Goal: Task Accomplishment & Management: Complete application form

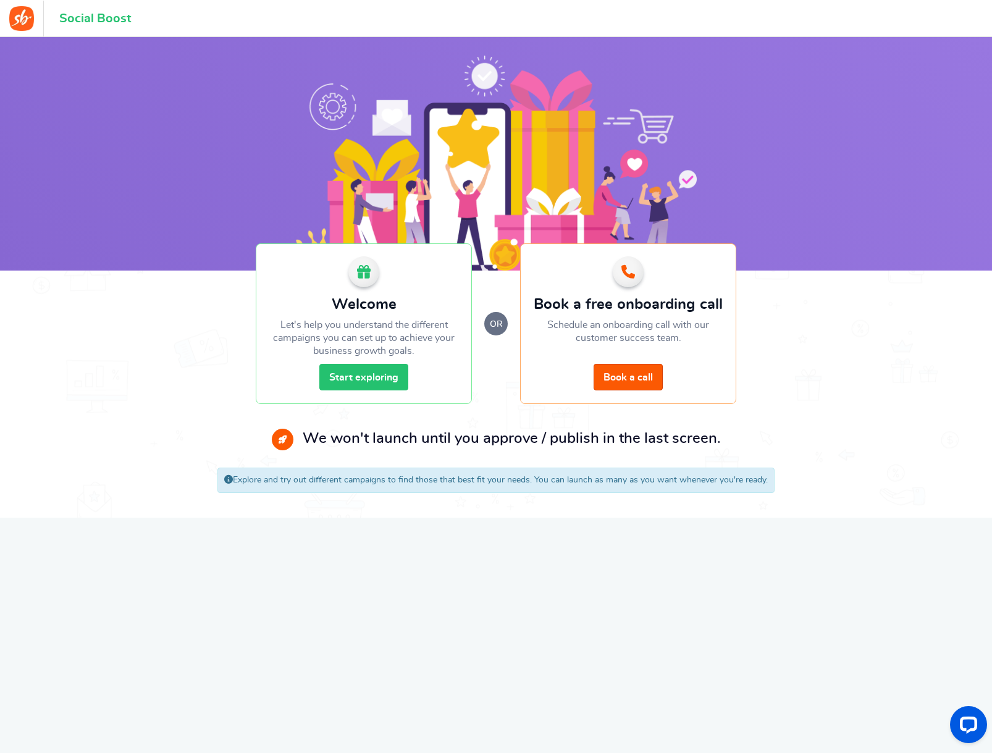
click at [373, 379] on link "Start exploring" at bounding box center [363, 377] width 89 height 27
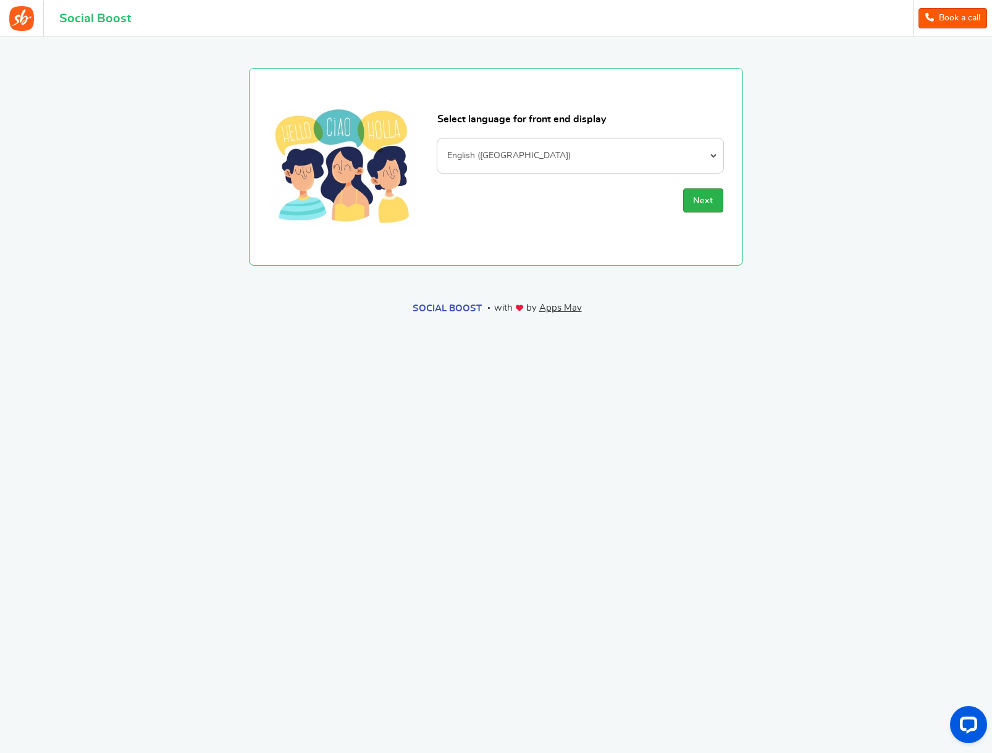
drag, startPoint x: 704, startPoint y: 201, endPoint x: 713, endPoint y: 211, distance: 13.6
click at [704, 201] on span "Next" at bounding box center [703, 200] width 20 height 9
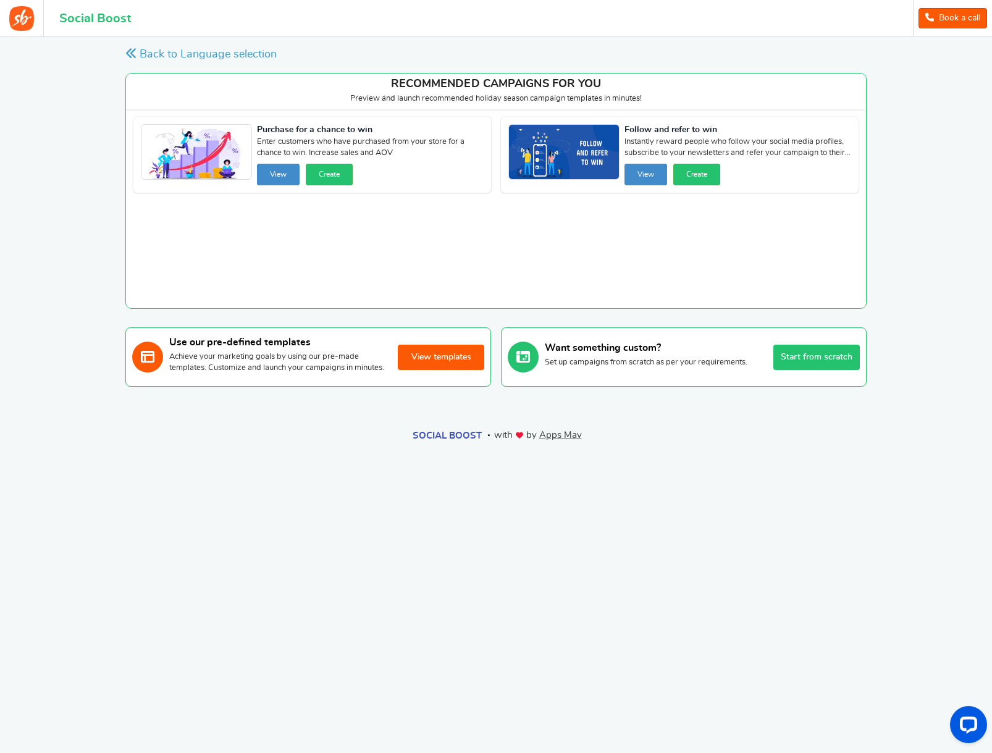
click at [445, 364] on button "View templates" at bounding box center [441, 357] width 86 height 25
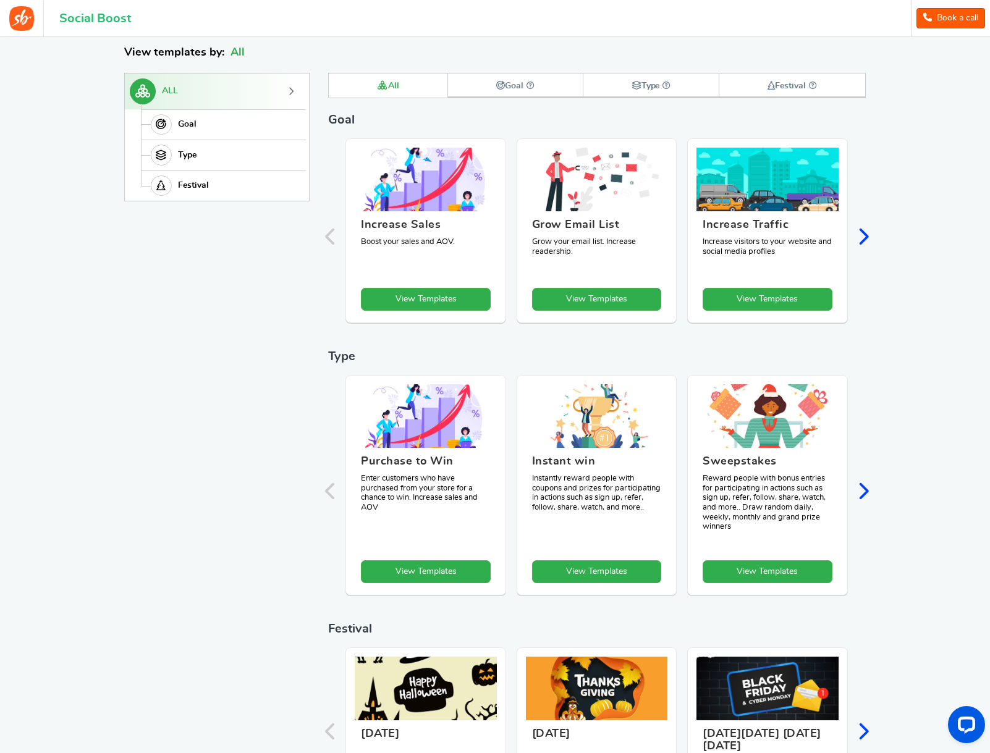
scroll to position [170, 0]
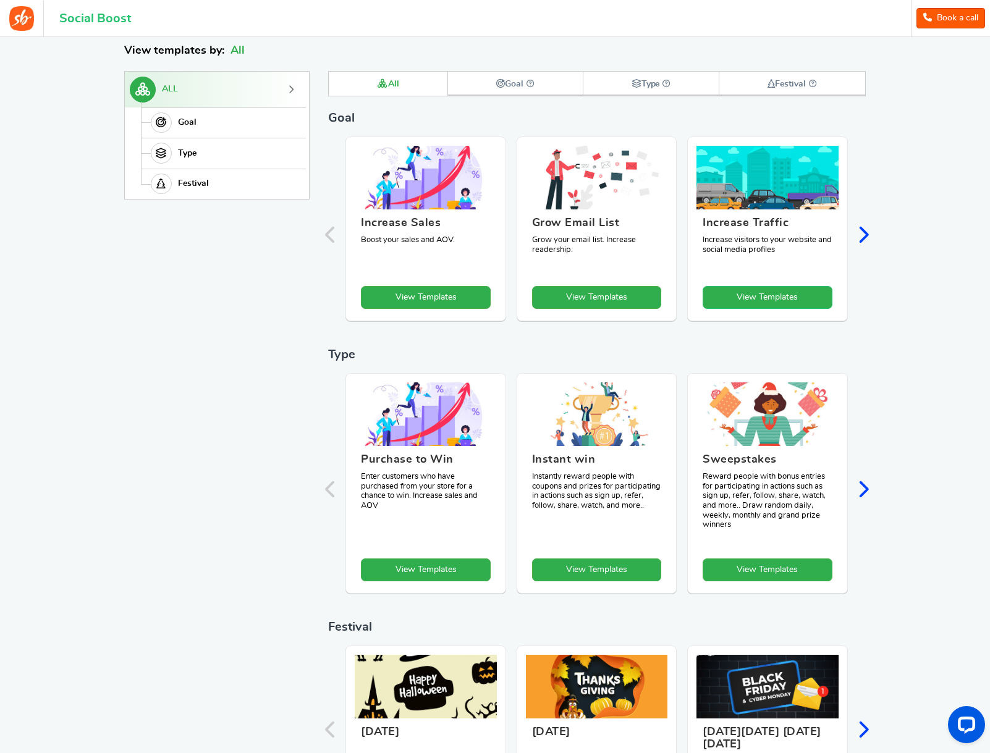
click at [490, 300] on link "View Templates" at bounding box center [426, 297] width 130 height 23
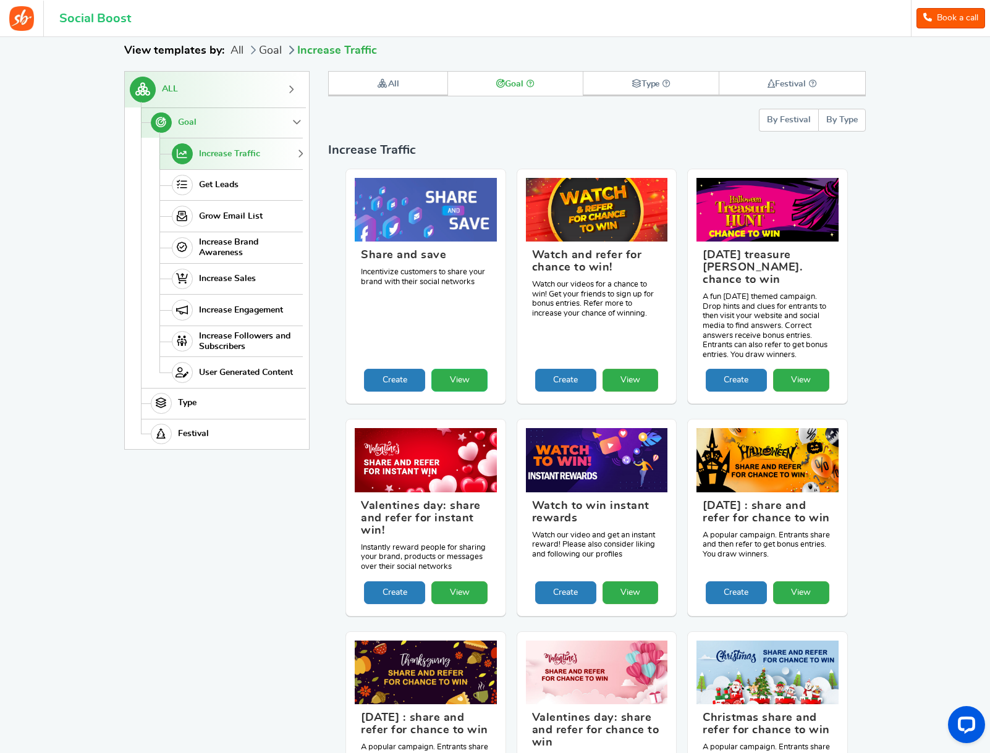
click at [453, 369] on link "View" at bounding box center [459, 380] width 56 height 23
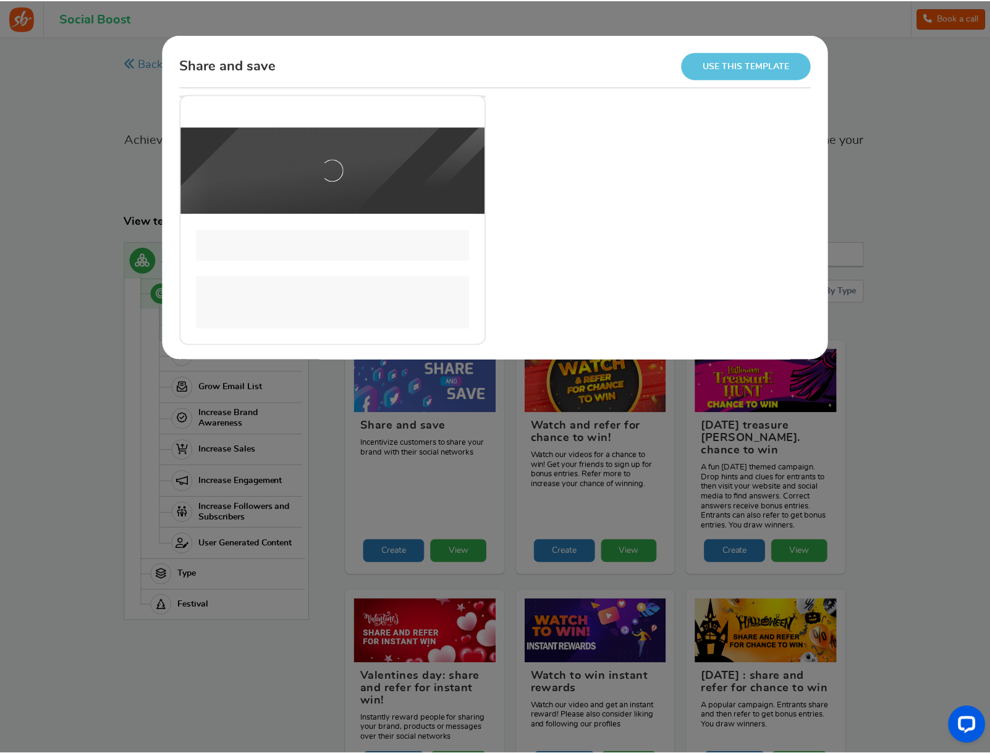
scroll to position [0, 0]
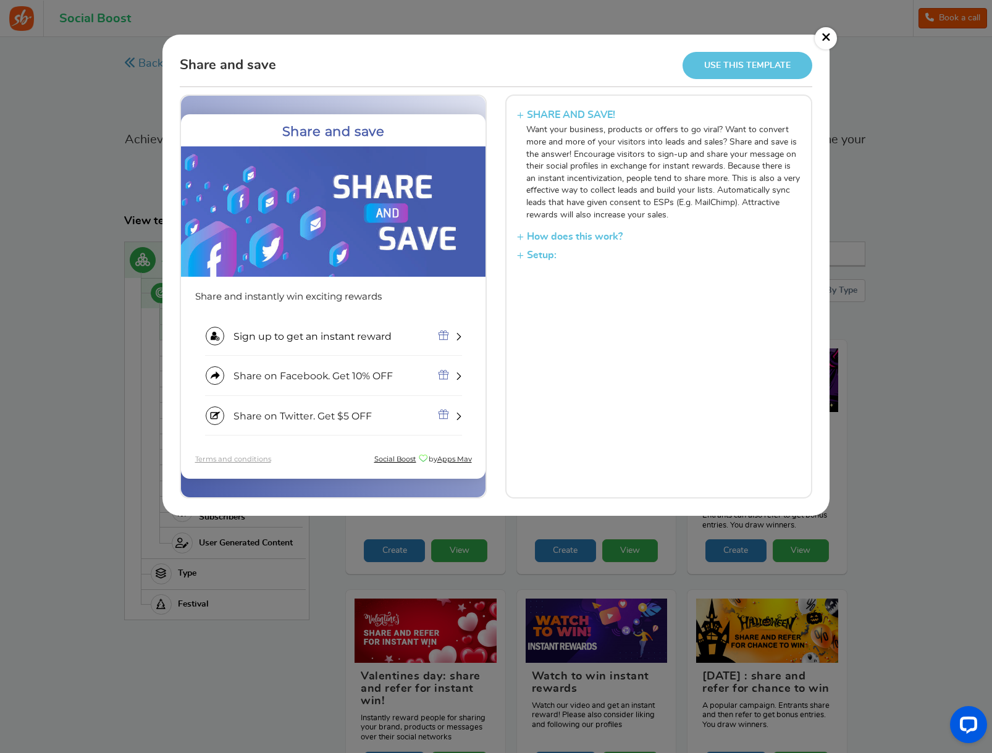
click at [823, 36] on link "×" at bounding box center [826, 38] width 22 height 22
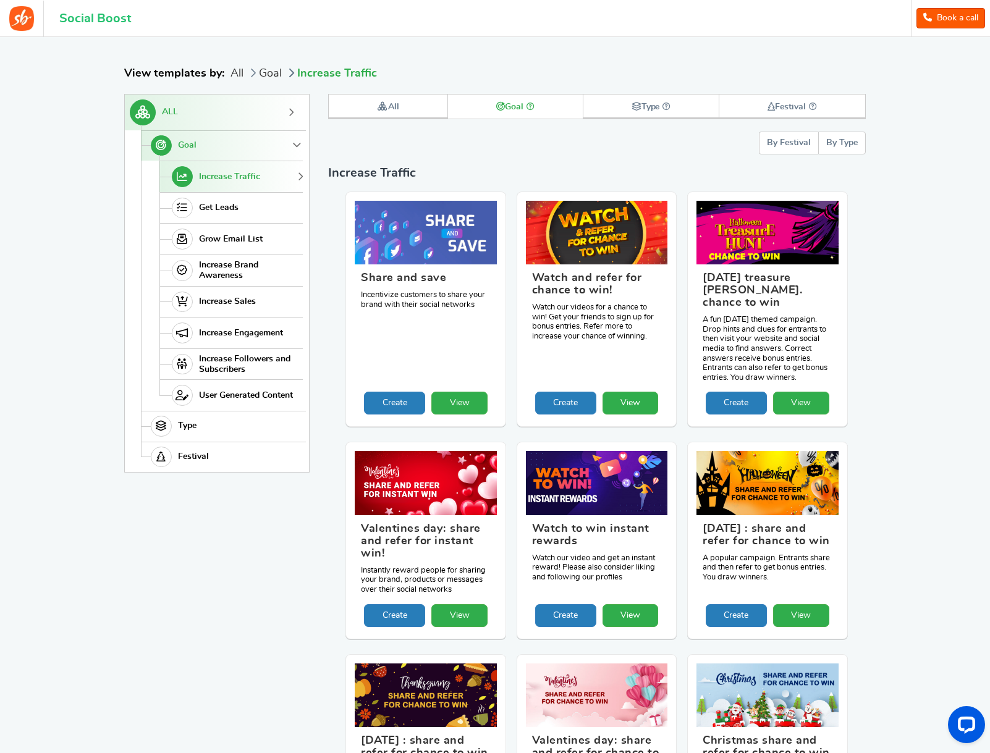
scroll to position [86, 0]
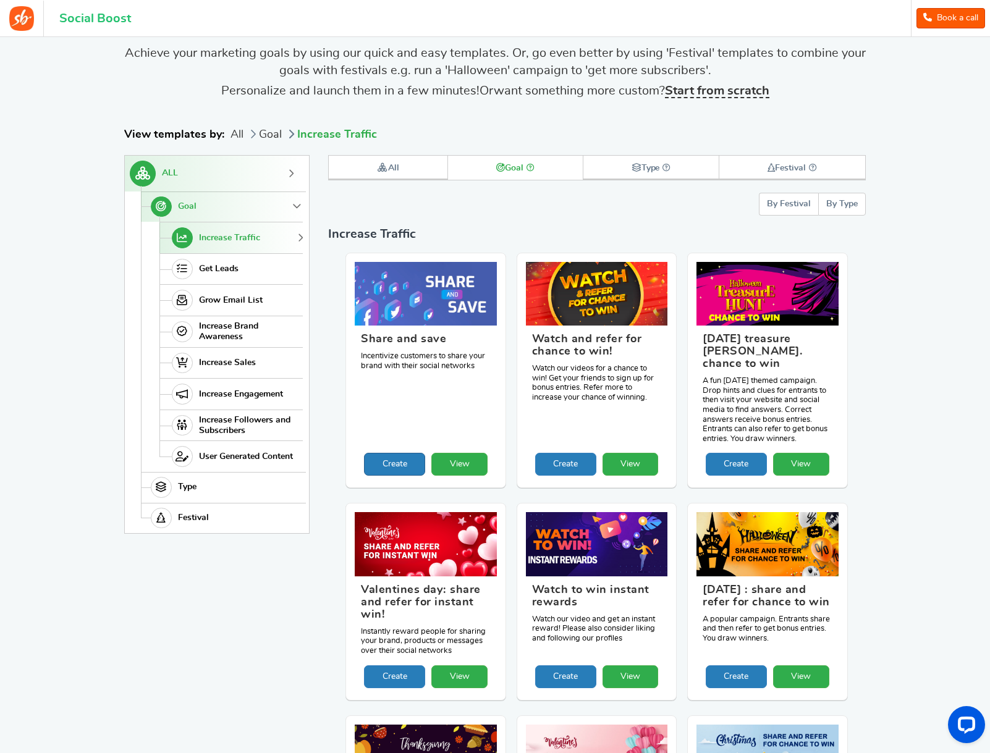
click at [402, 453] on link "Create" at bounding box center [394, 464] width 61 height 23
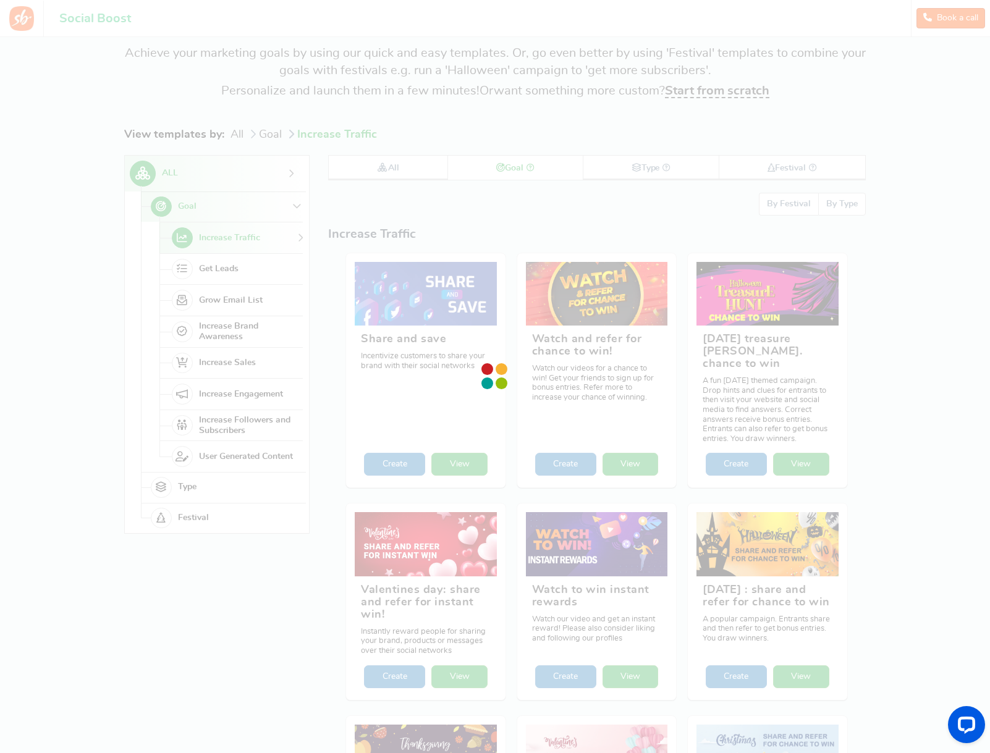
scroll to position [0, 0]
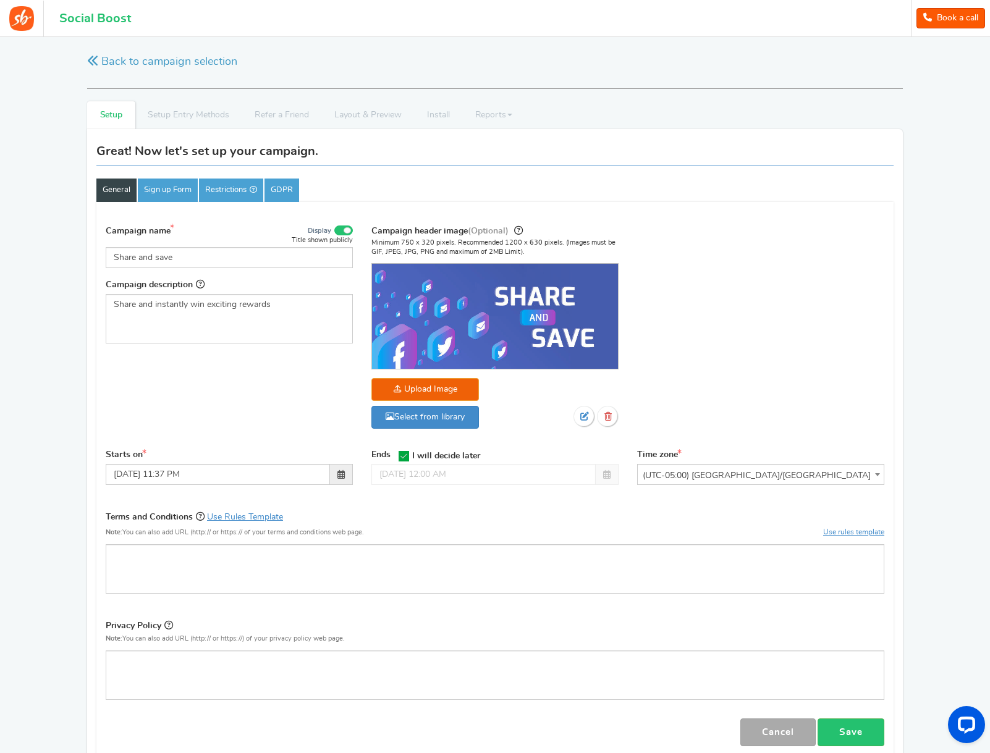
click at [405, 455] on icon at bounding box center [403, 456] width 11 height 11
click at [400, 455] on input "I will decide later" at bounding box center [400, 456] width 0 height 8
click at [604, 479] on span at bounding box center [607, 474] width 23 height 21
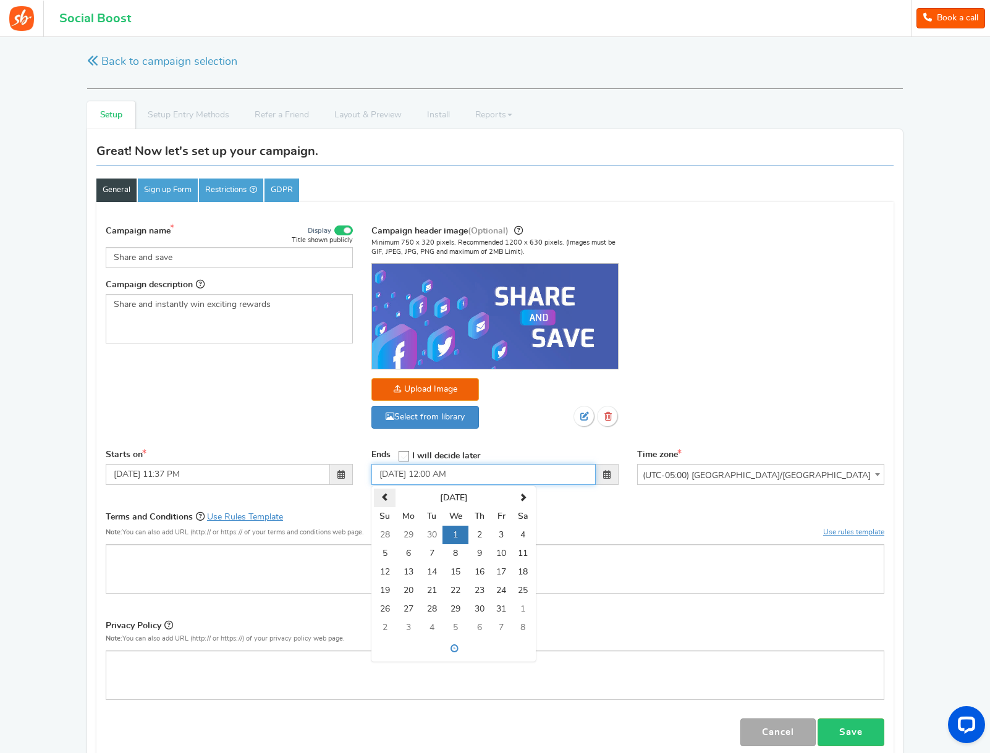
click at [387, 502] on span at bounding box center [385, 498] width 8 height 8
click at [388, 502] on span at bounding box center [385, 498] width 8 height 8
drag, startPoint x: 390, startPoint y: 627, endPoint x: 401, endPoint y: 626, distance: 11.2
click at [401, 626] on tr "31 1 2 3 4 5 6" at bounding box center [453, 627] width 159 height 19
click at [404, 626] on td "1" at bounding box center [407, 627] width 25 height 19
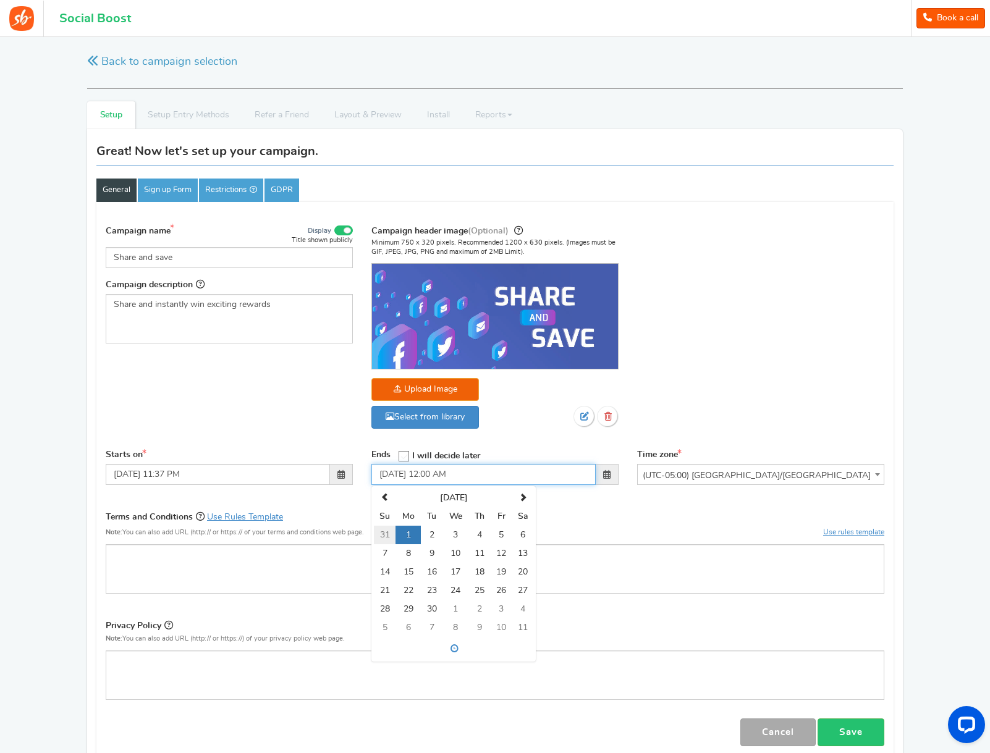
click at [382, 532] on td "31" at bounding box center [385, 535] width 22 height 19
type input "[DATE] 12:00 AM"
click at [308, 425] on div "Campaign name Display Title shown publicly Share and save This will be shown to…" at bounding box center [494, 332] width 797 height 231
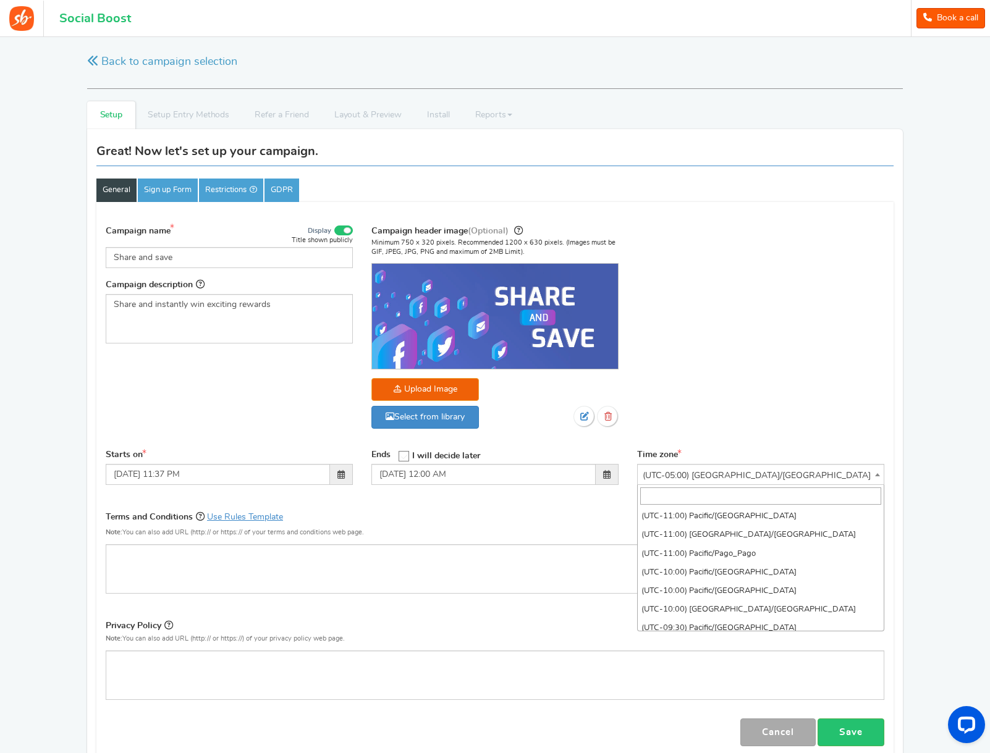
click at [756, 469] on span "(UTC-05:00) [GEOGRAPHIC_DATA]/[GEOGRAPHIC_DATA]" at bounding box center [761, 476] width 246 height 22
click at [691, 490] on input "search" at bounding box center [760, 495] width 241 height 17
drag, startPoint x: 707, startPoint y: 496, endPoint x: 487, endPoint y: 478, distance: 220.7
click at [510, 479] on body "For the best experience, view this on a desktop! Social Boost Book a call 1 WAR…" at bounding box center [495, 472] width 990 height 870
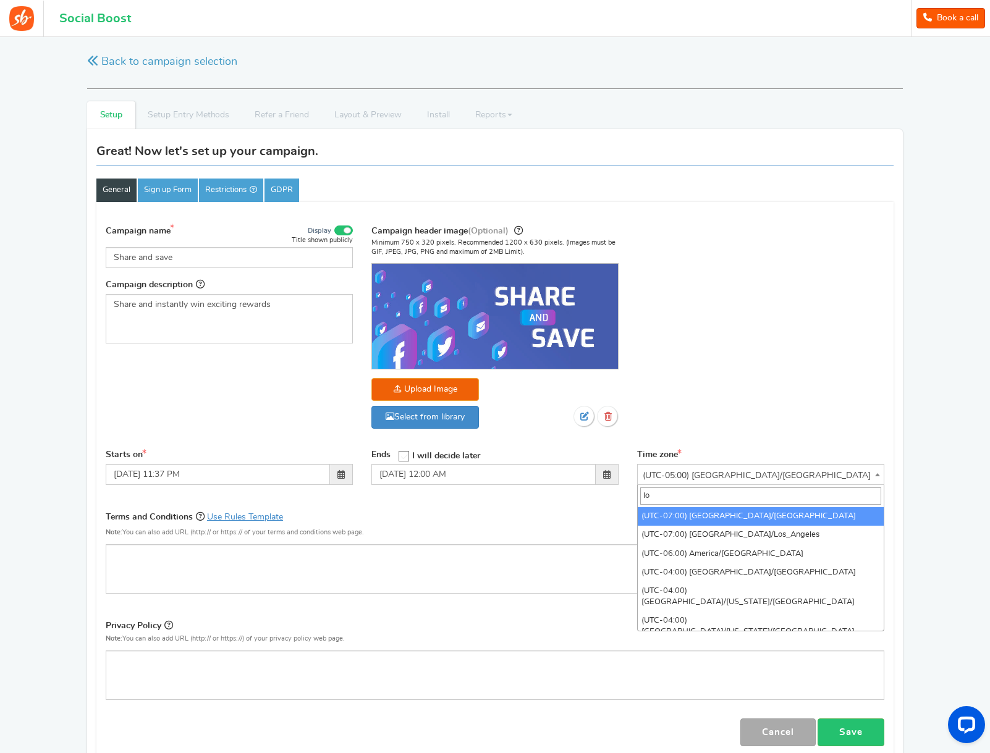
type input "l"
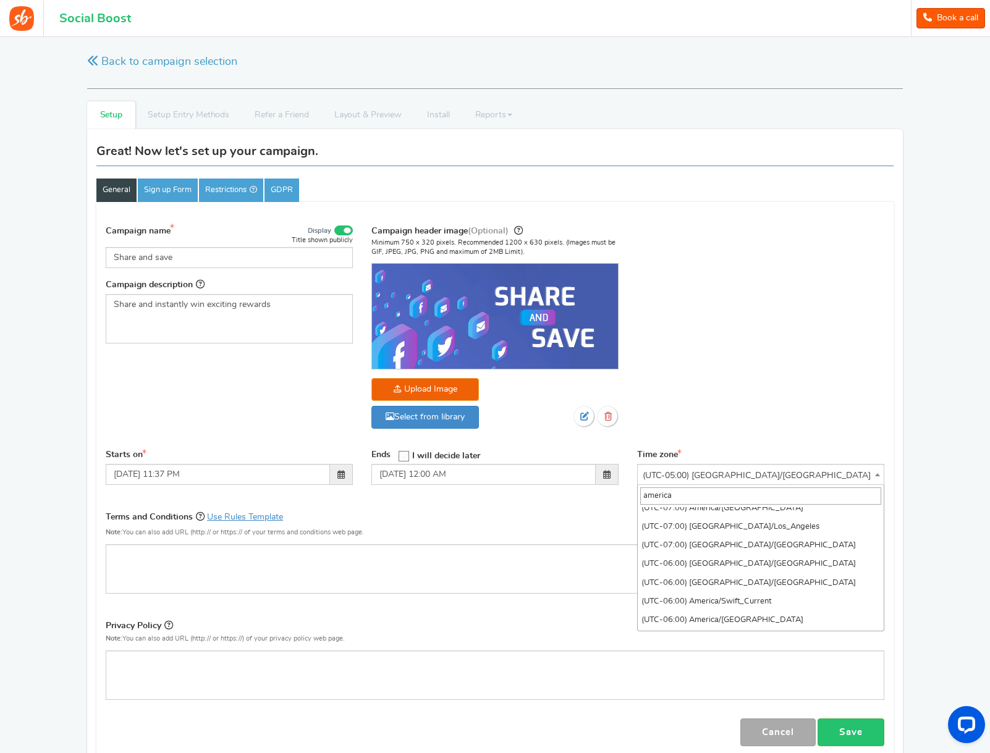
scroll to position [275, 0]
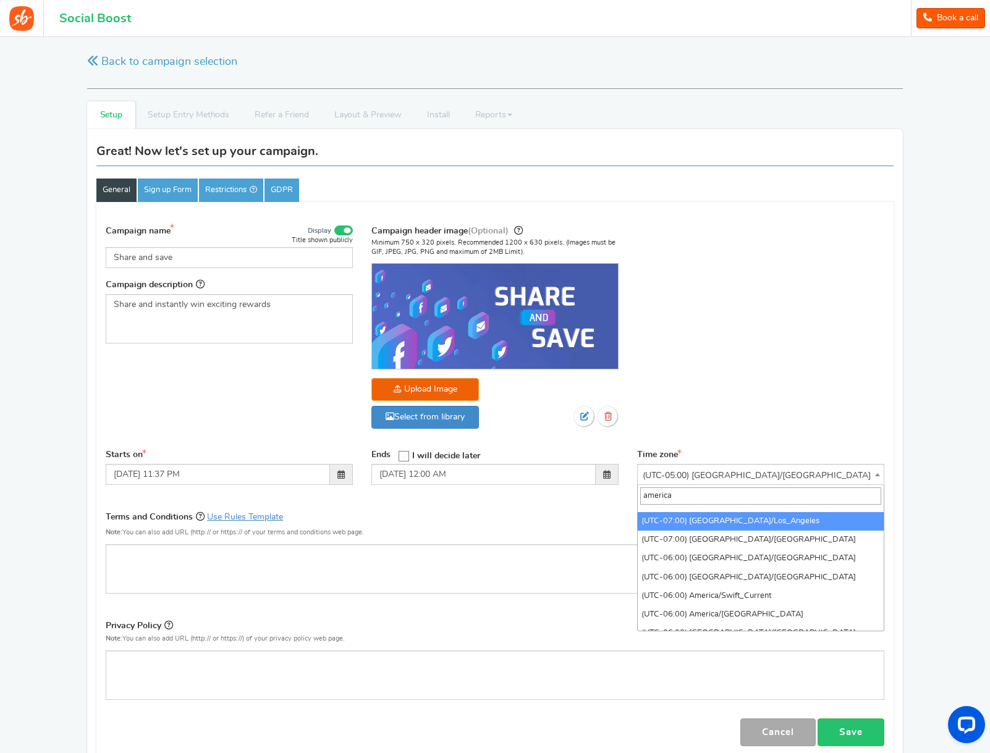
type input "america"
select select "America/Los_Angeles"
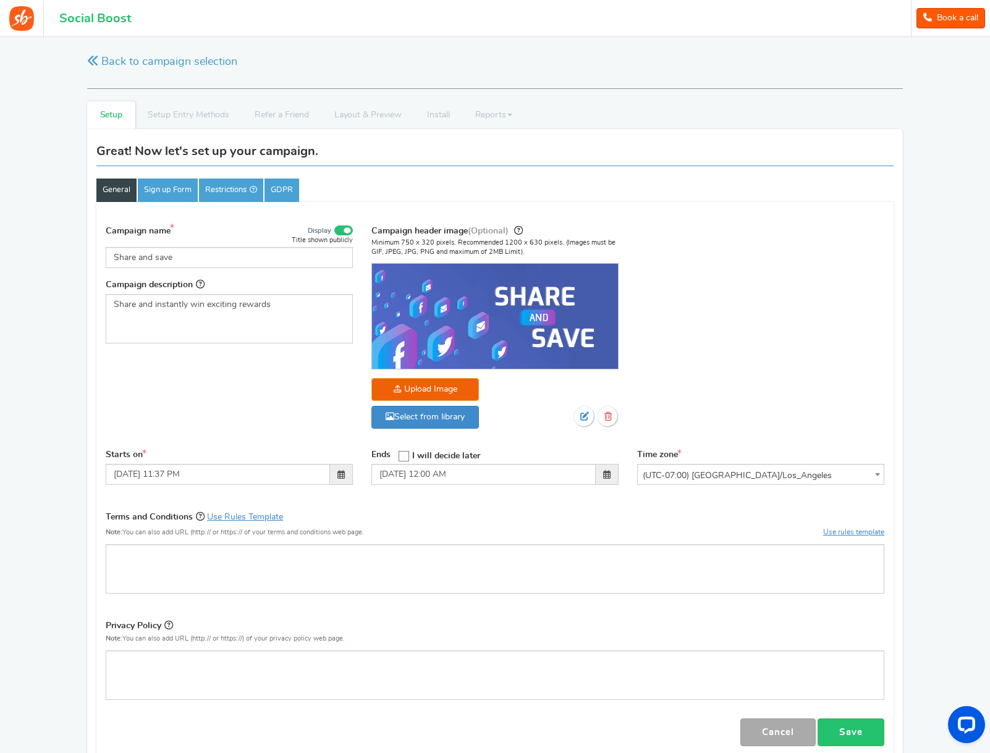
click at [766, 478] on span "(UTC-07:00) [GEOGRAPHIC_DATA]/Los_Angeles" at bounding box center [761, 476] width 246 height 22
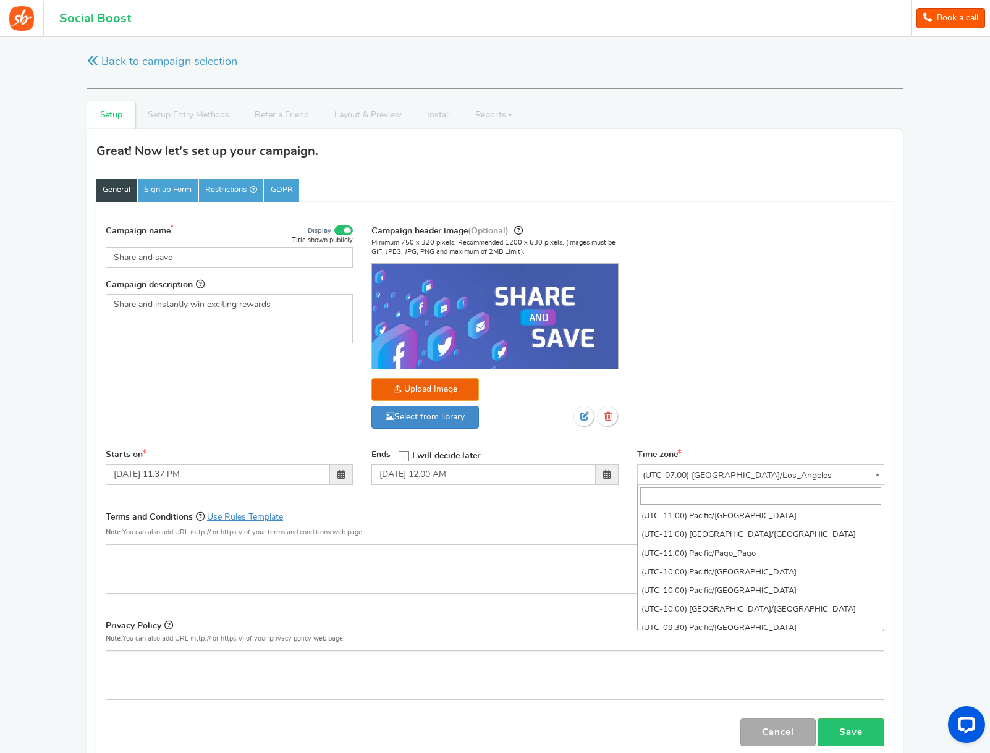
scroll to position [411, 0]
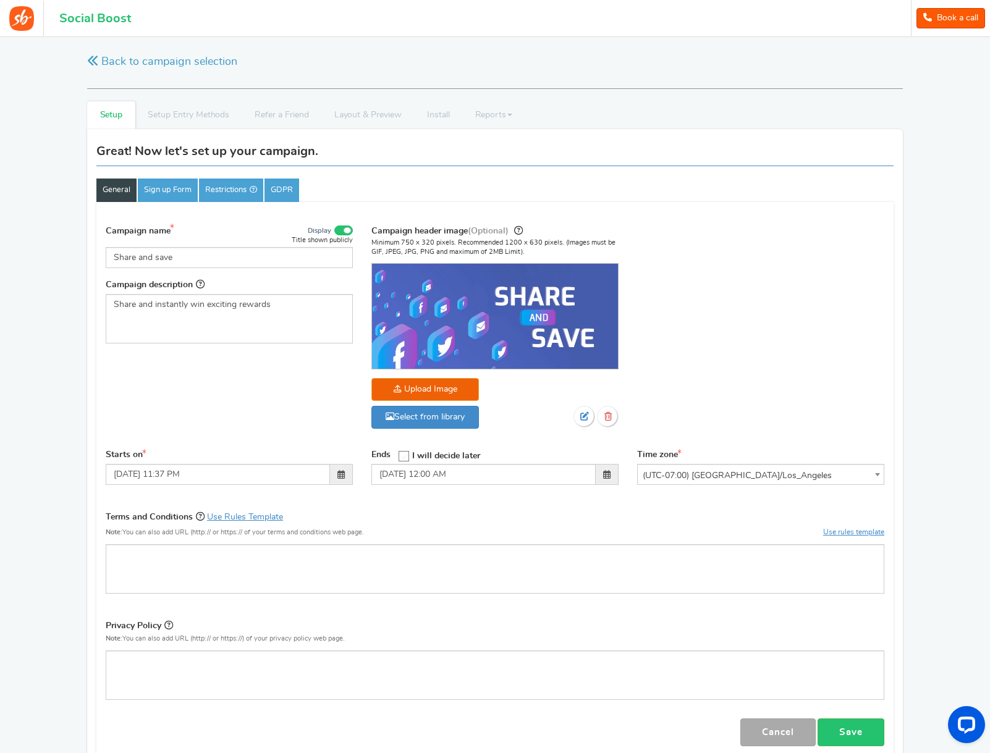
click at [761, 373] on div "Campaign name Display Title shown publicly Share and save This will be shown to…" at bounding box center [494, 332] width 797 height 231
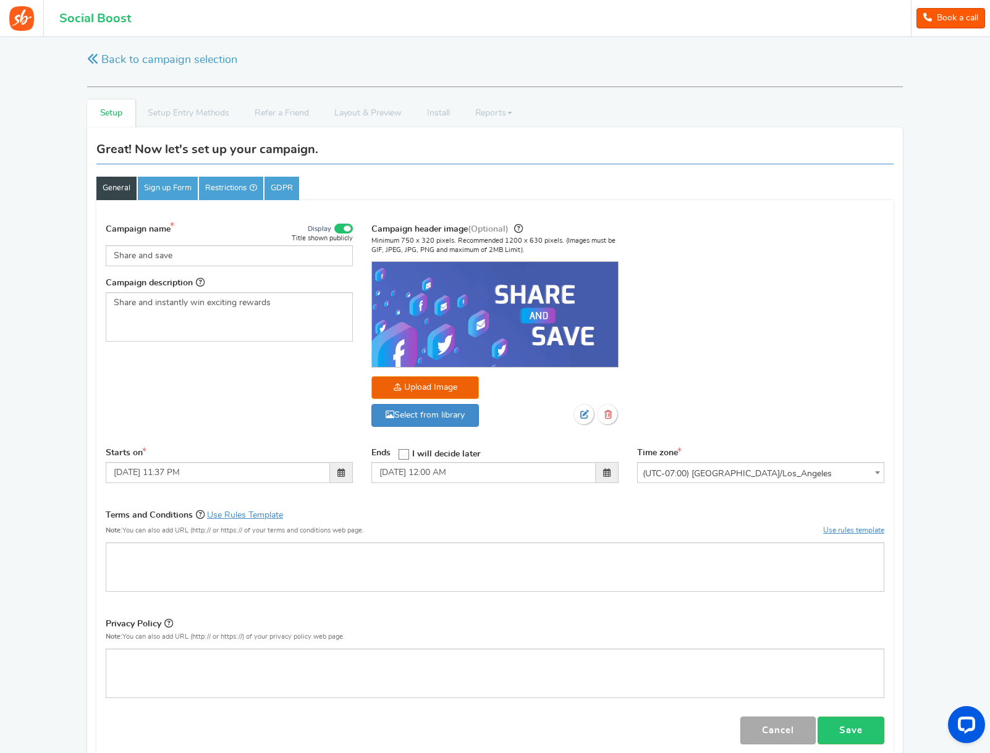
scroll to position [155, 0]
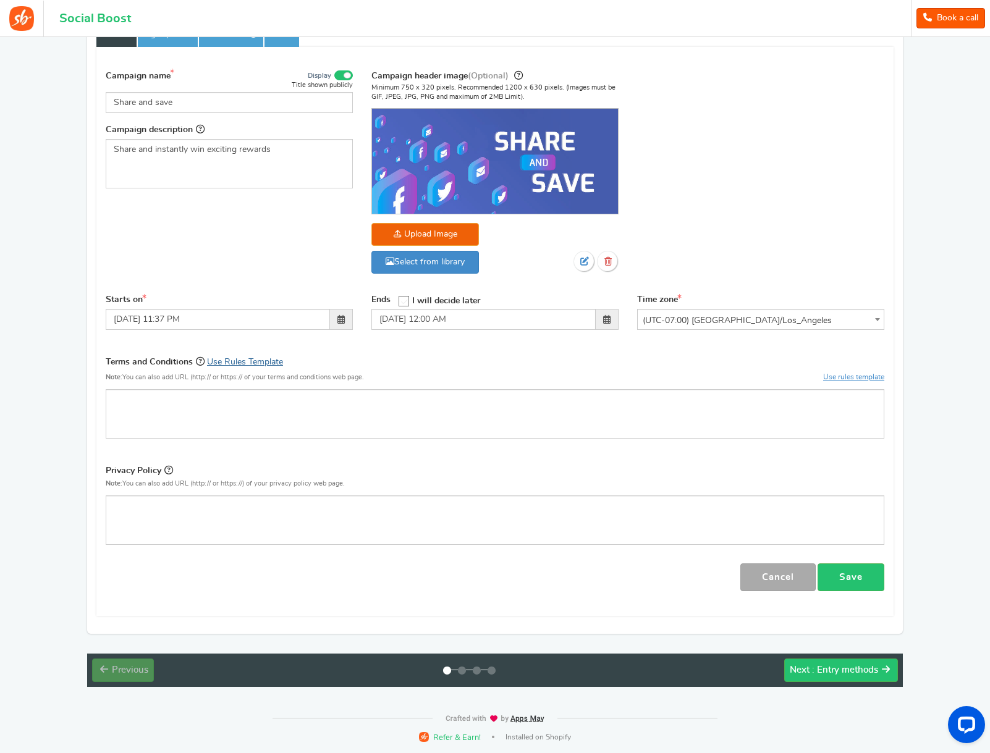
click at [256, 366] on link "Use Rules Template" at bounding box center [245, 362] width 76 height 9
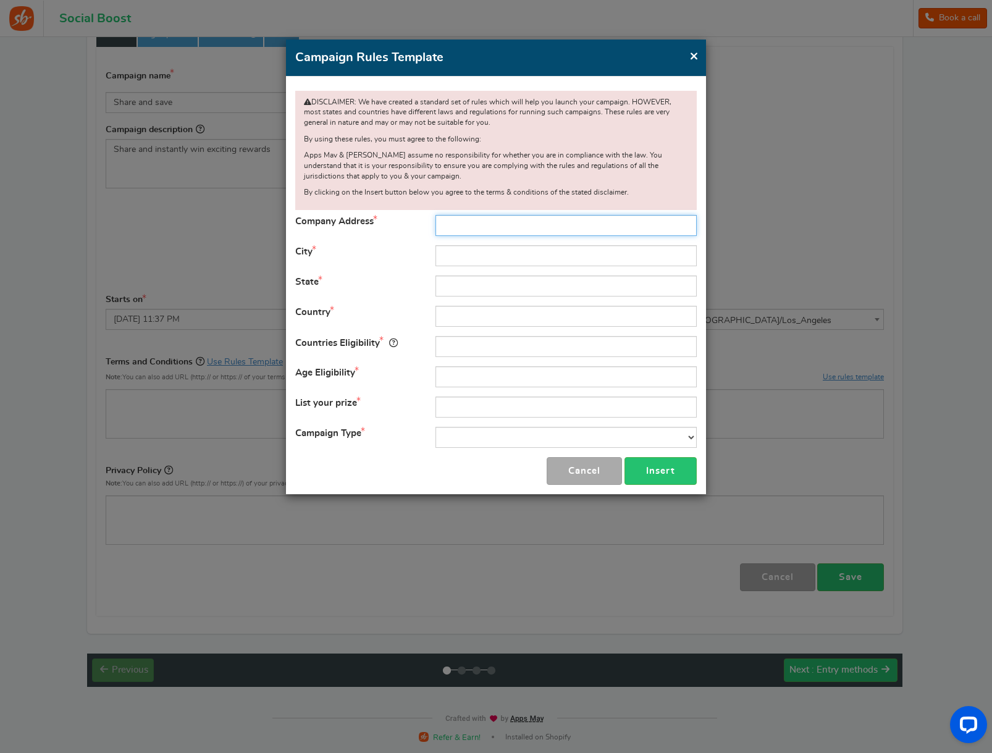
click at [473, 229] on input "text" at bounding box center [566, 225] width 261 height 21
type input "[STREET_ADDRESS]"
type input "[GEOGRAPHIC_DATA][PERSON_NAME]"
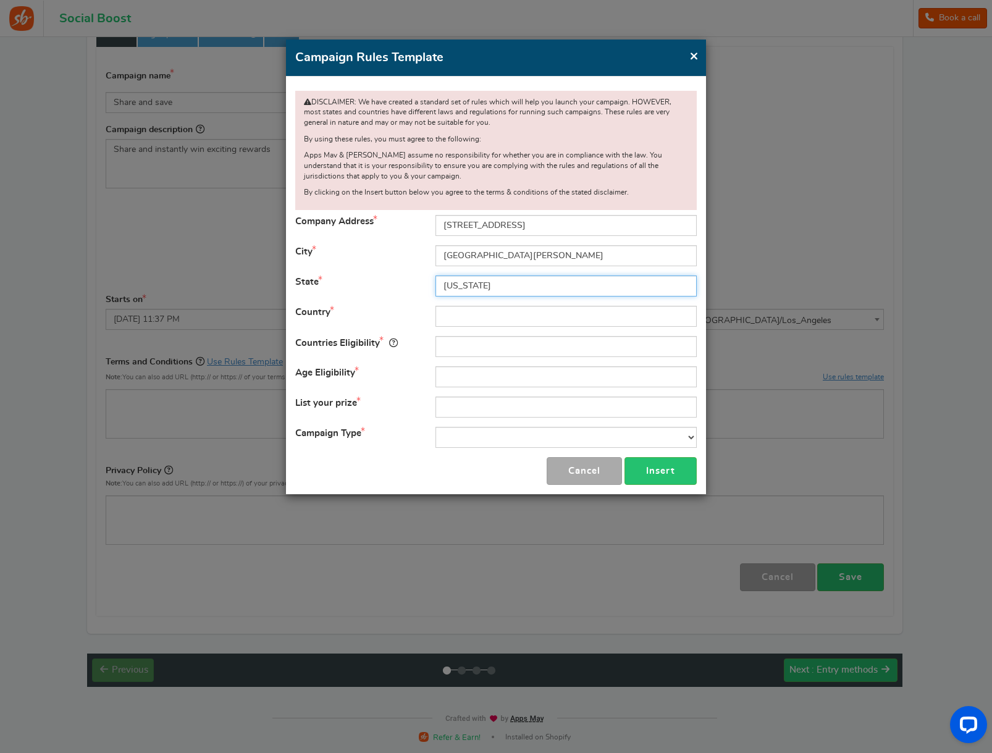
type input "[US_STATE]"
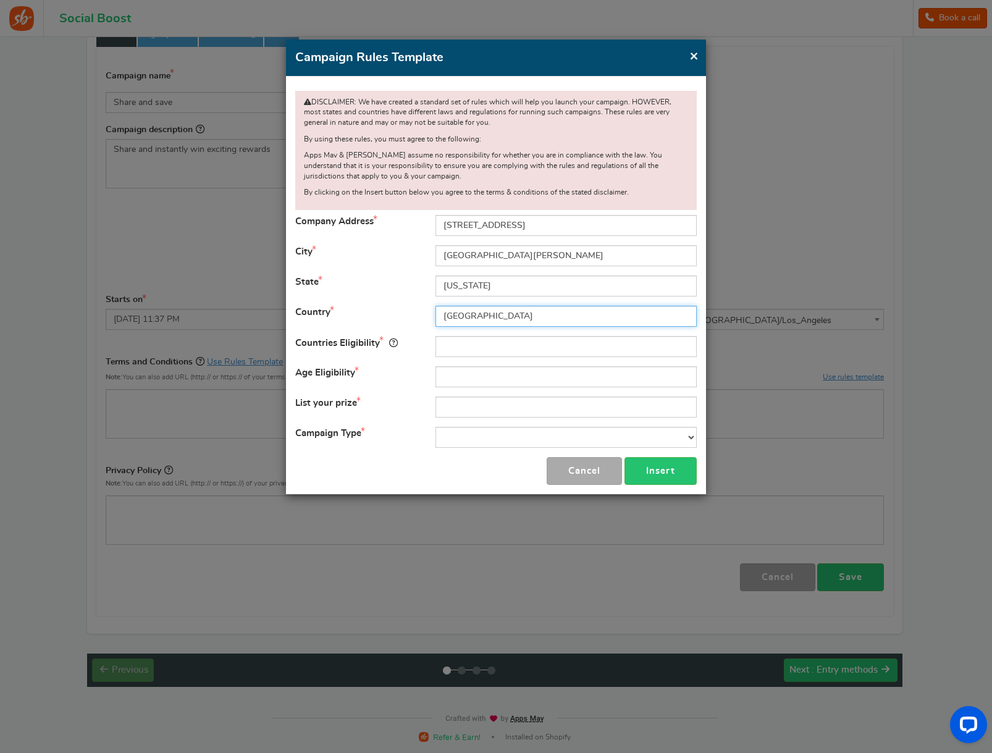
type input "[GEOGRAPHIC_DATA]"
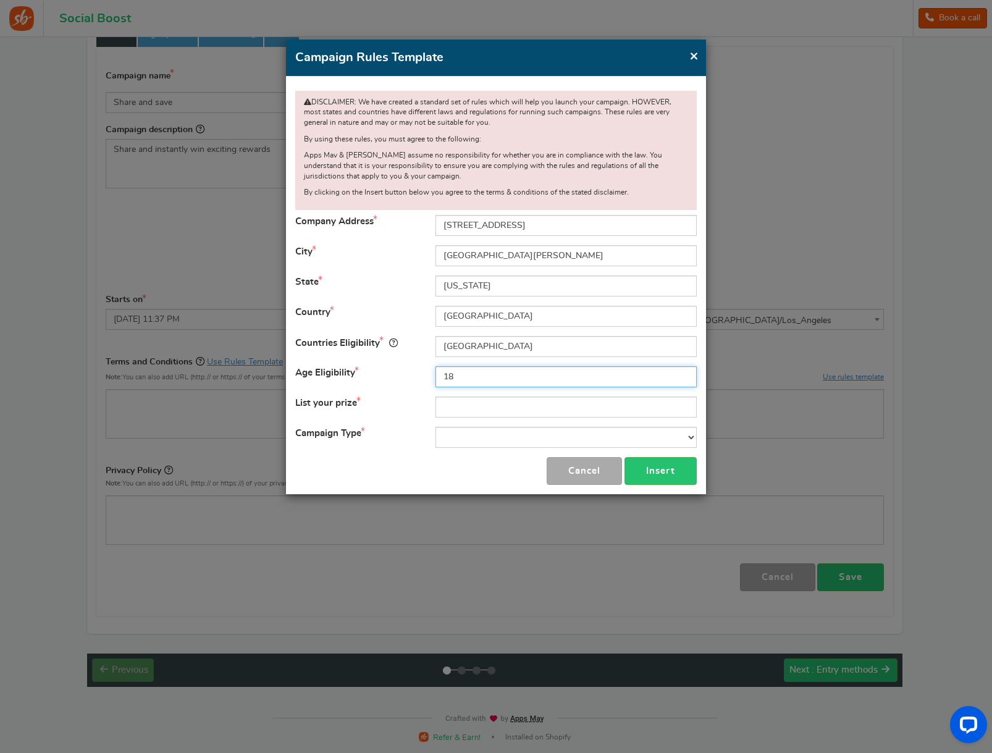
type input "18"
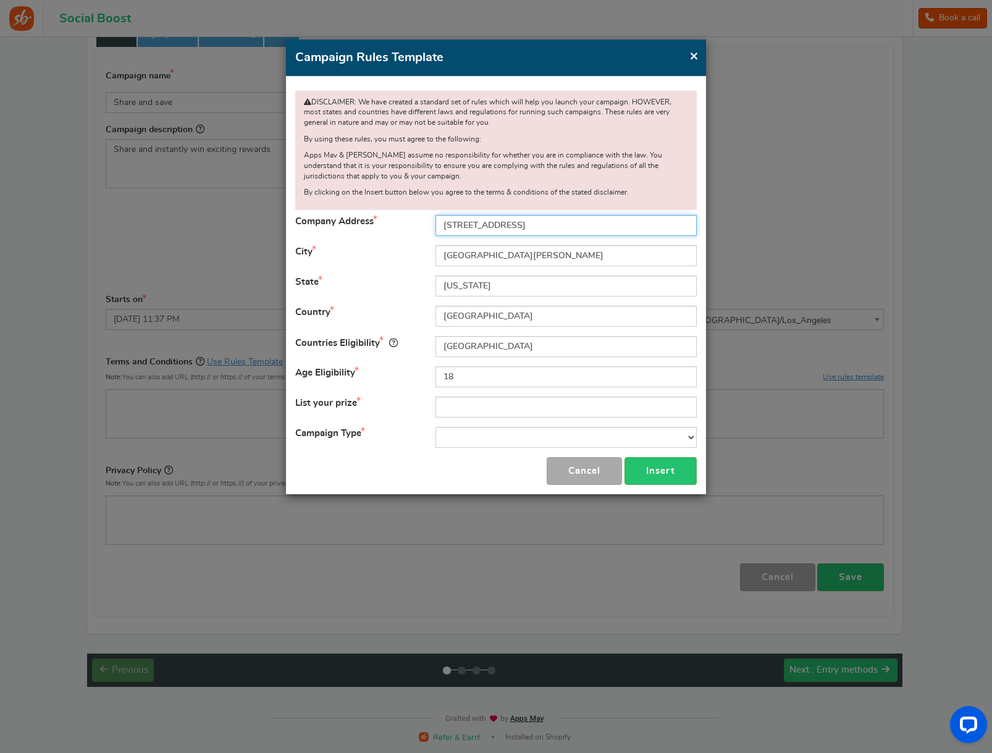
drag, startPoint x: 538, startPoint y: 226, endPoint x: 376, endPoint y: 222, distance: 162.5
click at [376, 222] on div "Company Address [STREET_ADDRESS]" at bounding box center [496, 225] width 420 height 21
type input "Online"
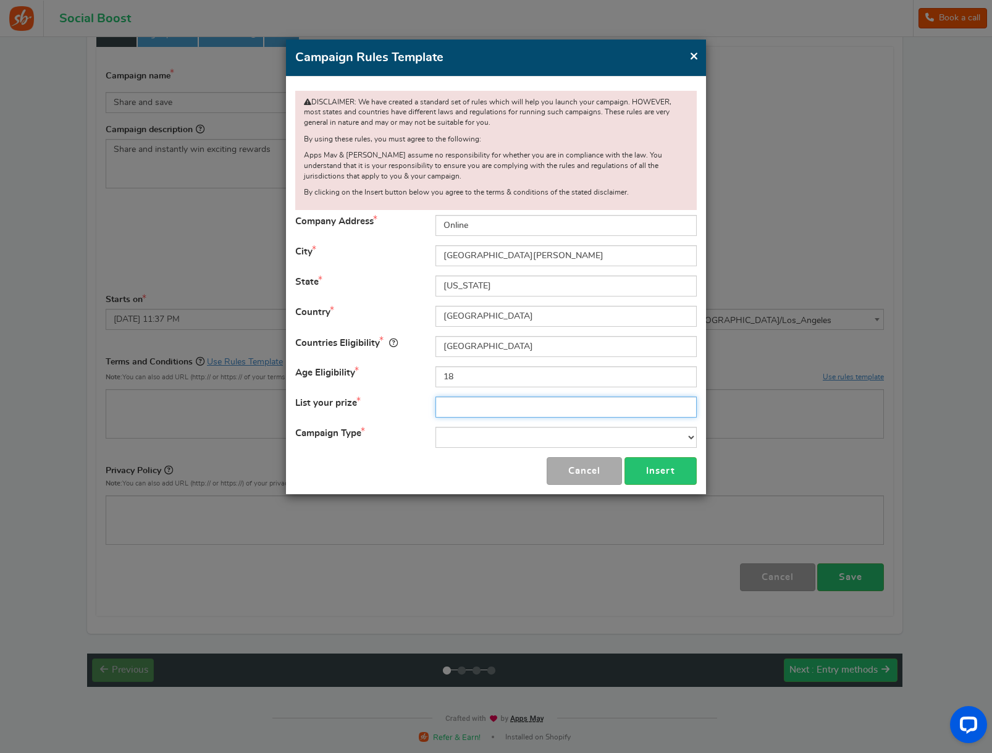
click at [452, 410] on input "text" at bounding box center [566, 407] width 261 height 21
type input "discount"
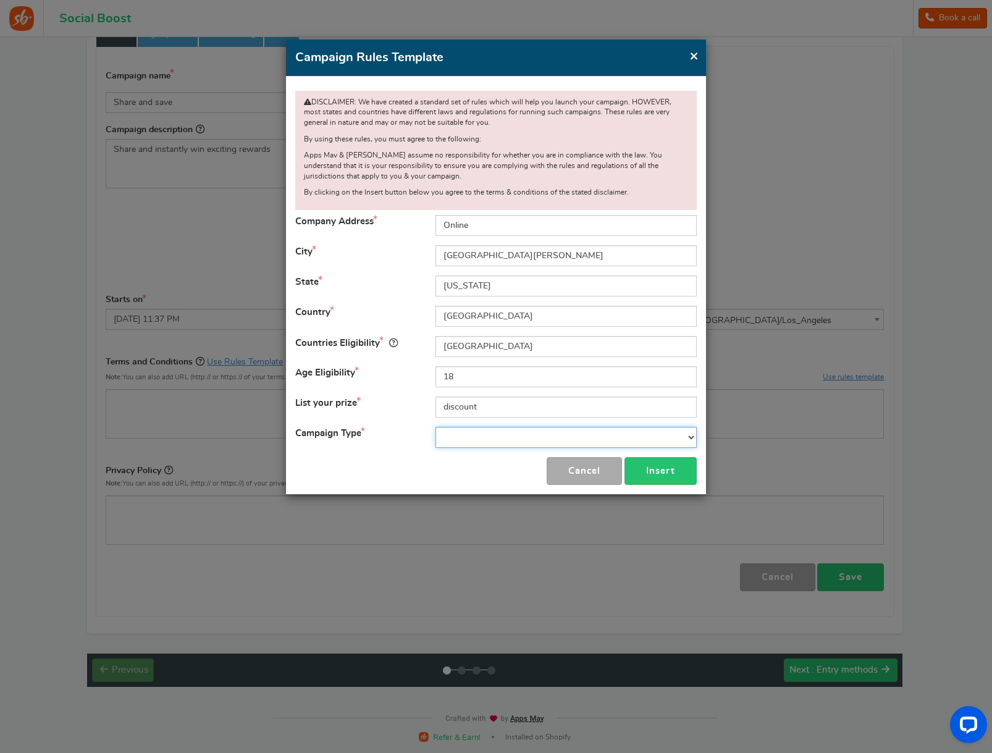
click at [563, 442] on select "Contest Giveaway Lottery Offer Raffle Sweepstakes Other" at bounding box center [566, 437] width 261 height 21
select select "Giveaway"
click at [680, 476] on button "Insert" at bounding box center [661, 471] width 72 height 28
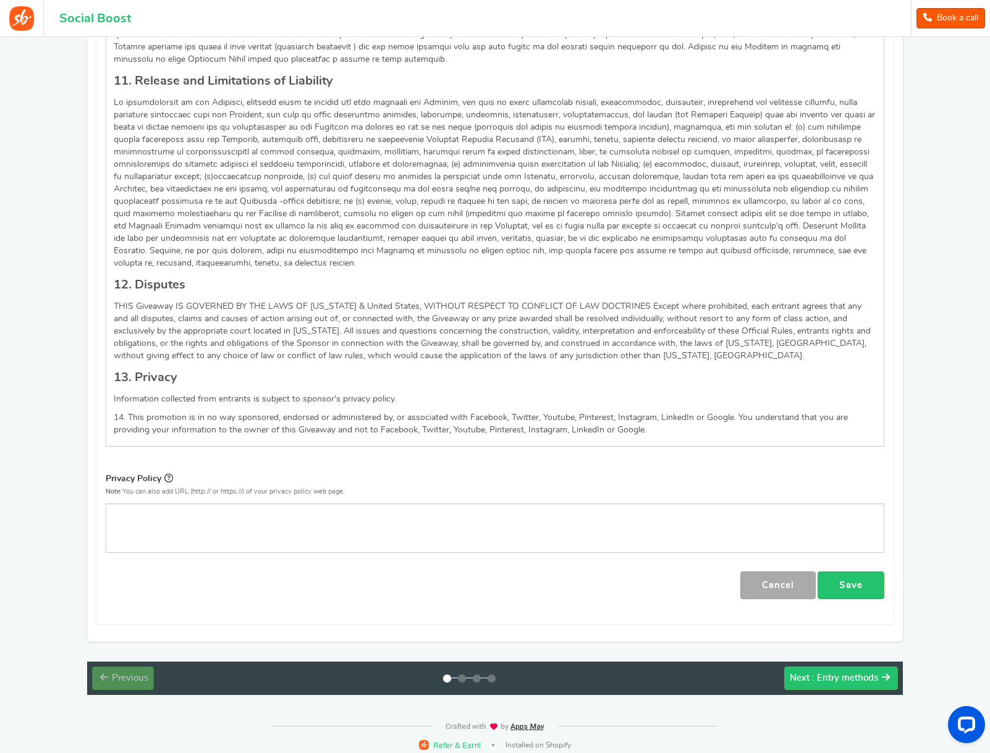
scroll to position [1349, 0]
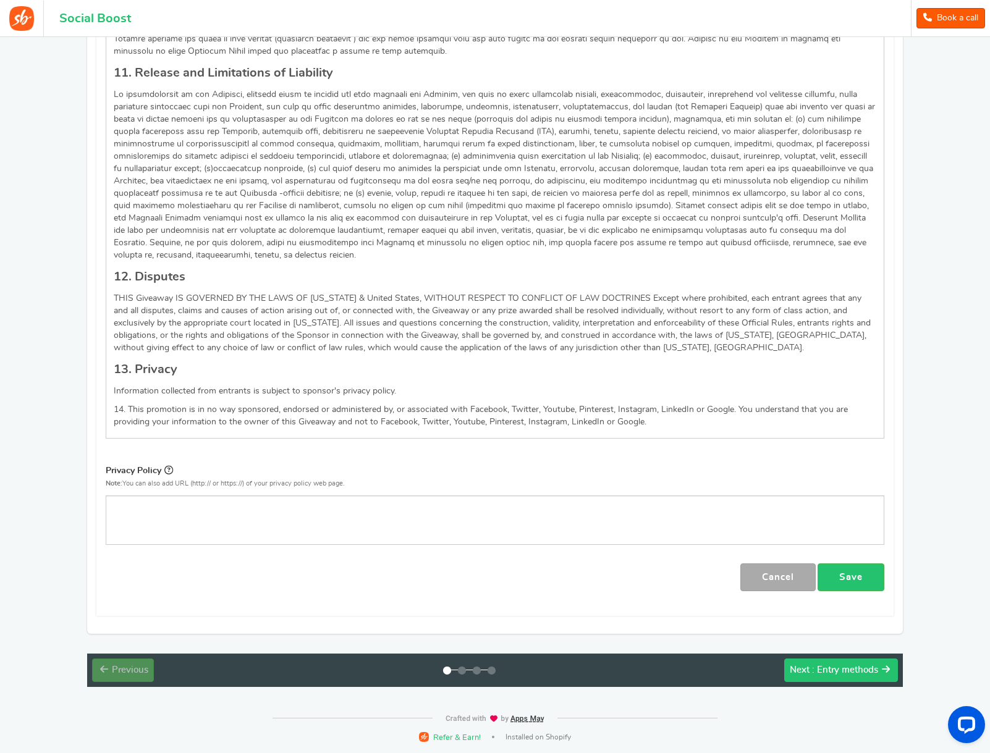
click at [840, 681] on div "Previous : Setup Next : Entry methods" at bounding box center [494, 670] width 815 height 33
click at [839, 675] on span ": Entry methods" at bounding box center [845, 669] width 66 height 9
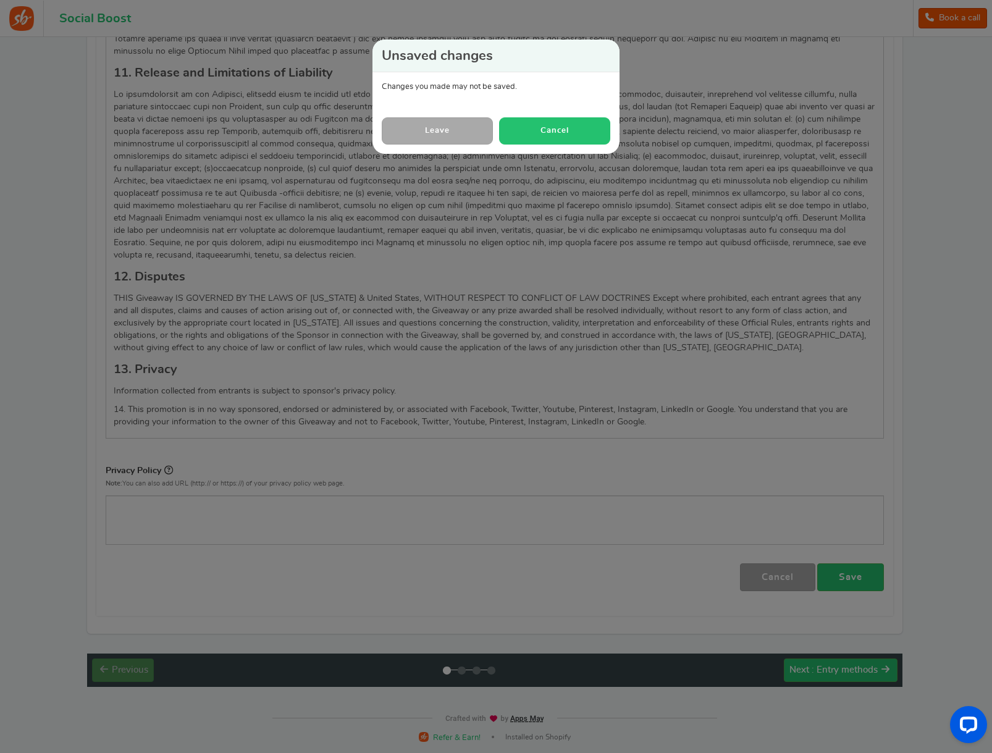
click at [542, 135] on button "Cancel" at bounding box center [554, 130] width 111 height 27
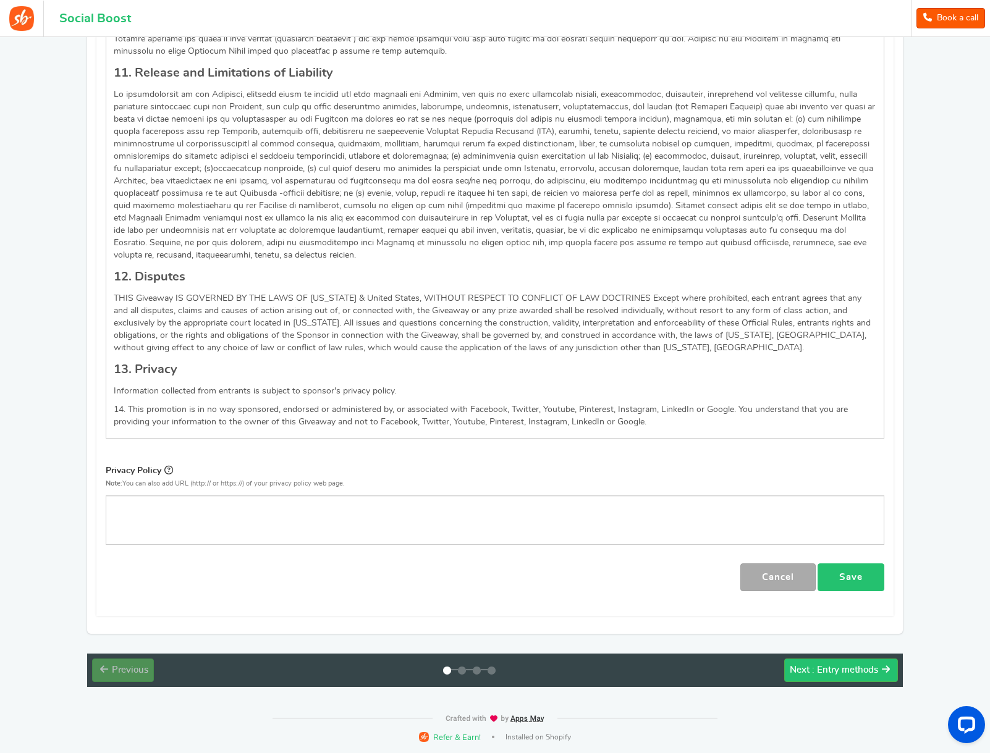
click at [864, 588] on link "Save" at bounding box center [850, 577] width 67 height 28
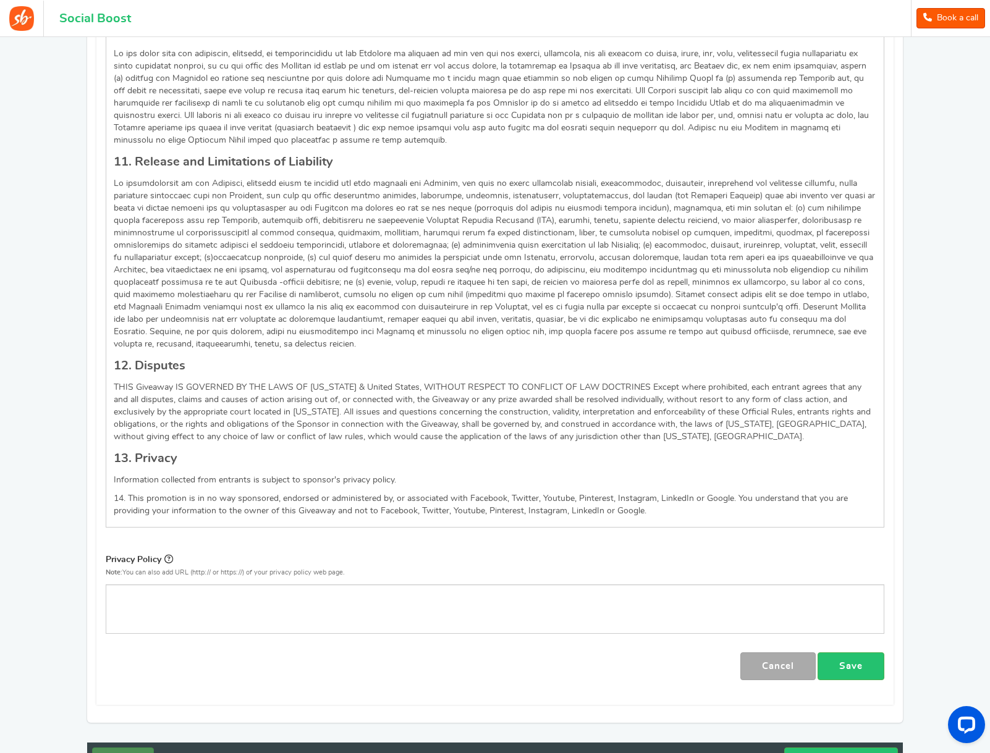
scroll to position [1367, 0]
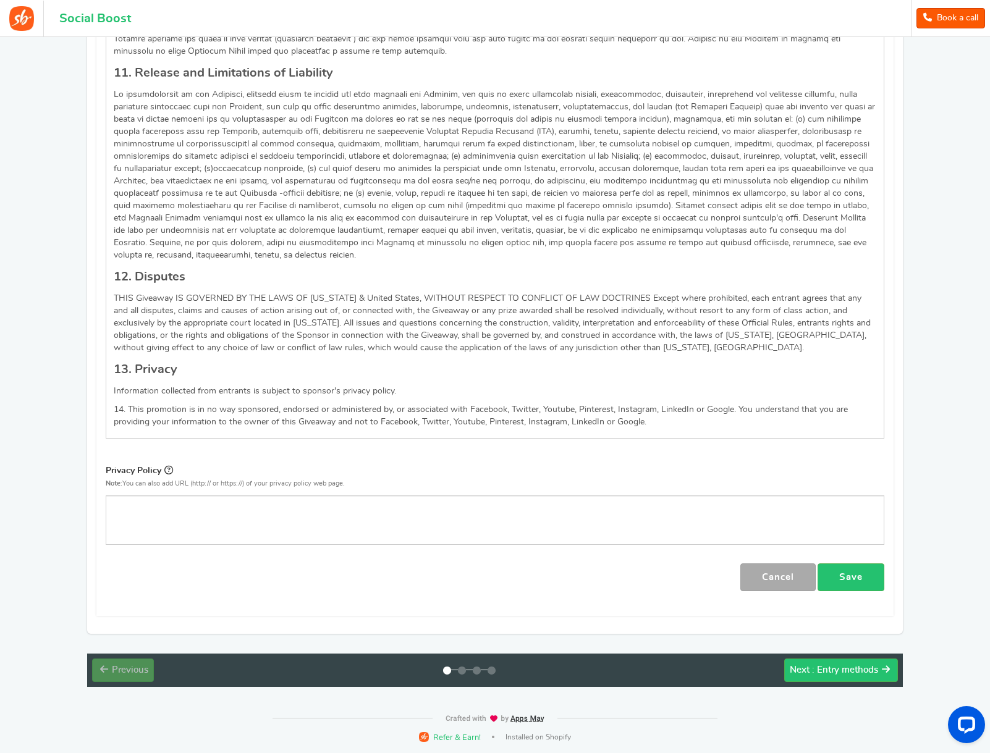
click at [862, 676] on div "Next : Entry methods" at bounding box center [833, 670] width 88 height 12
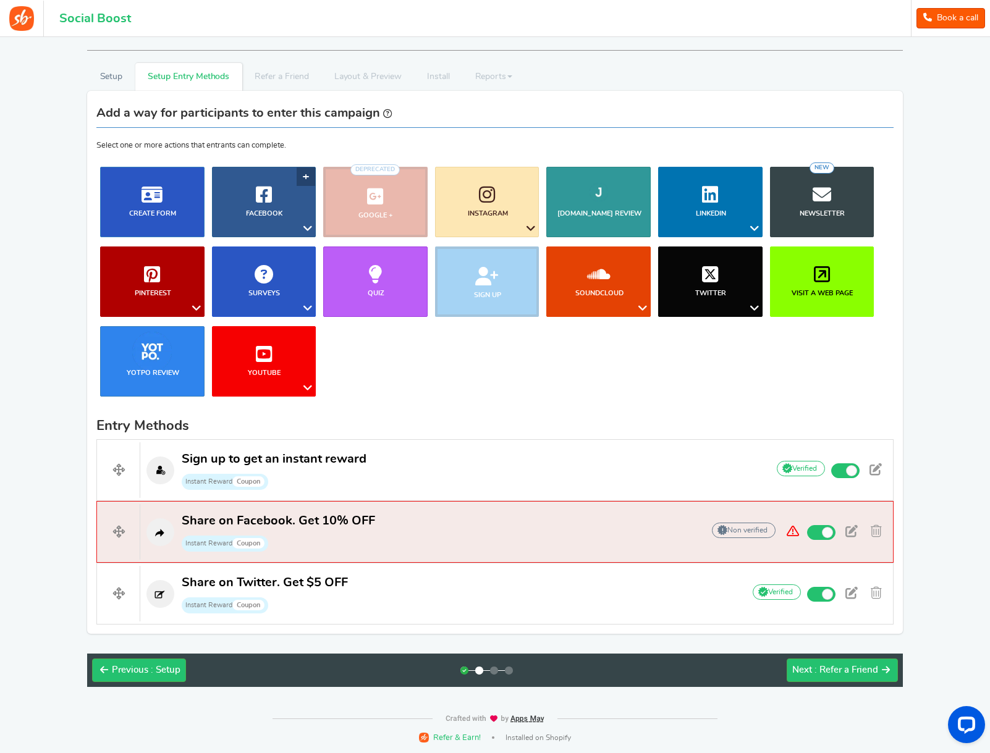
click at [304, 177] on link "Facebook" at bounding box center [264, 202] width 104 height 70
click at [403, 375] on ul "Blog Comments Create Form Facebook Visit a Facebook Page Includes Like Share on…" at bounding box center [494, 286] width 797 height 239
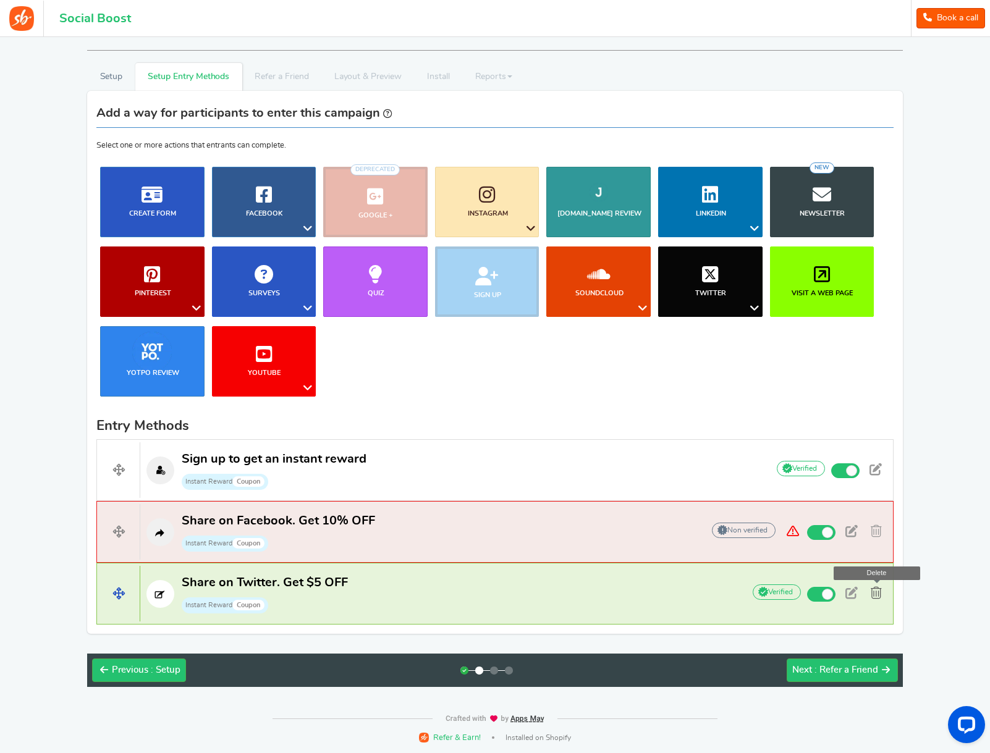
click at [877, 592] on span at bounding box center [875, 593] width 11 height 12
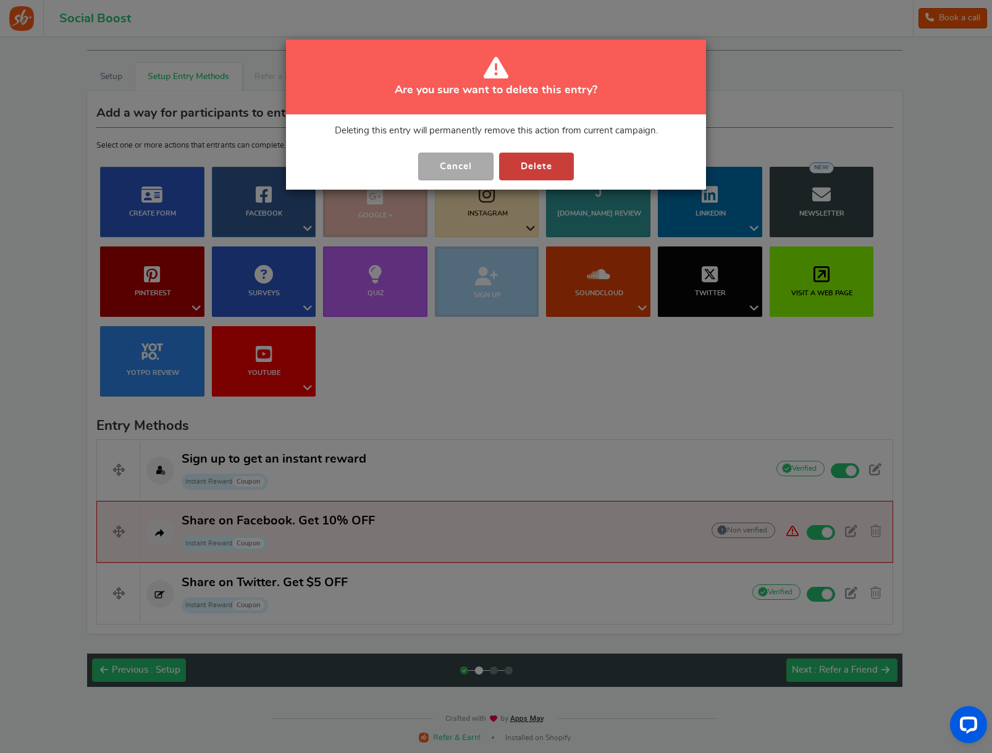
click at [536, 165] on button "Delete" at bounding box center [536, 167] width 75 height 28
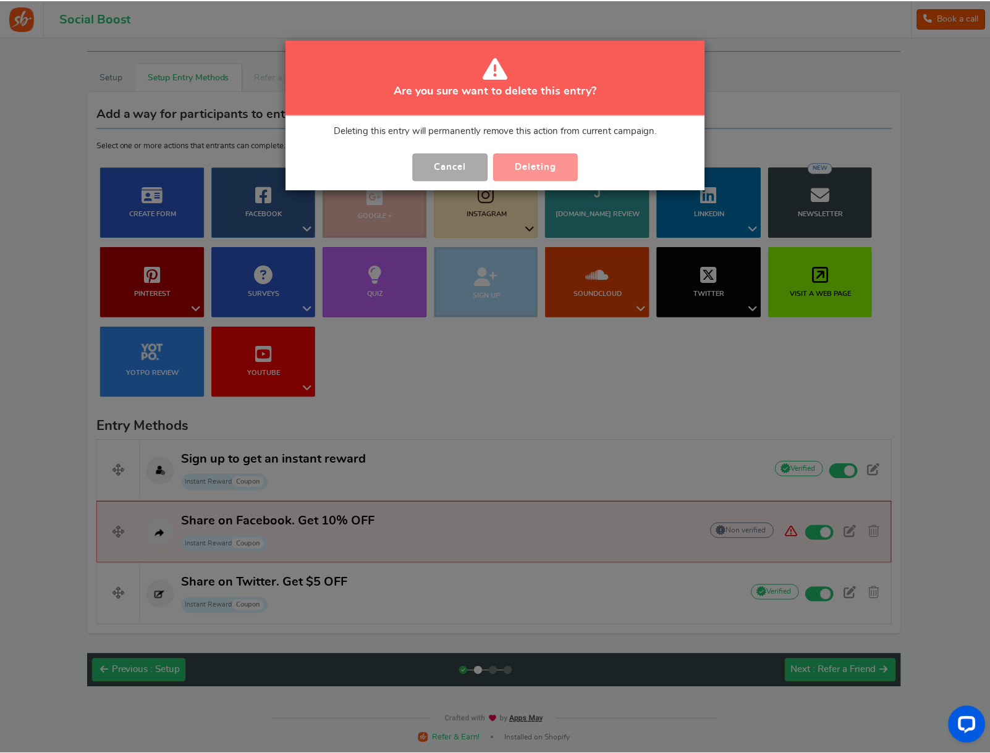
scroll to position [0, 0]
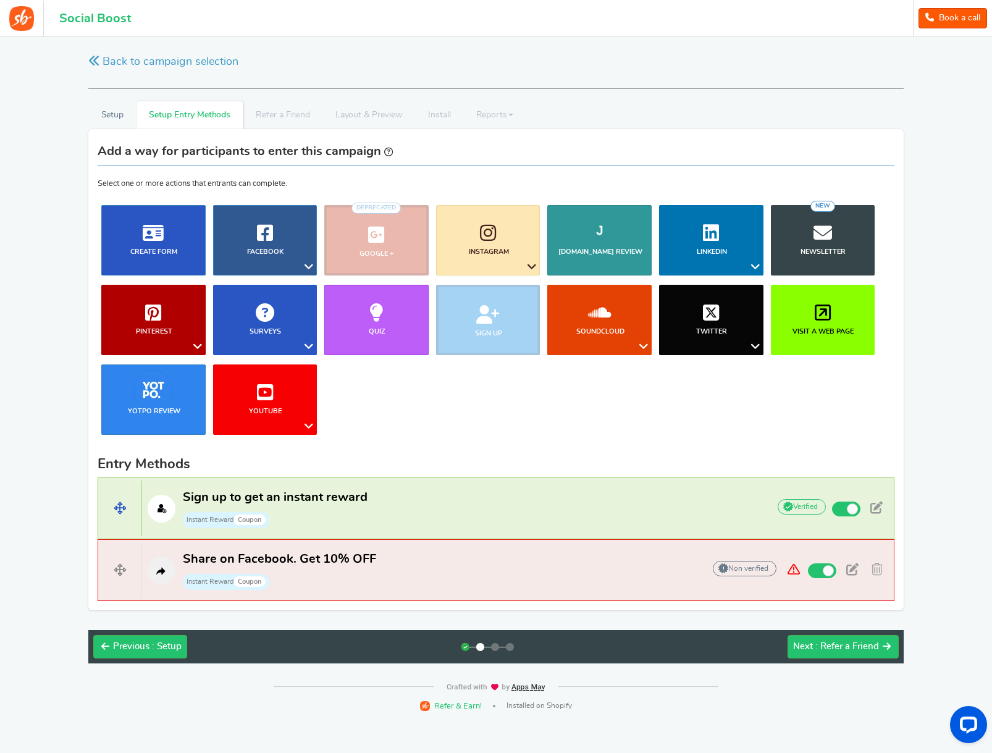
click at [334, 497] on span "Sign up to get an instant reward" at bounding box center [275, 497] width 185 height 12
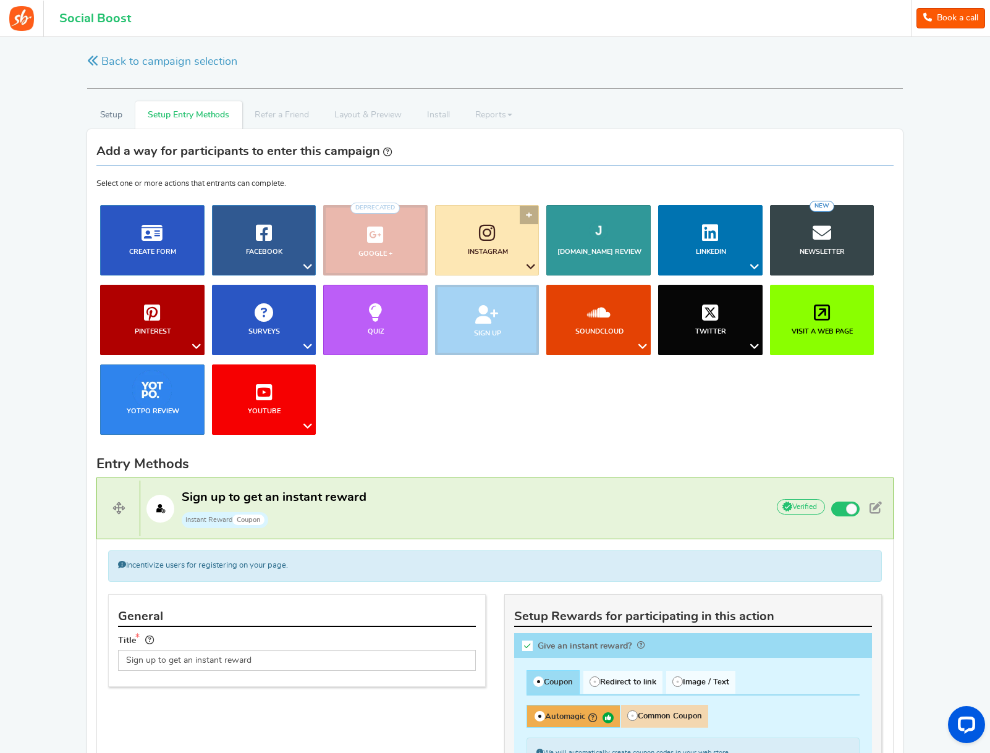
click at [526, 218] on link "Instagram" at bounding box center [487, 240] width 104 height 70
click at [505, 293] on link "Follow on Instagram" at bounding box center [492, 291] width 100 height 18
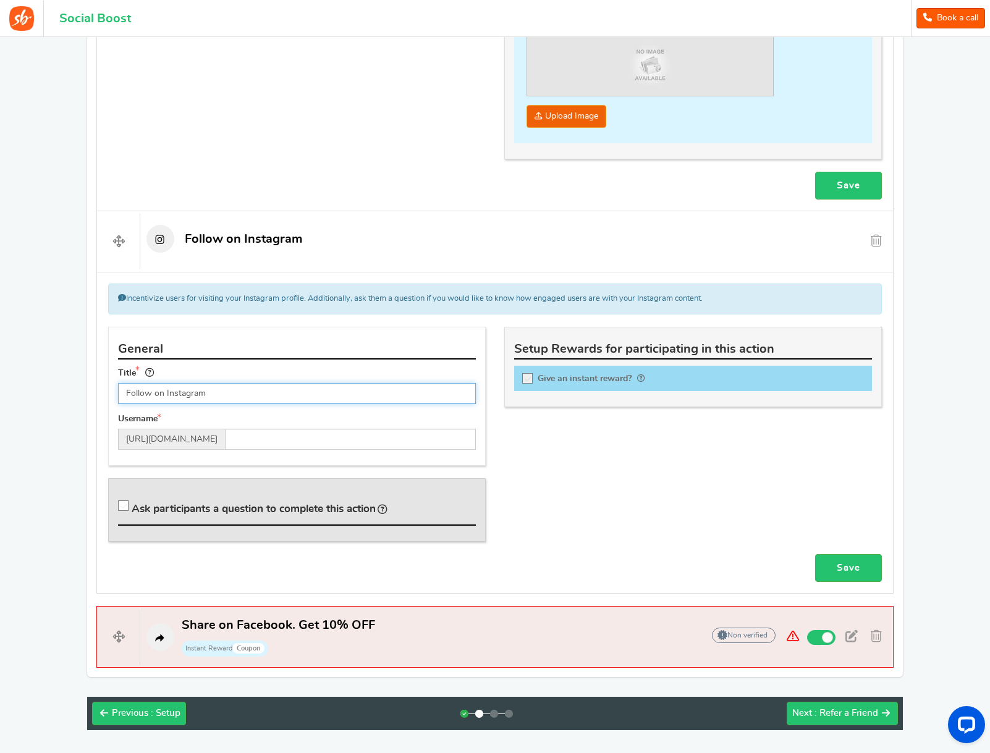
scroll to position [1025, 0]
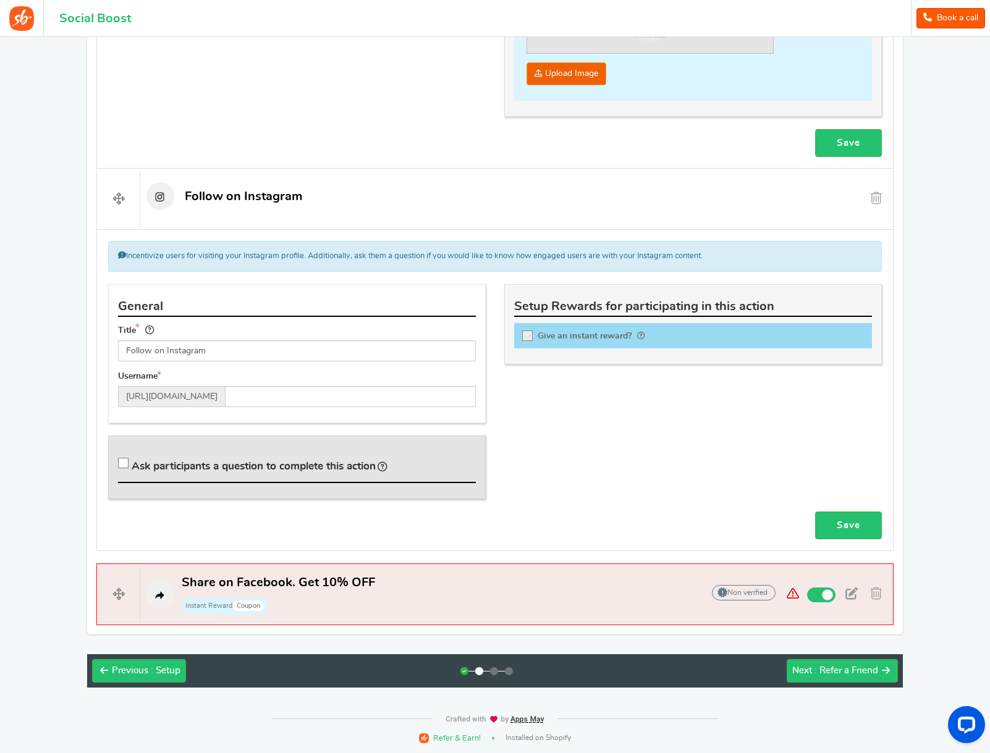
click at [526, 337] on icon at bounding box center [528, 336] width 11 height 11
click at [526, 337] on input "Give an instant reward?" at bounding box center [531, 338] width 12 height 12
checkbox input "true"
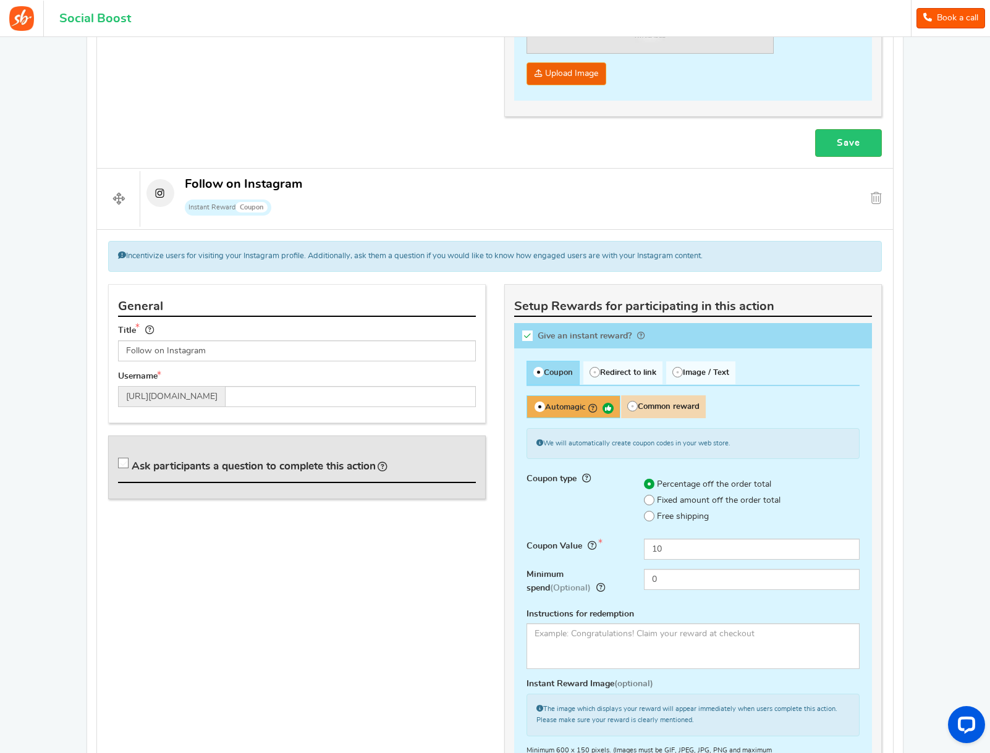
click at [651, 499] on span at bounding box center [649, 500] width 11 height 11
click at [639, 499] on input "Fixed amount off the order total" at bounding box center [635, 501] width 8 height 8
radio input "true"
click at [666, 558] on input "10" at bounding box center [752, 549] width 216 height 21
drag, startPoint x: 677, startPoint y: 552, endPoint x: 558, endPoint y: 544, distance: 118.9
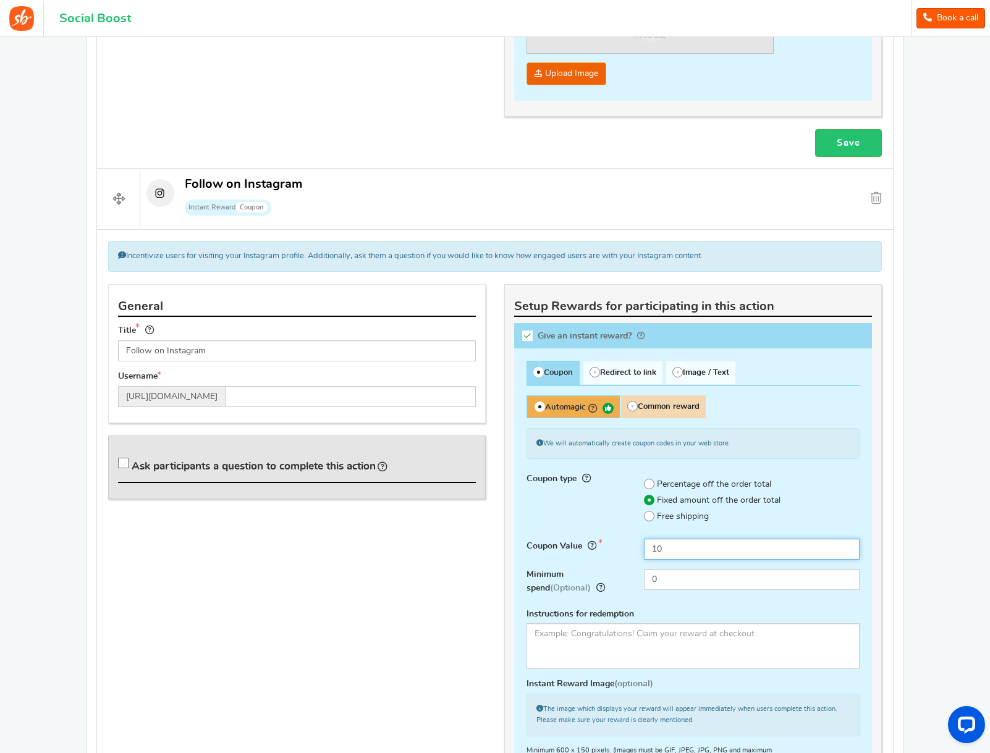
click at [558, 544] on div "Coupon Value Fixed value or percentage amount to take off. Enter value without …" at bounding box center [692, 554] width 351 height 30
type input "5"
click at [692, 582] on input "0" at bounding box center [752, 579] width 216 height 21
drag, startPoint x: 667, startPoint y: 580, endPoint x: 629, endPoint y: 578, distance: 37.1
click at [631, 578] on div "Minimum spend (Optional) 0" at bounding box center [692, 584] width 351 height 30
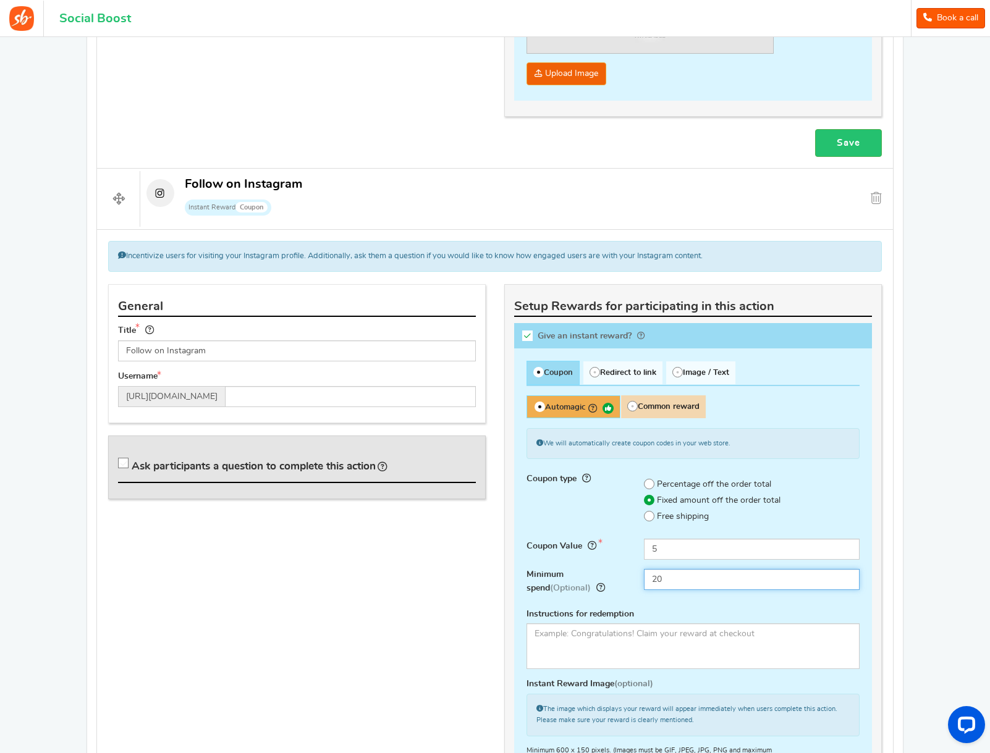
type input "20"
click at [579, 518] on div "Coupon type Percentage off the order total Fixed amount off the order total Fre…" at bounding box center [692, 499] width 351 height 57
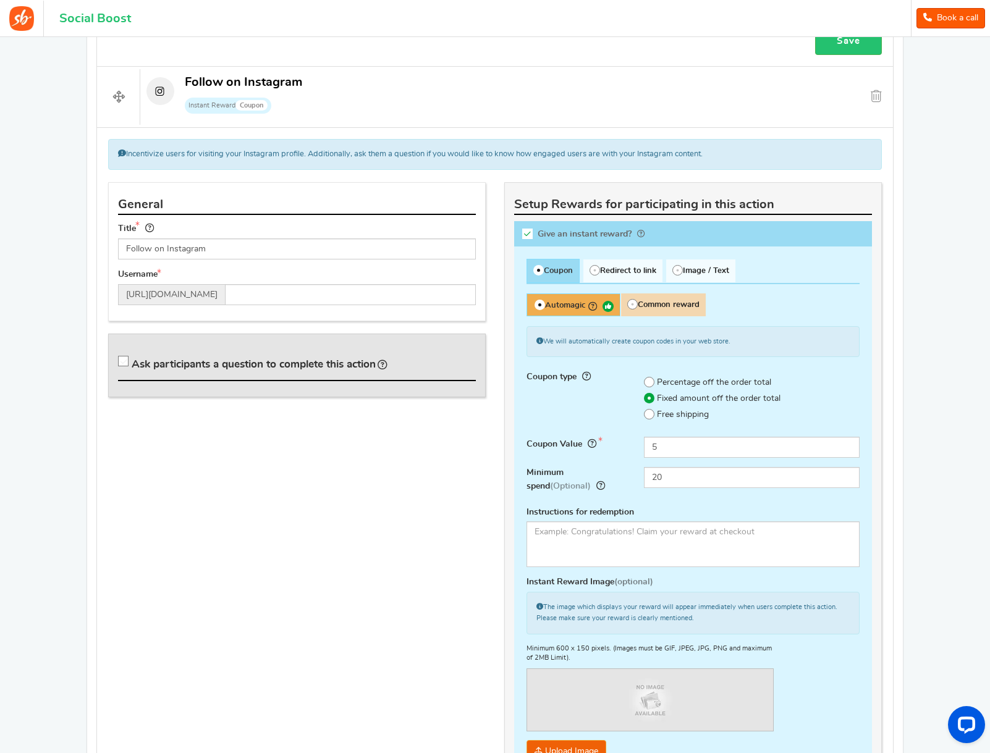
scroll to position [1141, 0]
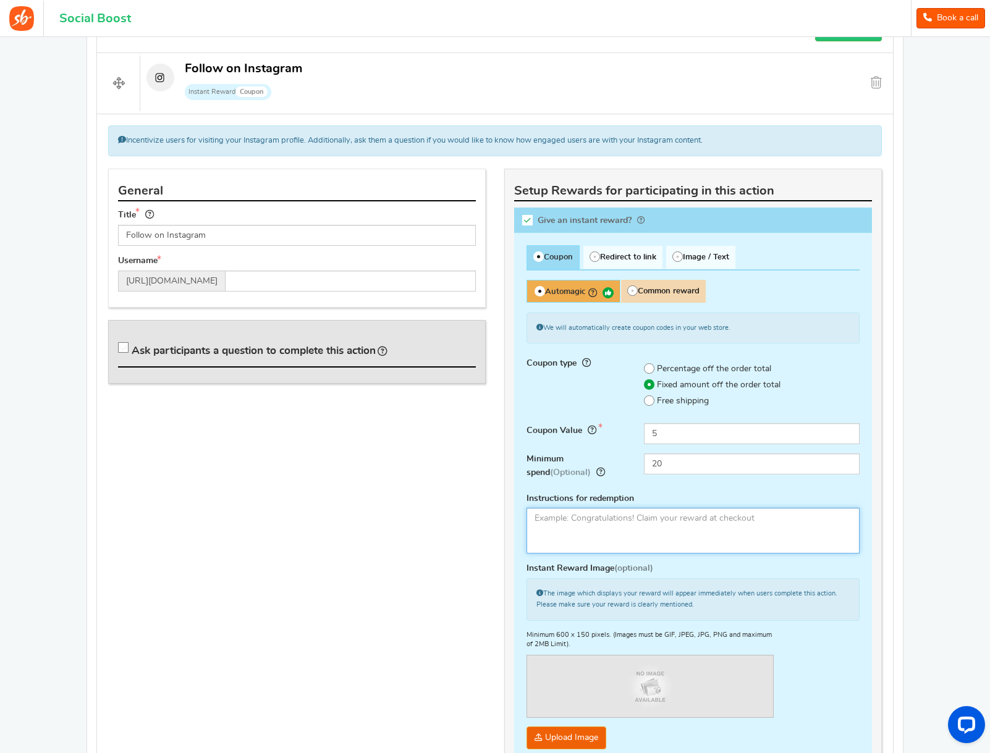
click at [629, 528] on textarea at bounding box center [692, 531] width 333 height 46
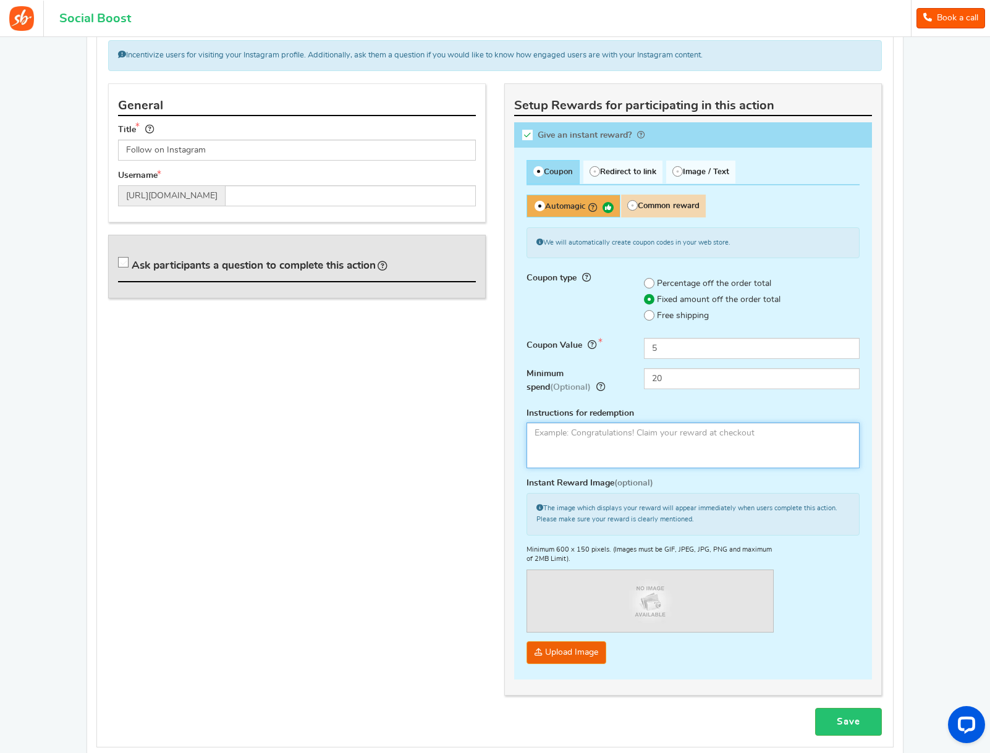
scroll to position [1241, 0]
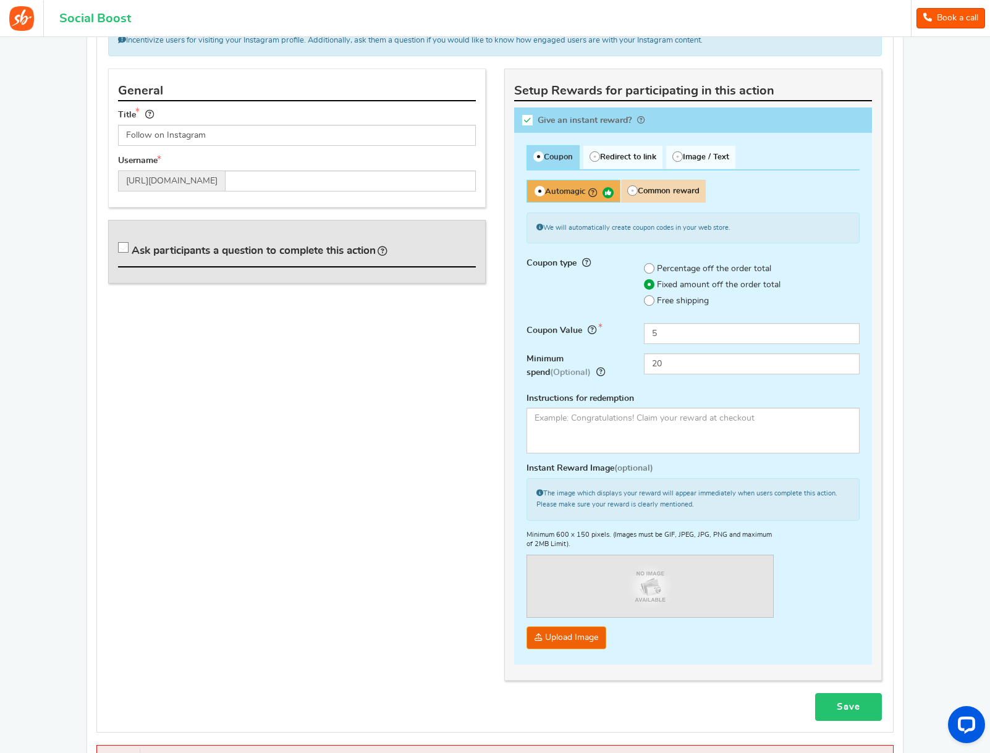
click at [857, 720] on div "Incentivize users for visiting your Instagram profile. Additionally, ask them a…" at bounding box center [494, 373] width 797 height 718
drag, startPoint x: 854, startPoint y: 714, endPoint x: 839, endPoint y: 704, distance: 17.8
click at [854, 713] on link "Save" at bounding box center [848, 707] width 67 height 28
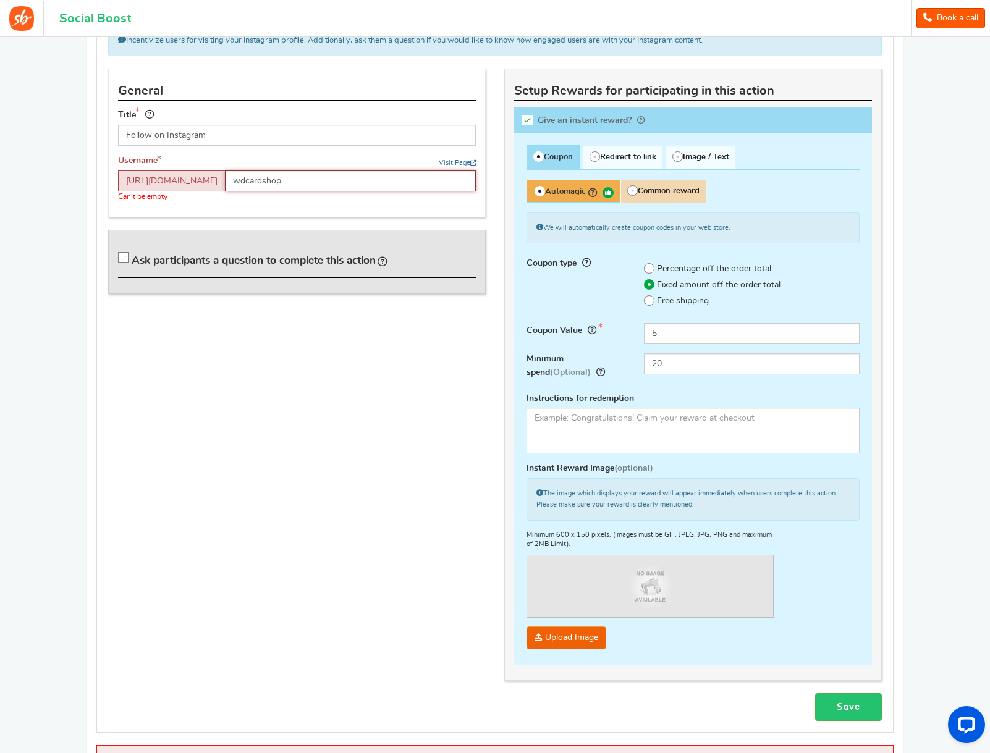
type input "wdcardshop"
click at [453, 162] on link "Visit Page" at bounding box center [457, 162] width 37 height 9
click at [850, 717] on link "Save" at bounding box center [848, 707] width 67 height 28
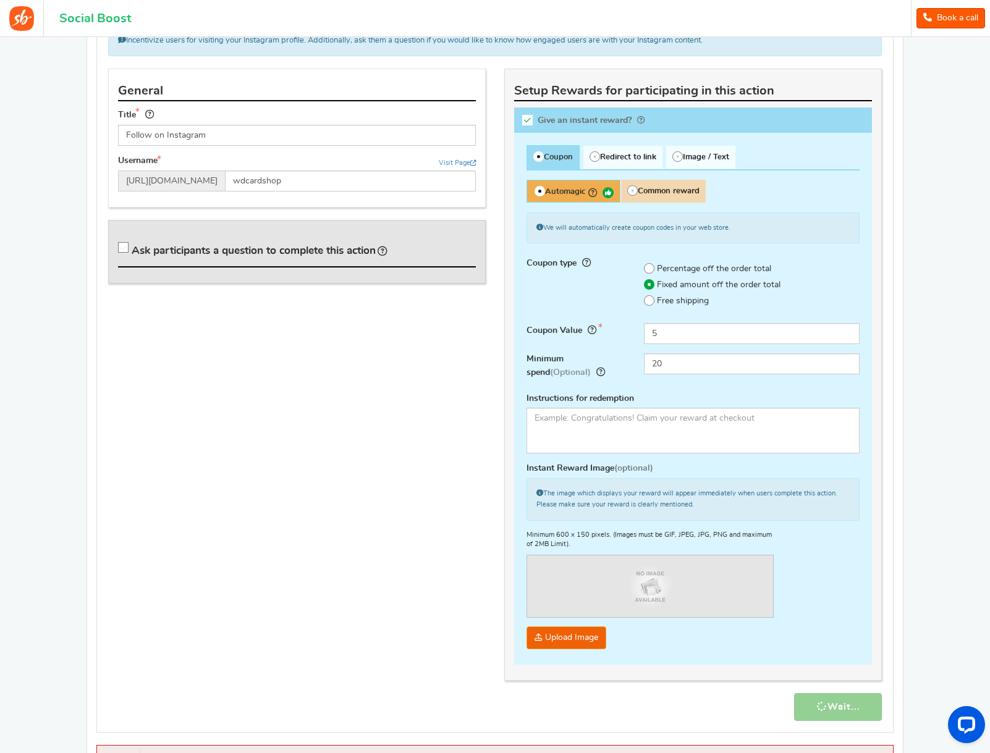
scroll to position [1410, 0]
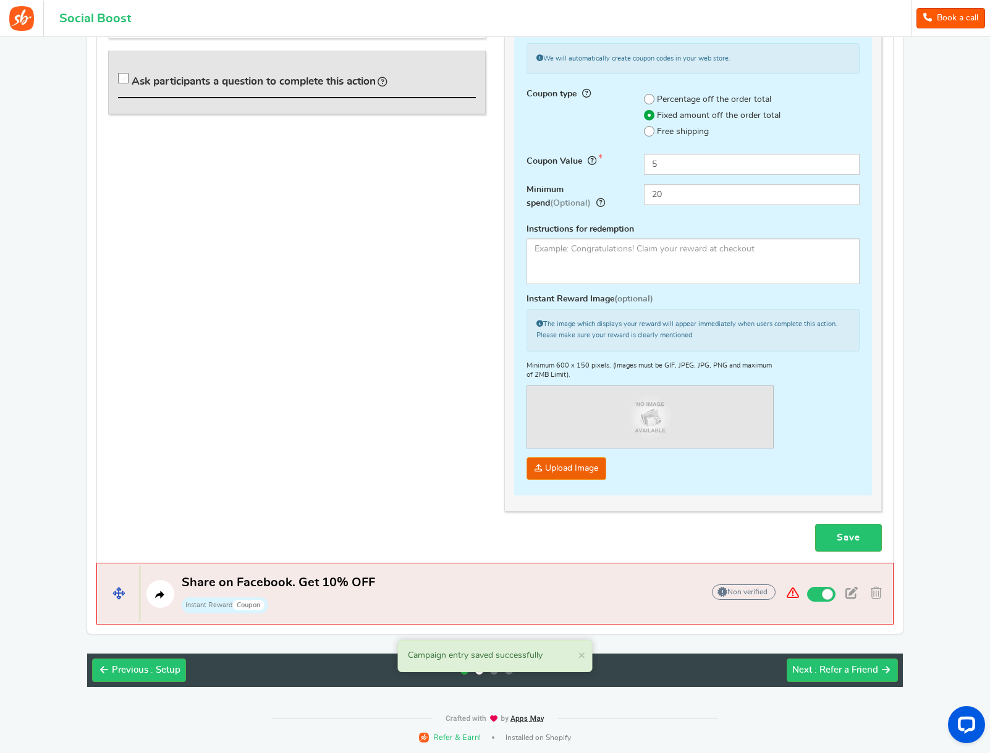
click at [503, 588] on p "Share on Facebook. Get 10% OFF Instant Reward Coupon" at bounding box center [415, 595] width 550 height 40
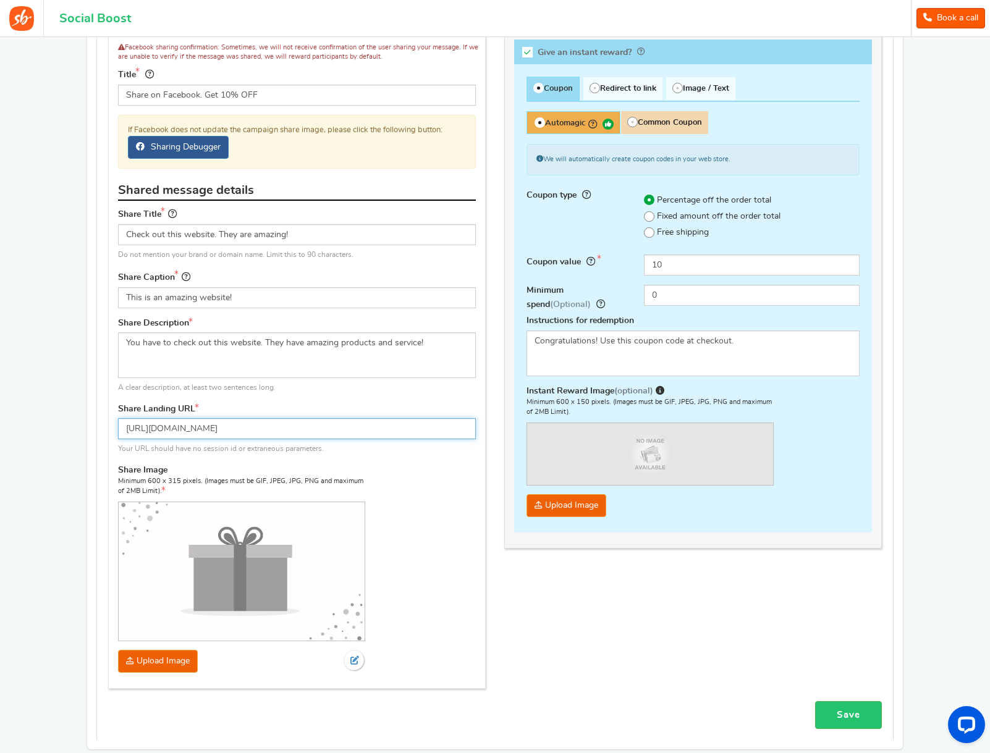
click at [262, 429] on input "[URL][DOMAIN_NAME]" at bounding box center [297, 428] width 358 height 21
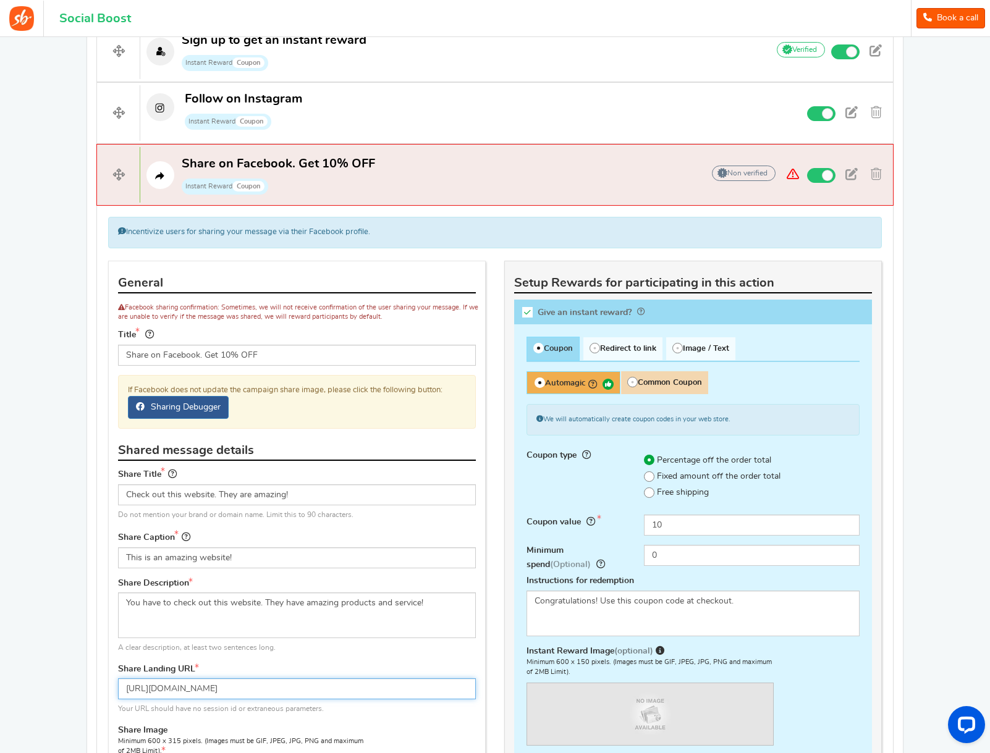
scroll to position [427, 0]
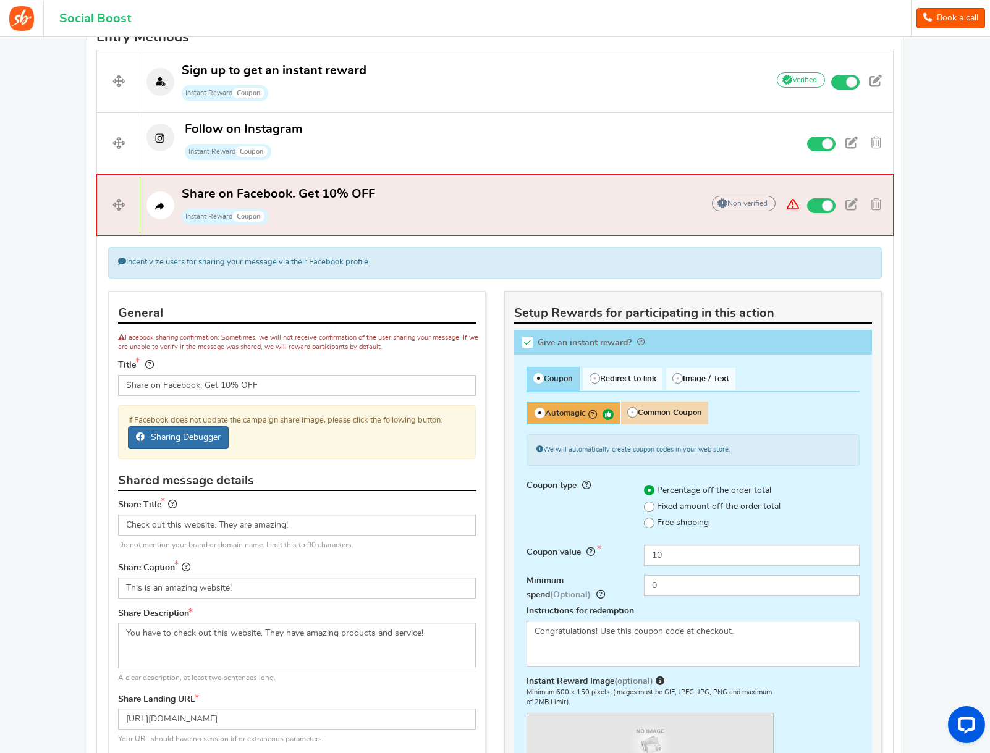
click at [206, 442] on link "Sharing Debugger" at bounding box center [178, 437] width 101 height 23
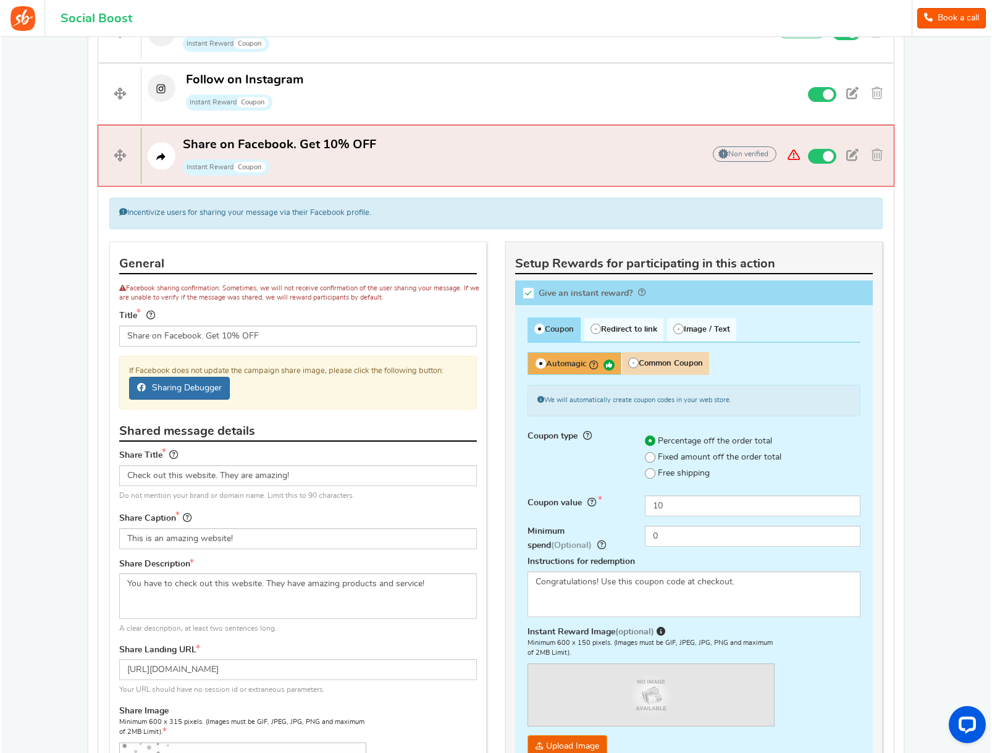
scroll to position [394, 0]
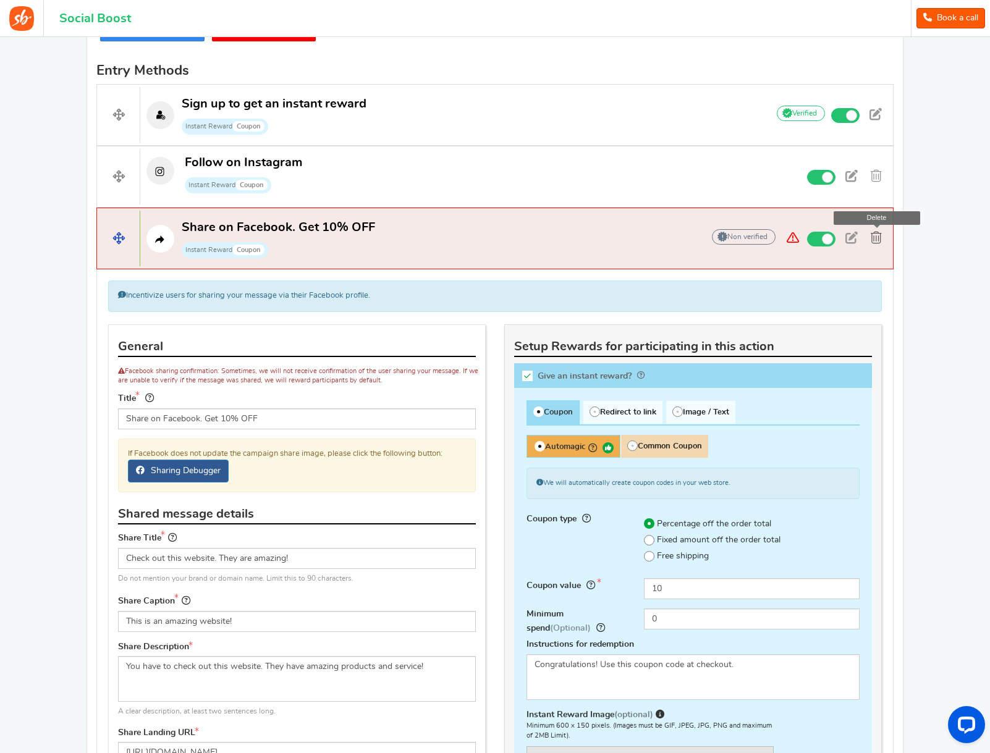
click at [876, 237] on span at bounding box center [875, 238] width 11 height 12
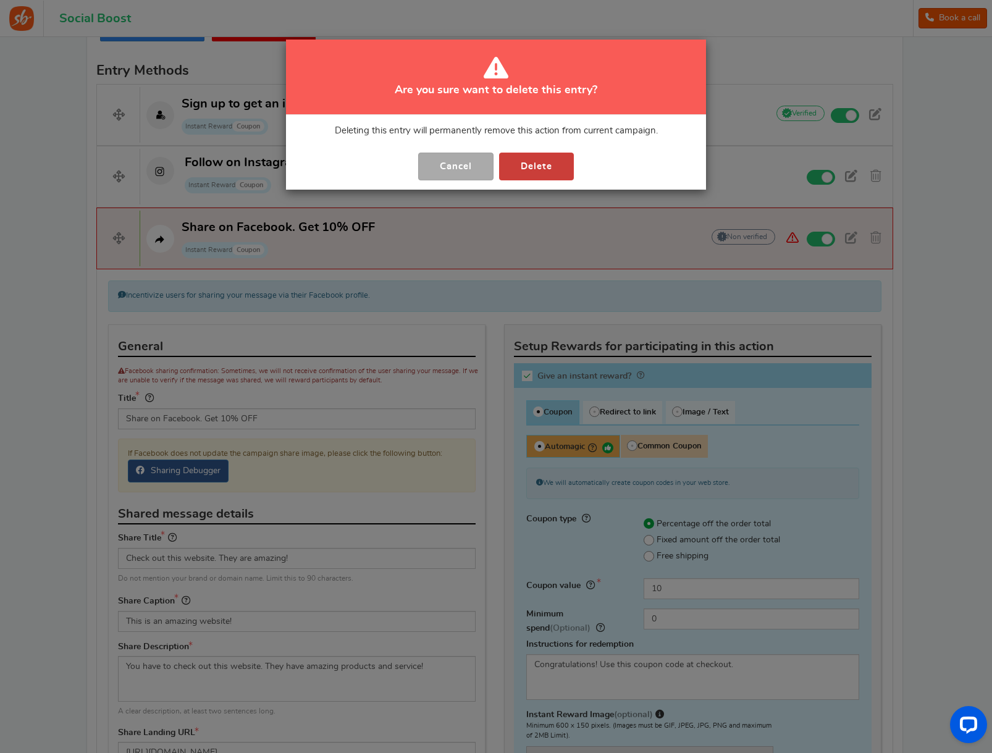
click at [524, 167] on button "Delete" at bounding box center [536, 167] width 75 height 28
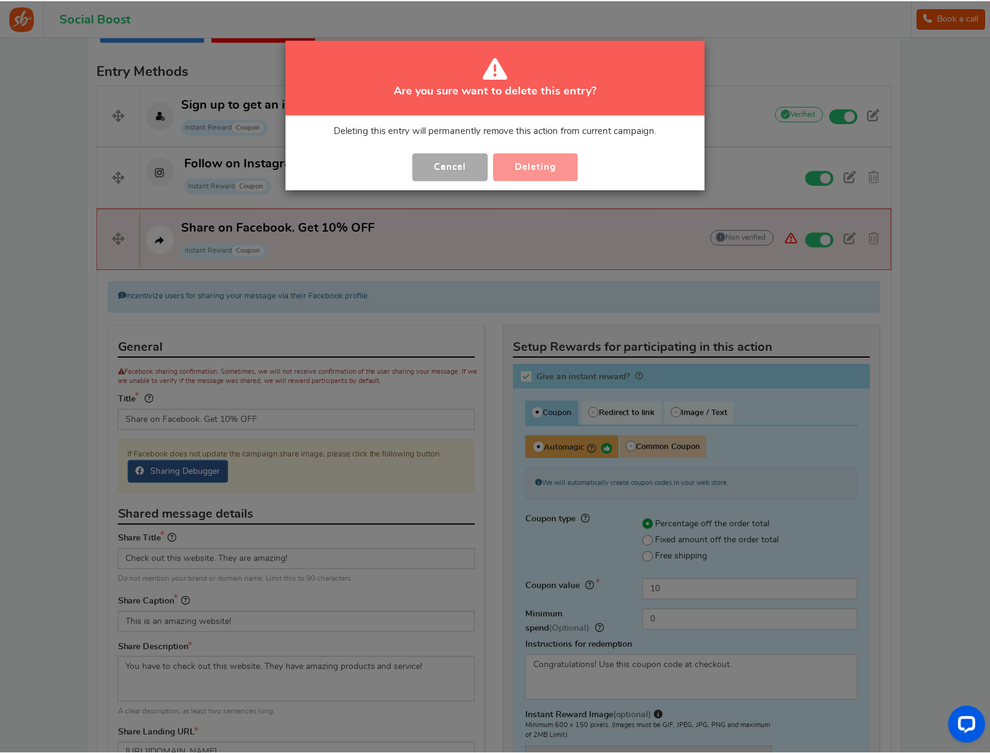
scroll to position [0, 0]
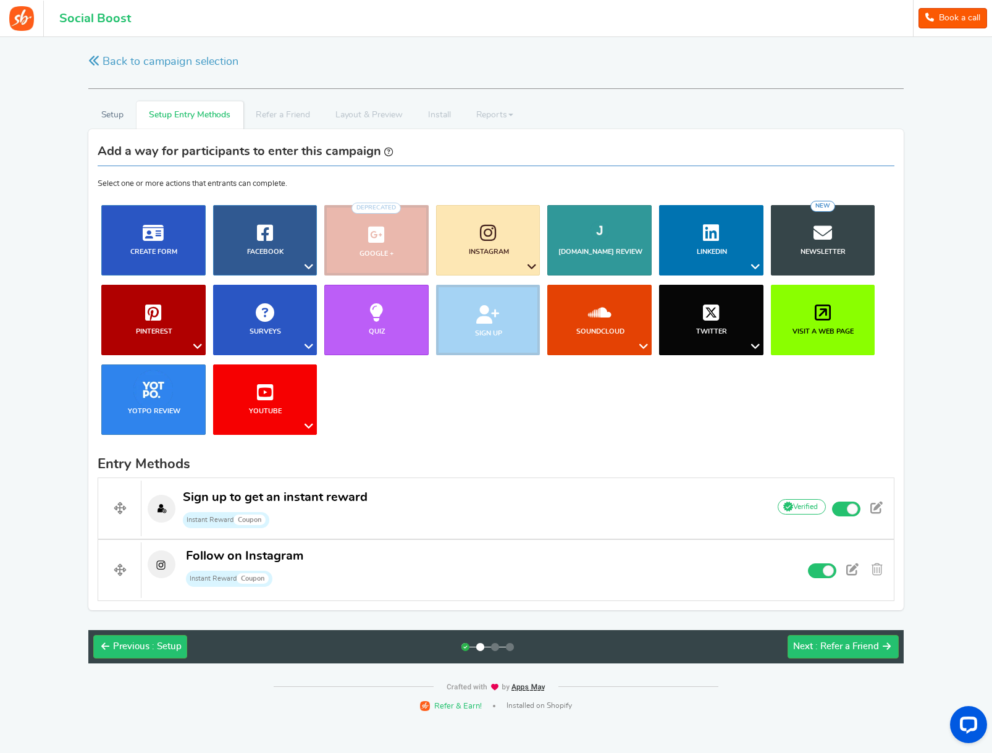
click at [392, 119] on li "Layout & Preview" at bounding box center [368, 115] width 93 height 28
click at [819, 645] on span ": Refer a Friend" at bounding box center [847, 646] width 64 height 9
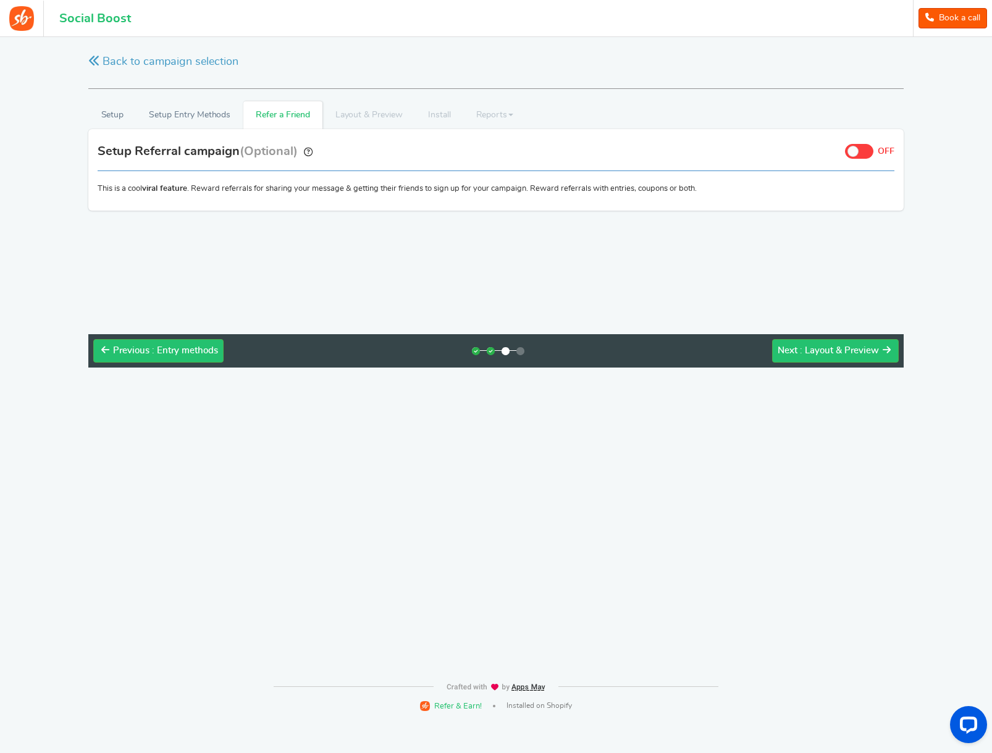
click at [819, 337] on div "Previous : Entry methods Next : Layout & Preview" at bounding box center [495, 350] width 815 height 33
click at [817, 352] on span ": Layout & Preview" at bounding box center [839, 350] width 79 height 9
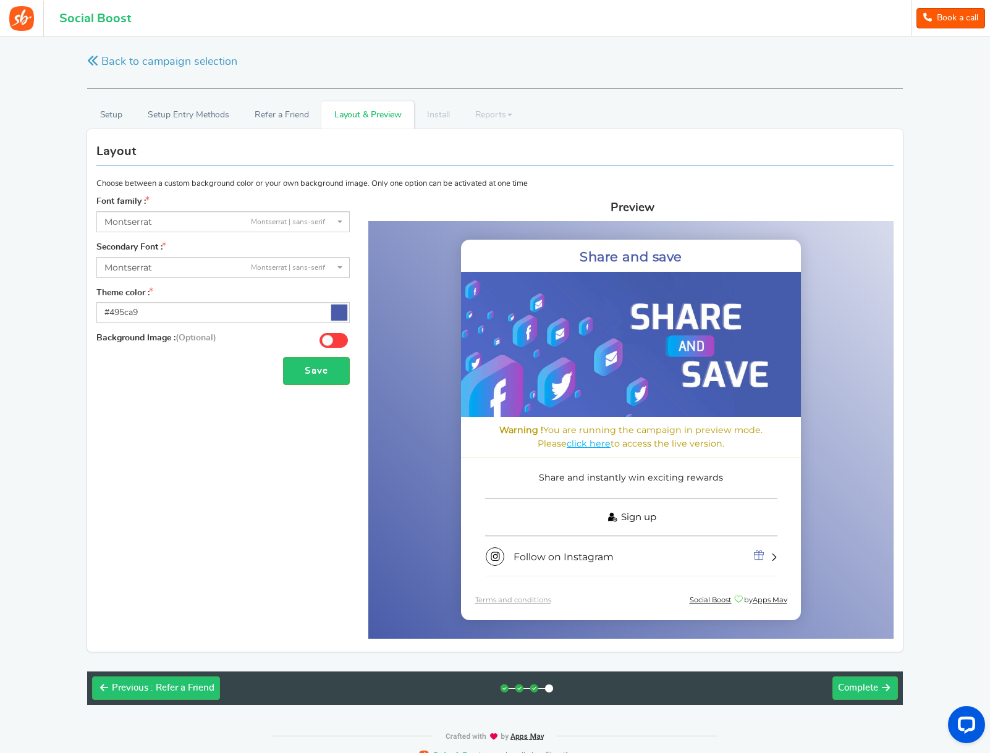
click at [728, 519] on link "Sign up" at bounding box center [631, 518] width 292 height 38
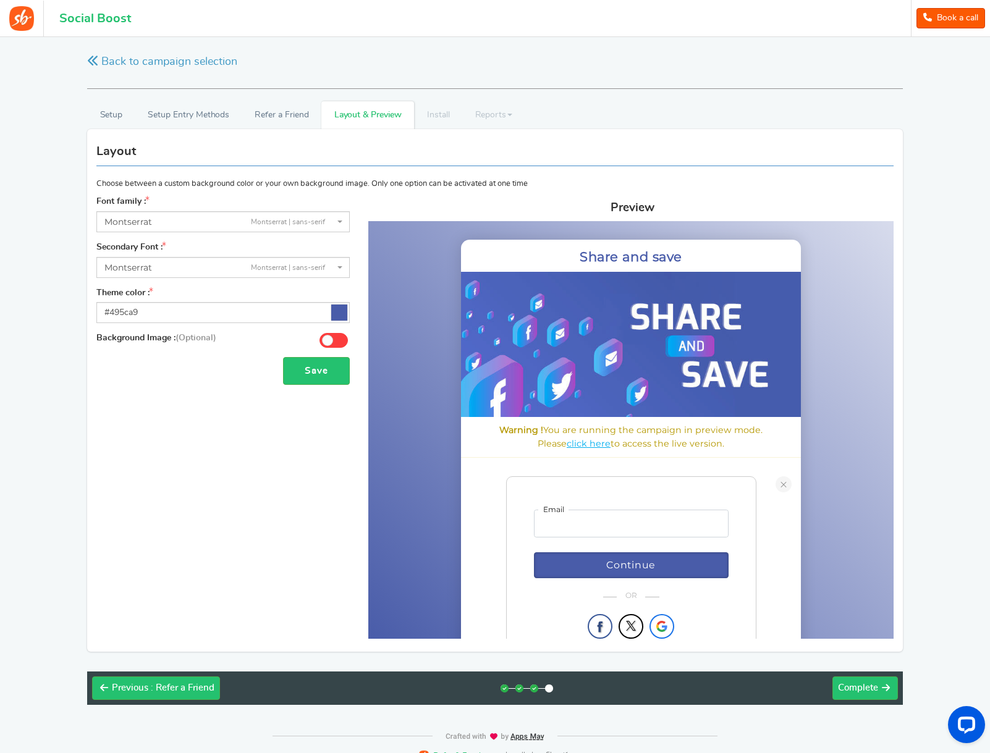
scroll to position [17, 0]
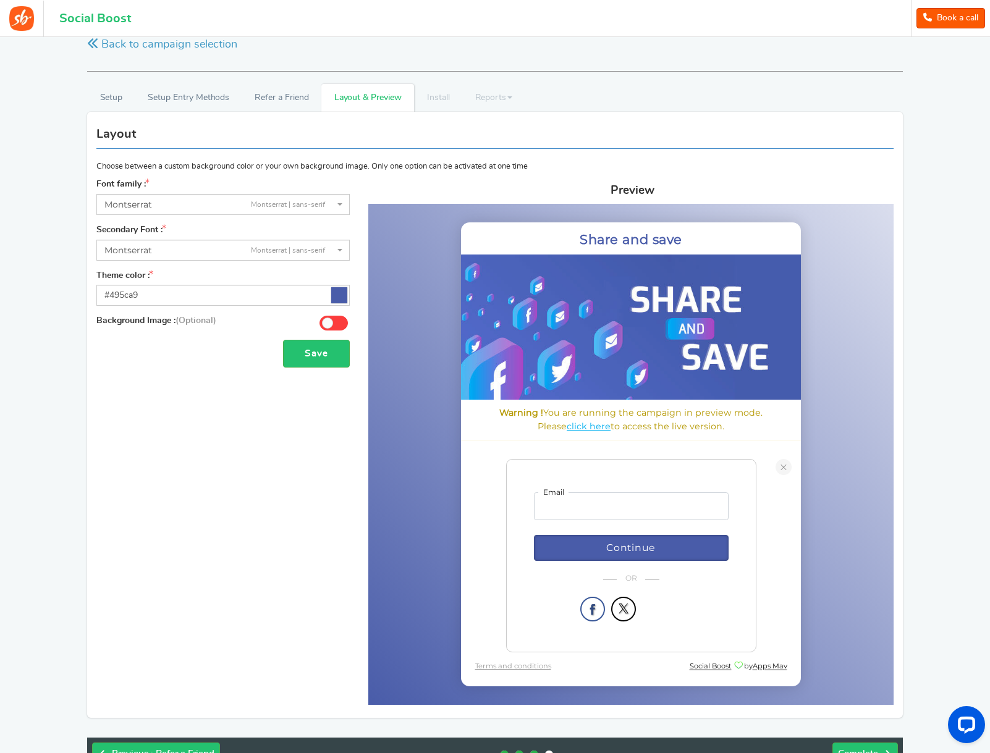
click at [784, 468] on link at bounding box center [783, 467] width 16 height 16
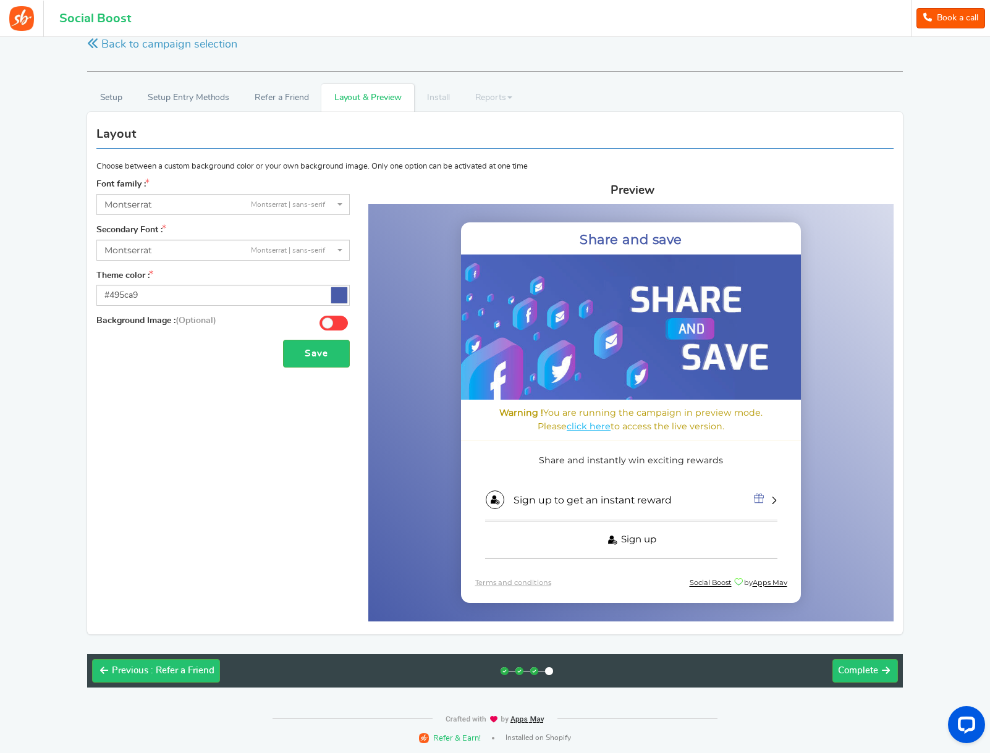
click at [685, 549] on link "Sign up" at bounding box center [631, 540] width 292 height 38
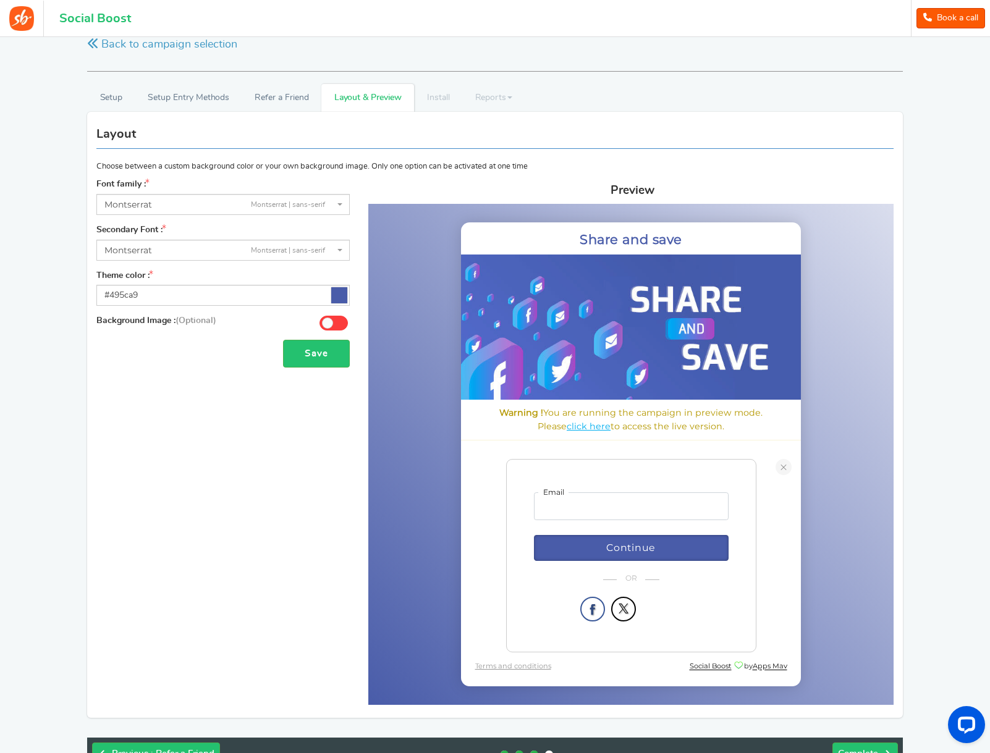
click at [785, 469] on link at bounding box center [783, 467] width 16 height 16
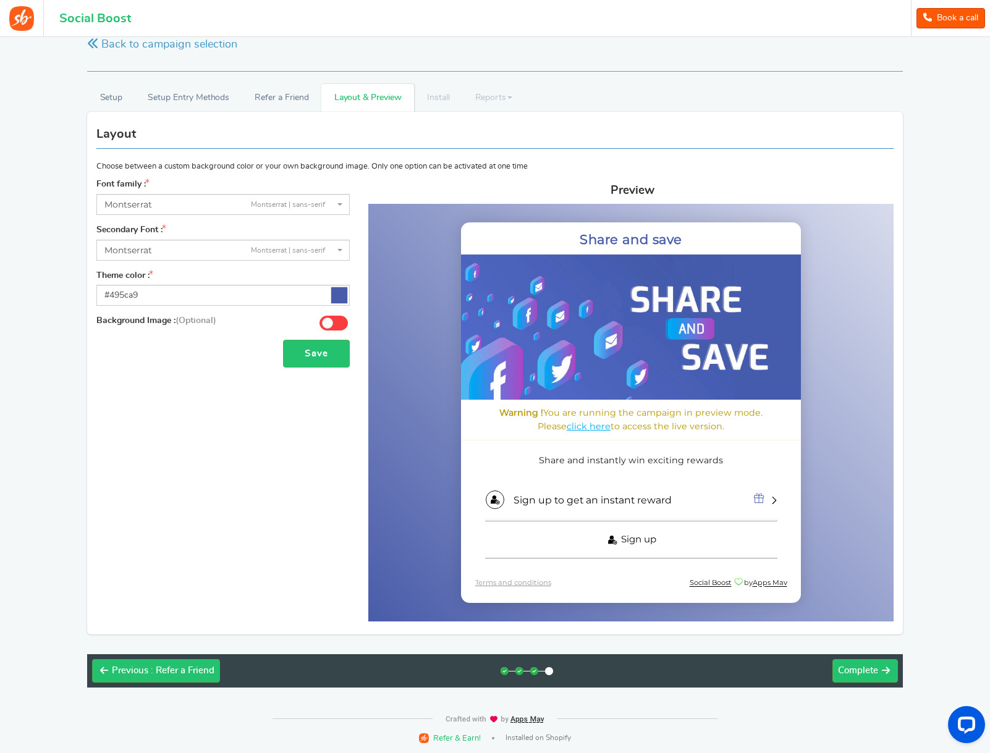
click at [691, 537] on link "Sign up" at bounding box center [631, 540] width 292 height 38
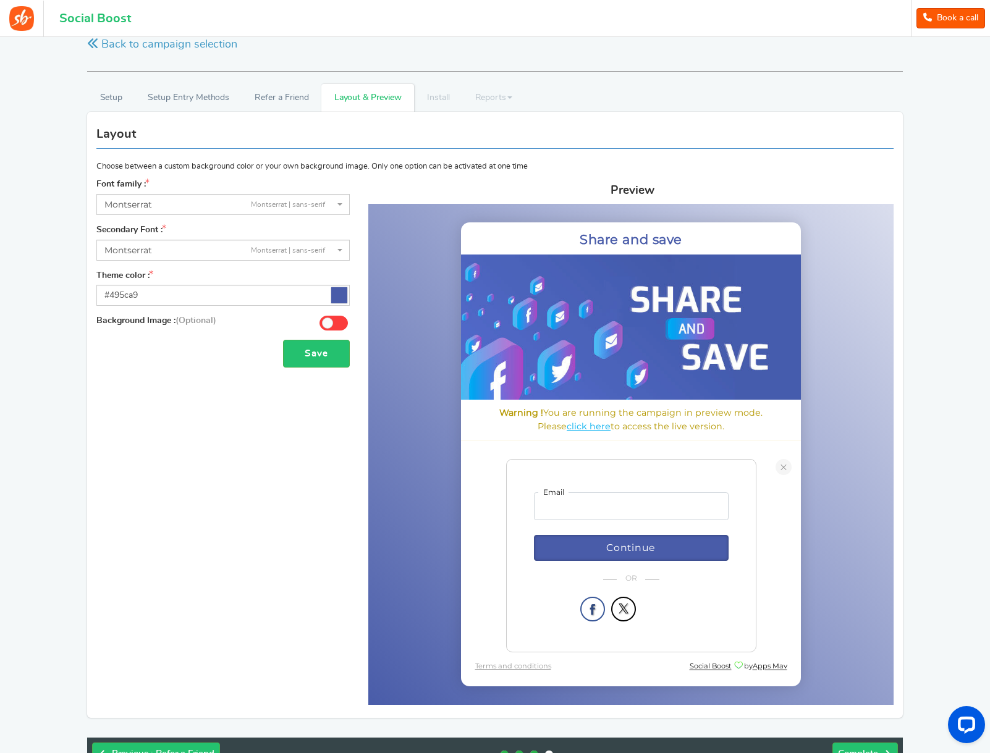
click at [785, 467] on span at bounding box center [783, 467] width 7 height 1
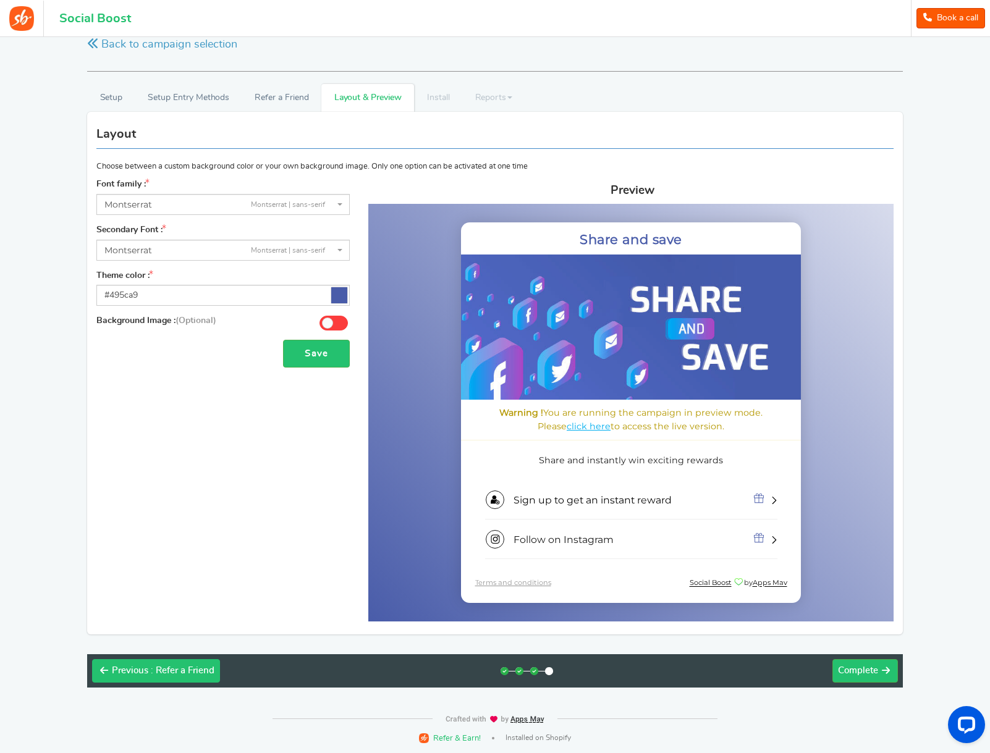
click at [188, 668] on span ": Refer a Friend" at bounding box center [183, 670] width 64 height 9
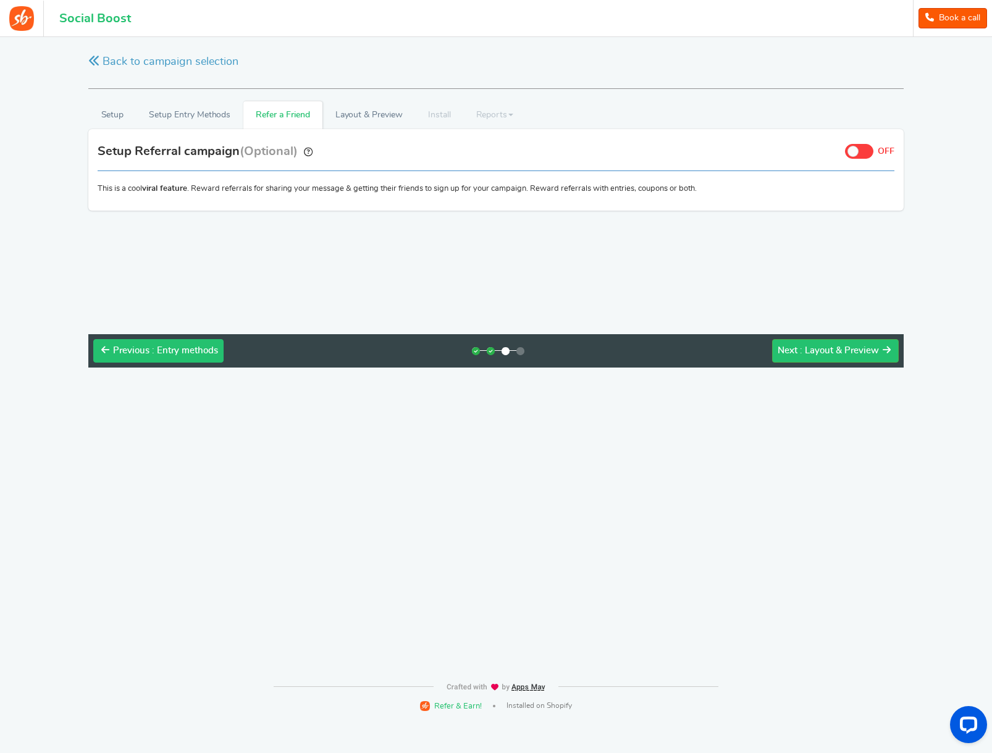
click at [169, 358] on button "Previous : Entry methods" at bounding box center [158, 350] width 130 height 23
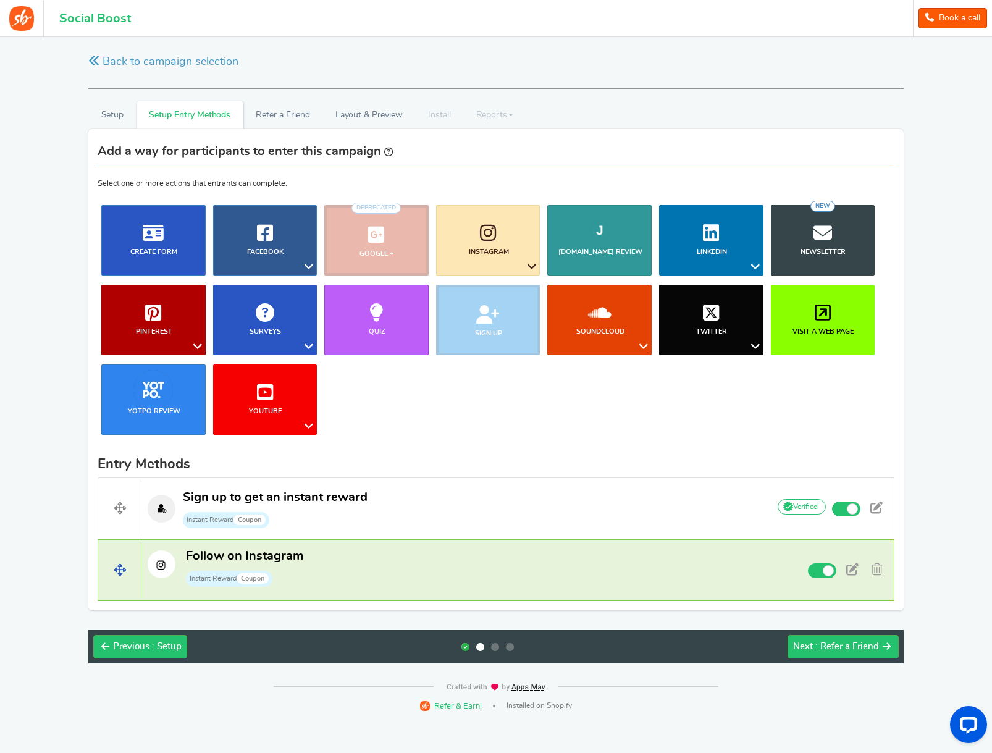
click at [399, 572] on p "Follow on Instagram Instant Reward Coupon" at bounding box center [449, 568] width 617 height 40
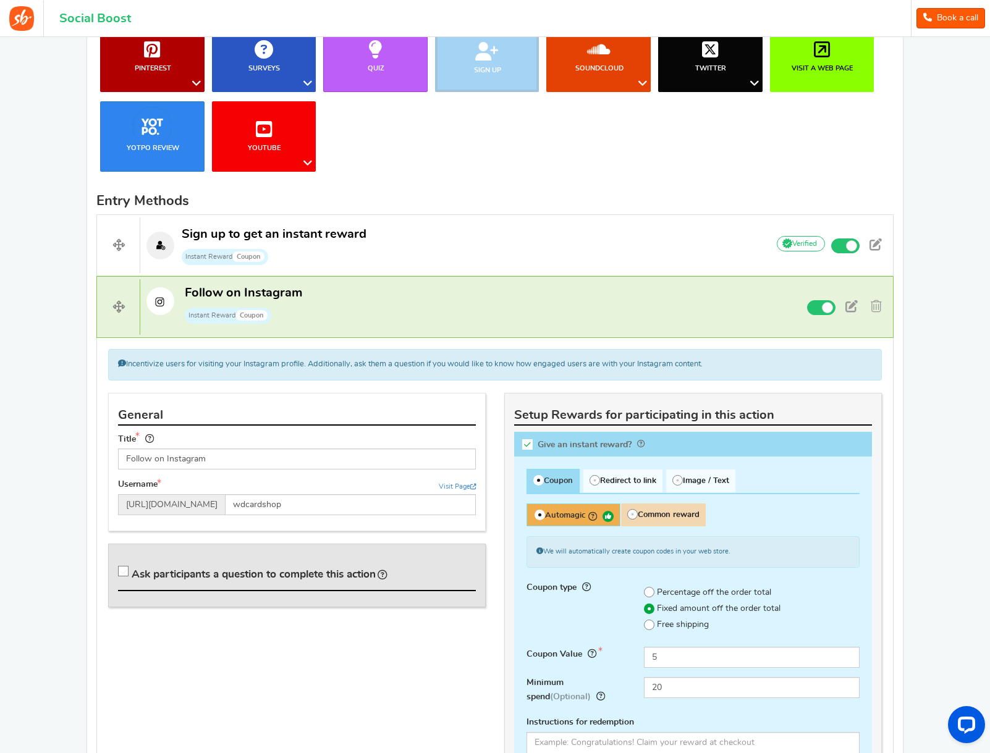
scroll to position [240, 0]
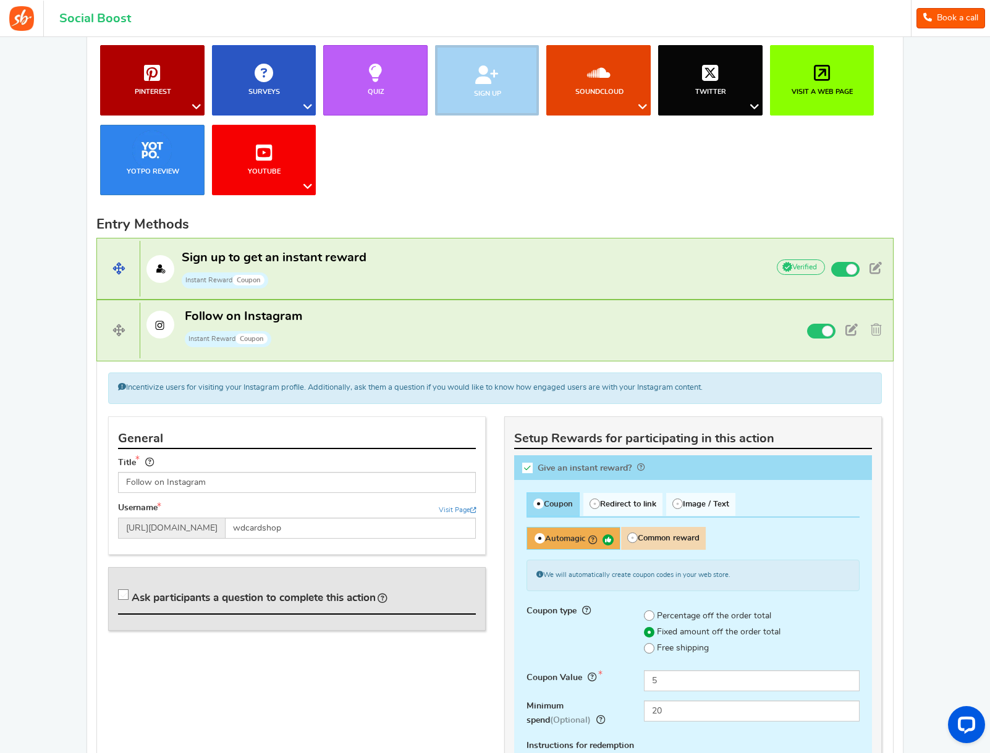
click at [358, 282] on span "Instant Reward Coupon" at bounding box center [274, 280] width 185 height 19
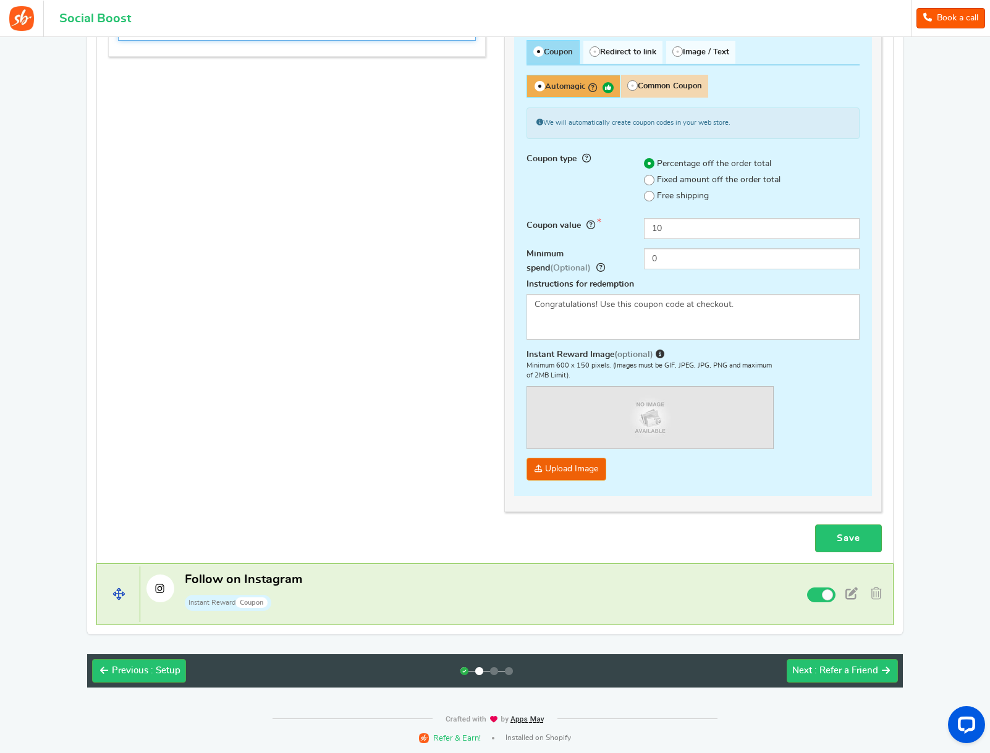
scroll to position [631, 0]
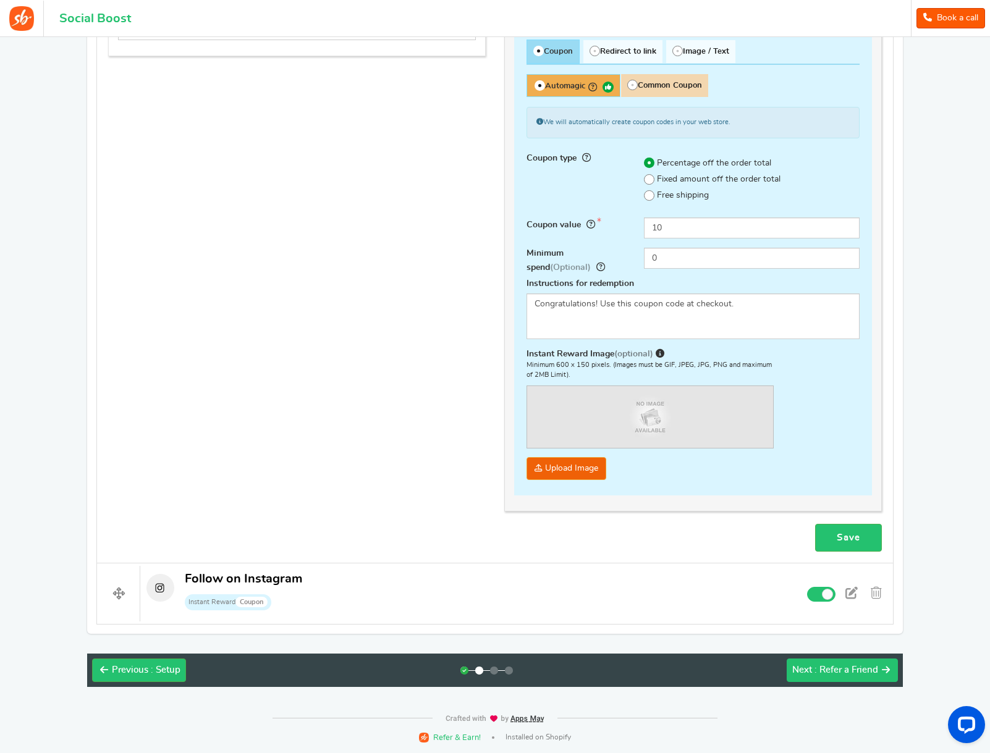
click at [841, 668] on span ": Refer a Friend" at bounding box center [846, 669] width 64 height 9
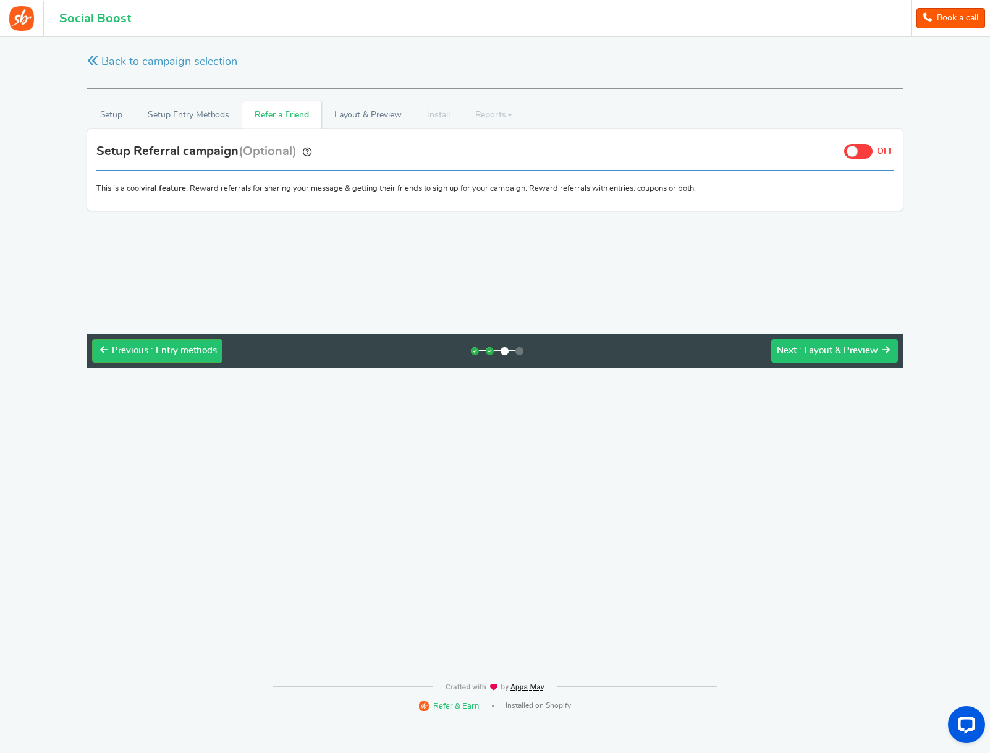
scroll to position [0, 0]
click at [820, 347] on span ": Layout & Preview" at bounding box center [839, 350] width 79 height 9
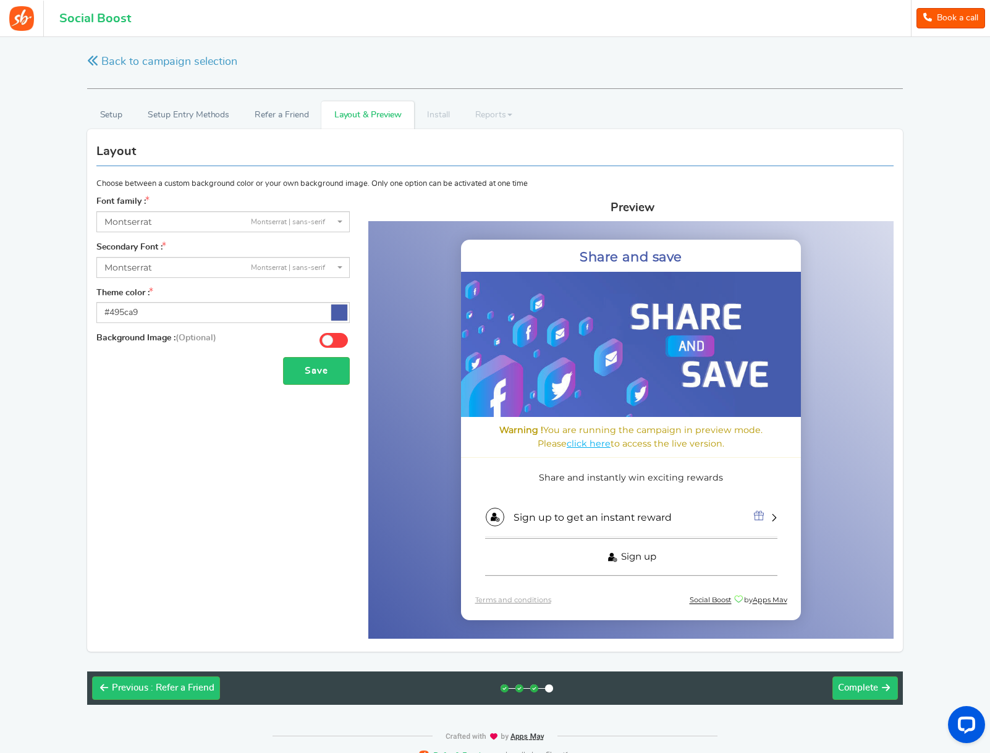
click at [747, 555] on link "Sign up" at bounding box center [631, 557] width 292 height 38
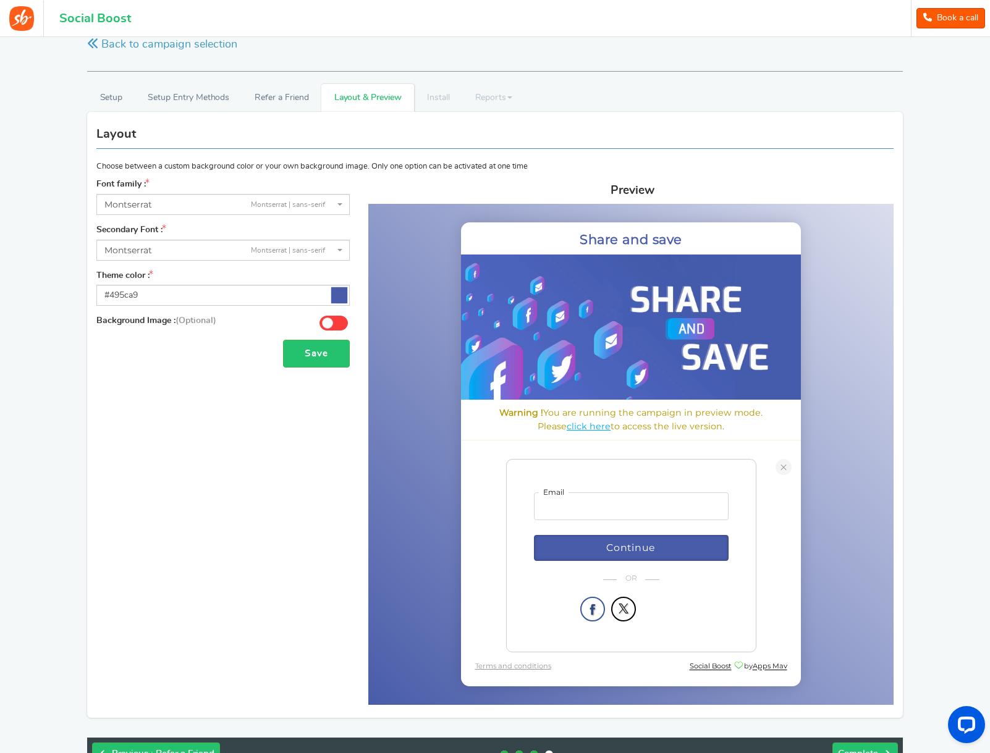
click at [629, 612] on button "button" at bounding box center [623, 609] width 25 height 25
click at [819, 633] on body "Share and save Warning ! You are running the campaign in preview mode. Please c…" at bounding box center [630, 454] width 525 height 464
click at [783, 467] on span at bounding box center [783, 467] width 7 height 1
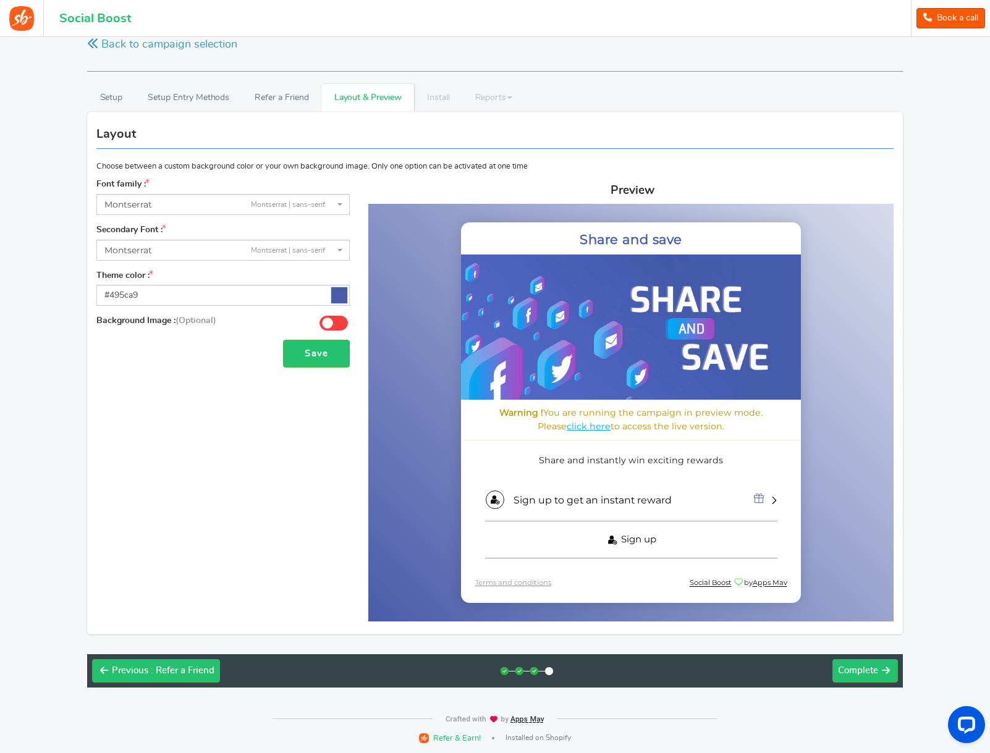
click at [647, 534] on span "Sign up" at bounding box center [638, 539] width 35 height 12
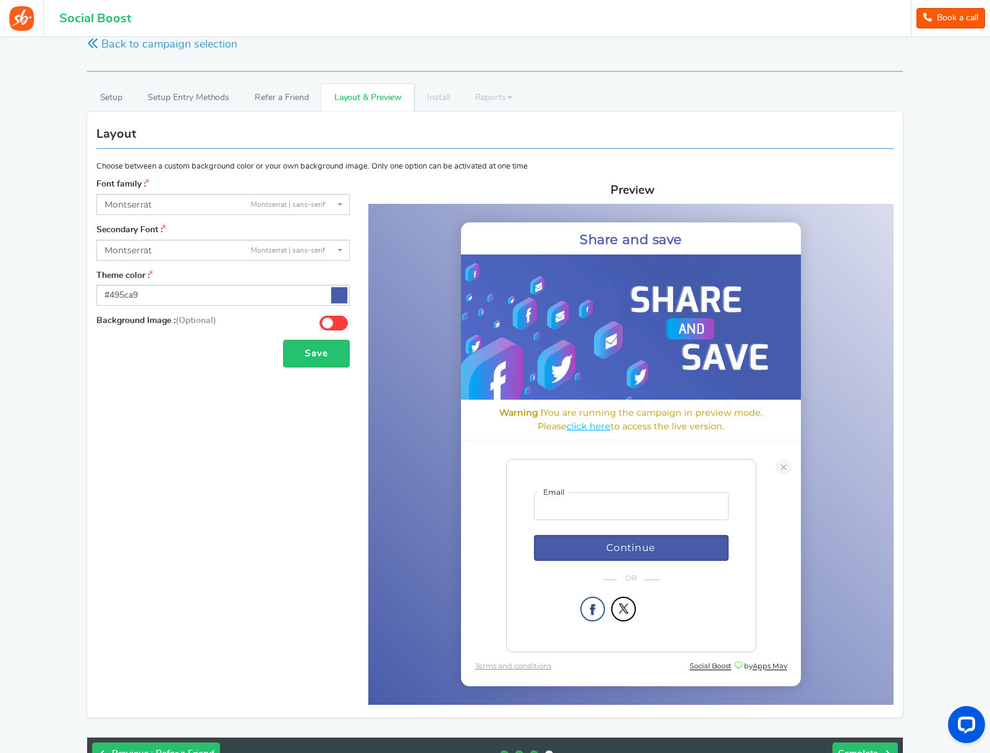
click at [657, 592] on div "Email Continue Name Email I have read and agree to the Terms and conditions" at bounding box center [631, 558] width 195 height 132
type input "[EMAIL_ADDRESS][DOMAIN_NAME]"
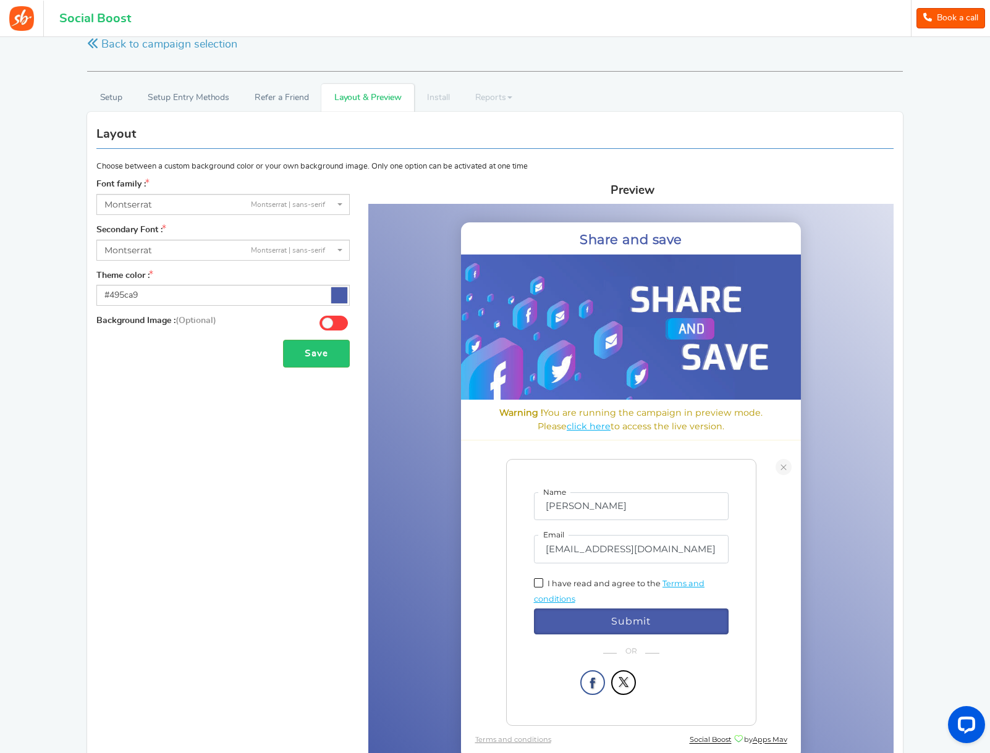
click at [541, 583] on span at bounding box center [538, 582] width 9 height 9
click at [547, 583] on input "I have read and agree to the" at bounding box center [551, 582] width 8 height 8
checkbox input "true"
click at [563, 613] on button "Submit" at bounding box center [631, 619] width 195 height 26
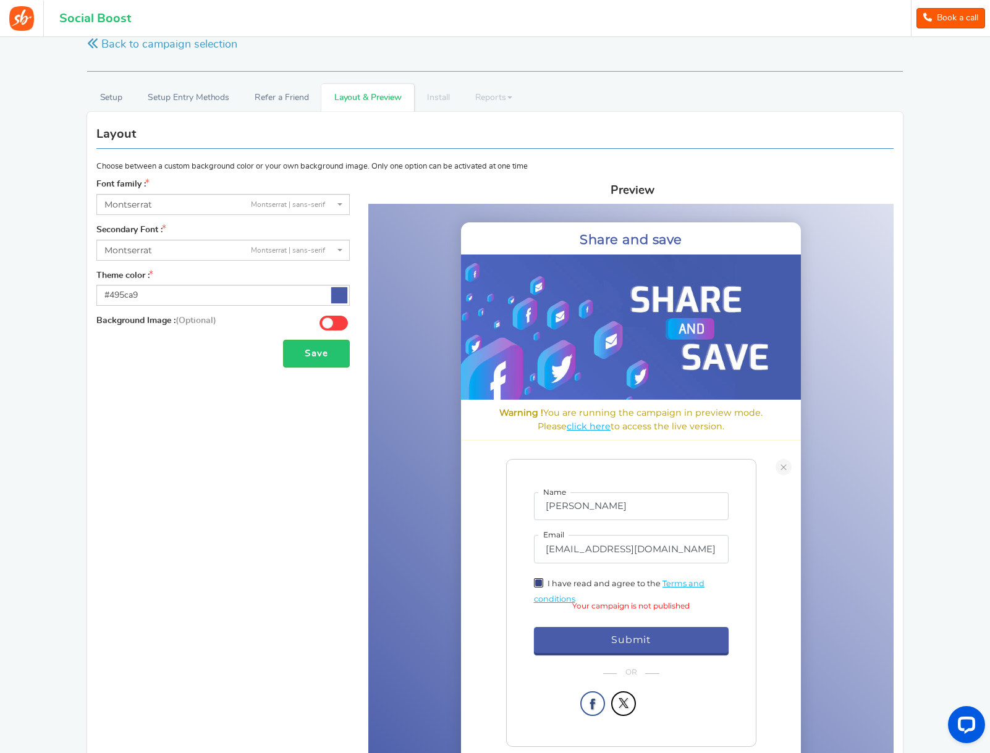
click at [633, 640] on span "Submit" at bounding box center [631, 640] width 40 height 12
click at [780, 467] on span at bounding box center [783, 467] width 7 height 1
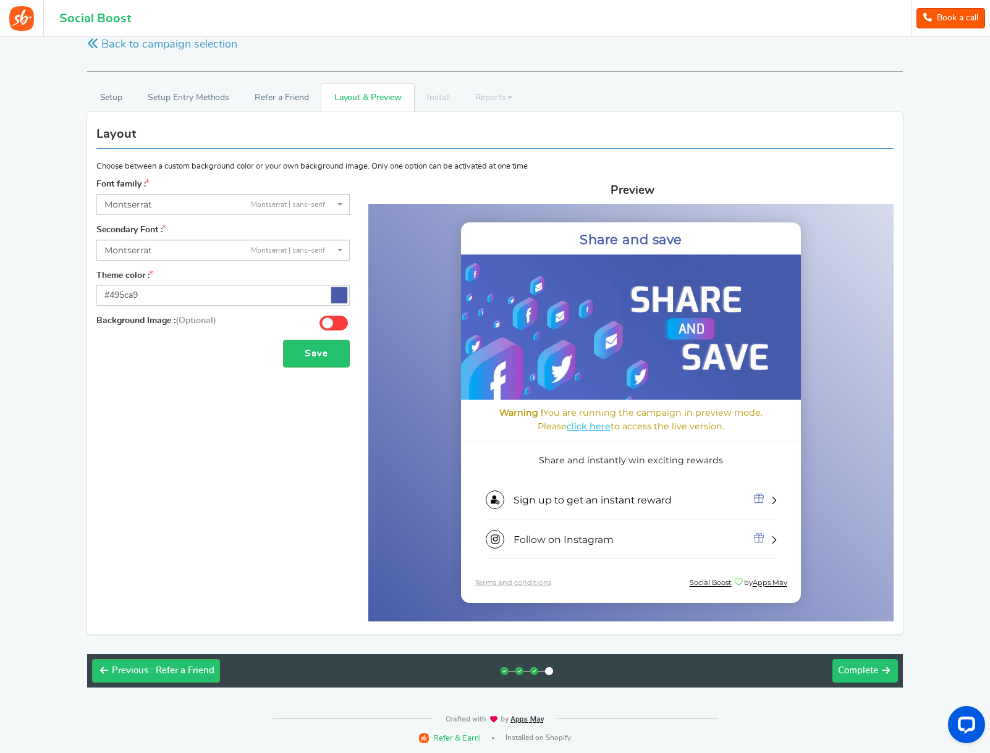
click at [867, 676] on button "Next Complete" at bounding box center [864, 670] width 65 height 23
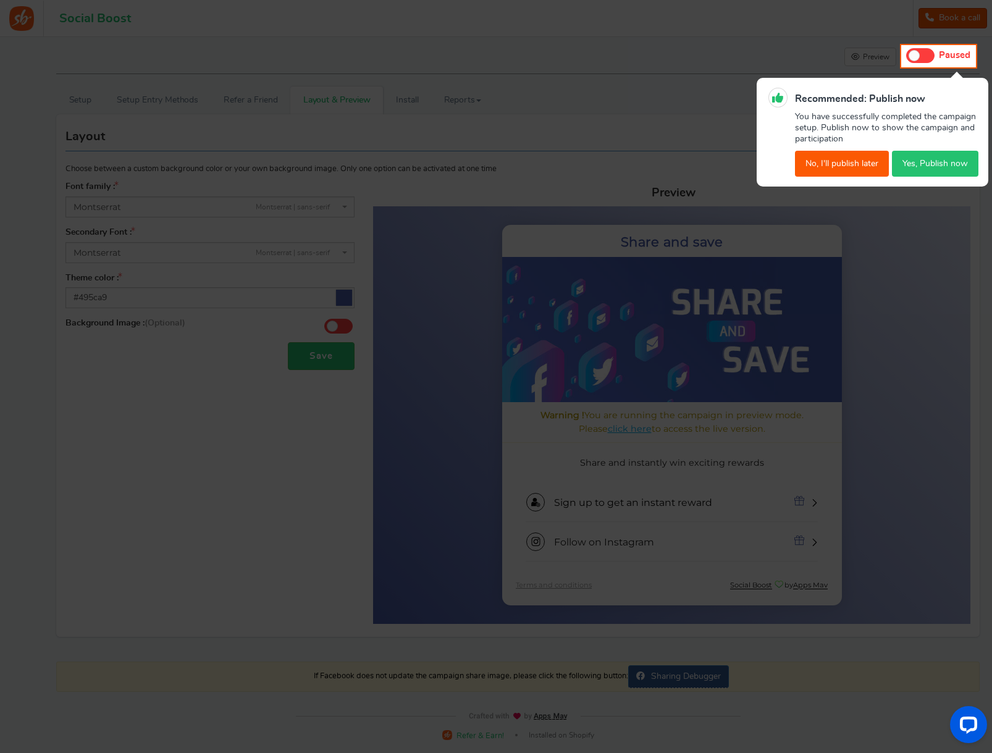
click at [912, 161] on button "Yes, Publish now" at bounding box center [935, 164] width 86 height 26
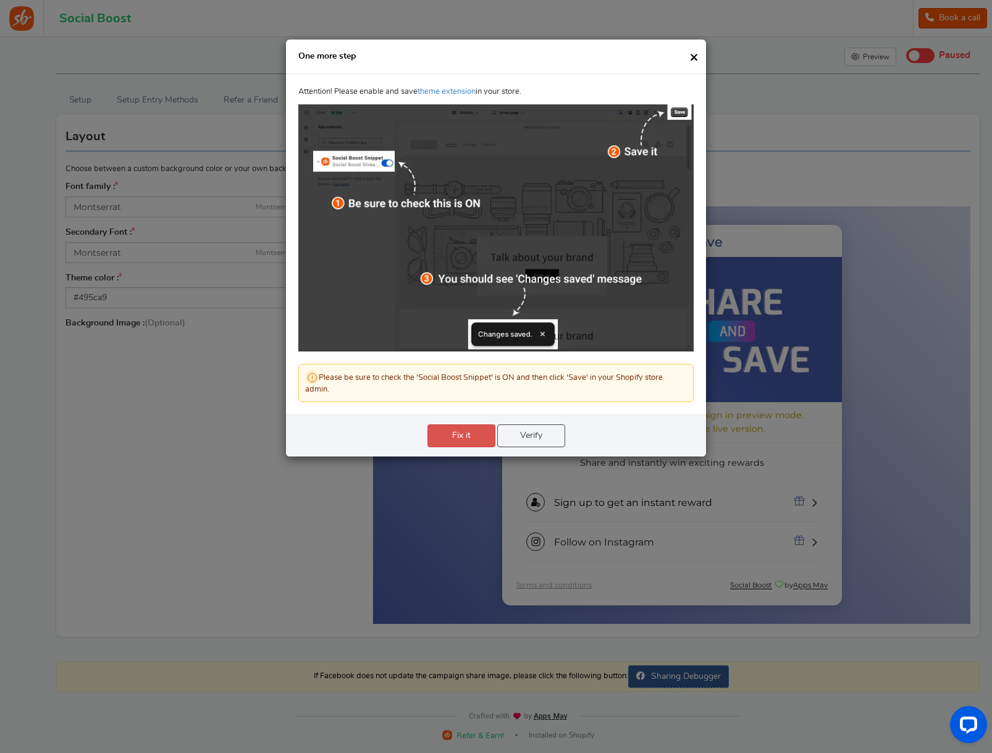
click at [534, 440] on link "Verify" at bounding box center [531, 435] width 68 height 23
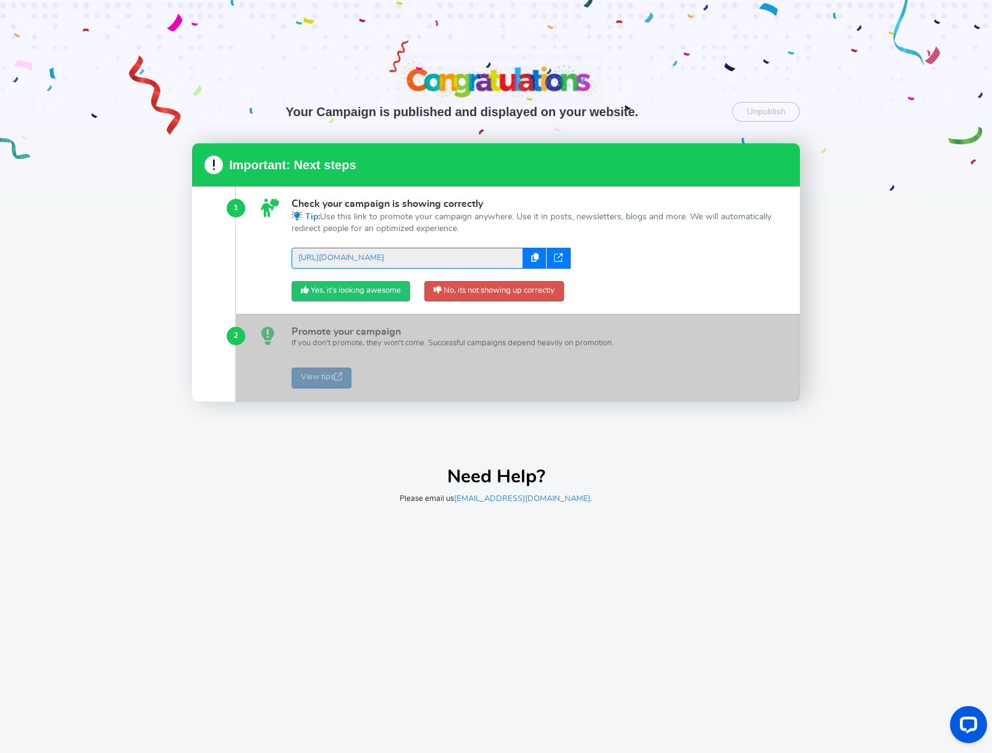
click at [565, 258] on div at bounding box center [559, 258] width 24 height 21
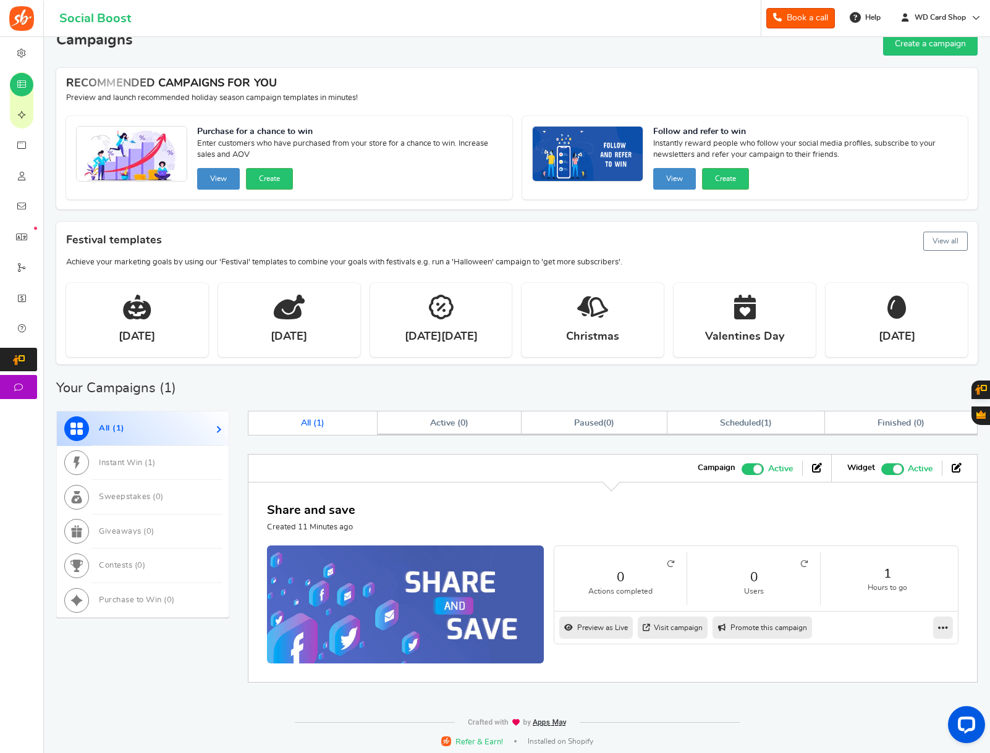
scroll to position [27, 0]
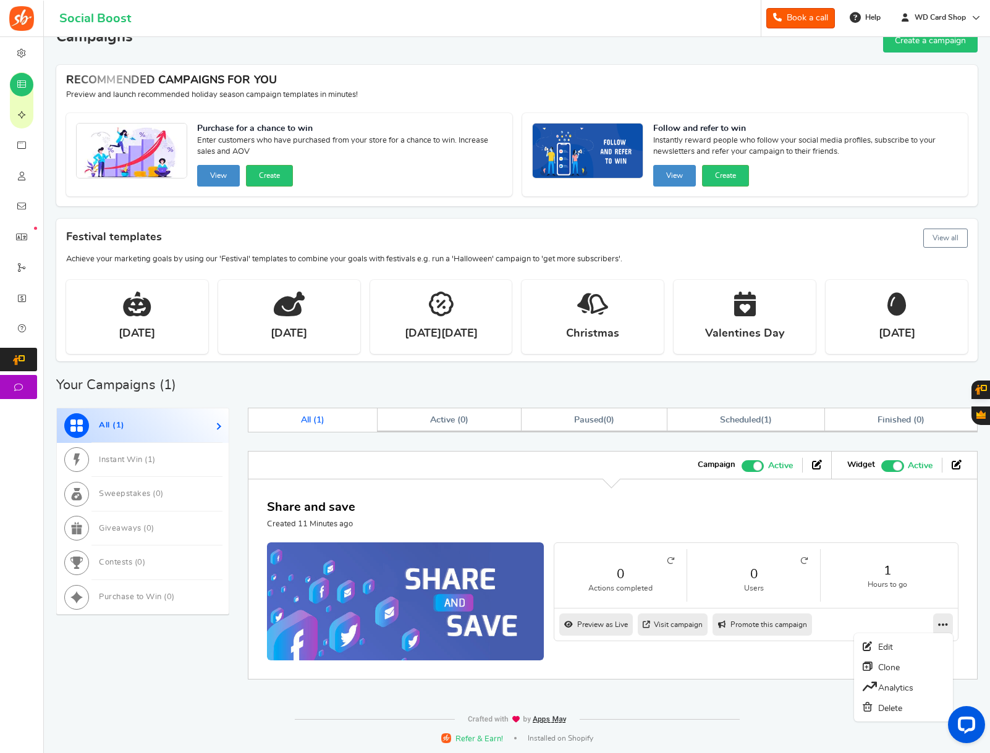
click at [951, 628] on link at bounding box center [943, 624] width 20 height 22
click at [899, 652] on link "Edit" at bounding box center [902, 647] width 91 height 20
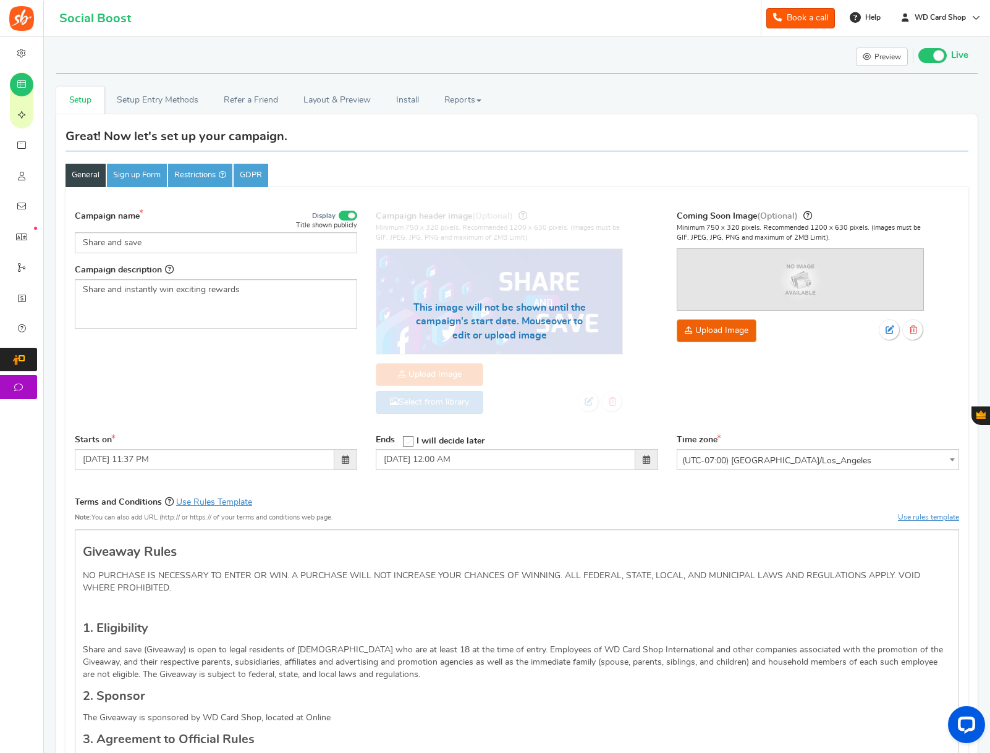
click at [340, 460] on span at bounding box center [345, 459] width 23 height 21
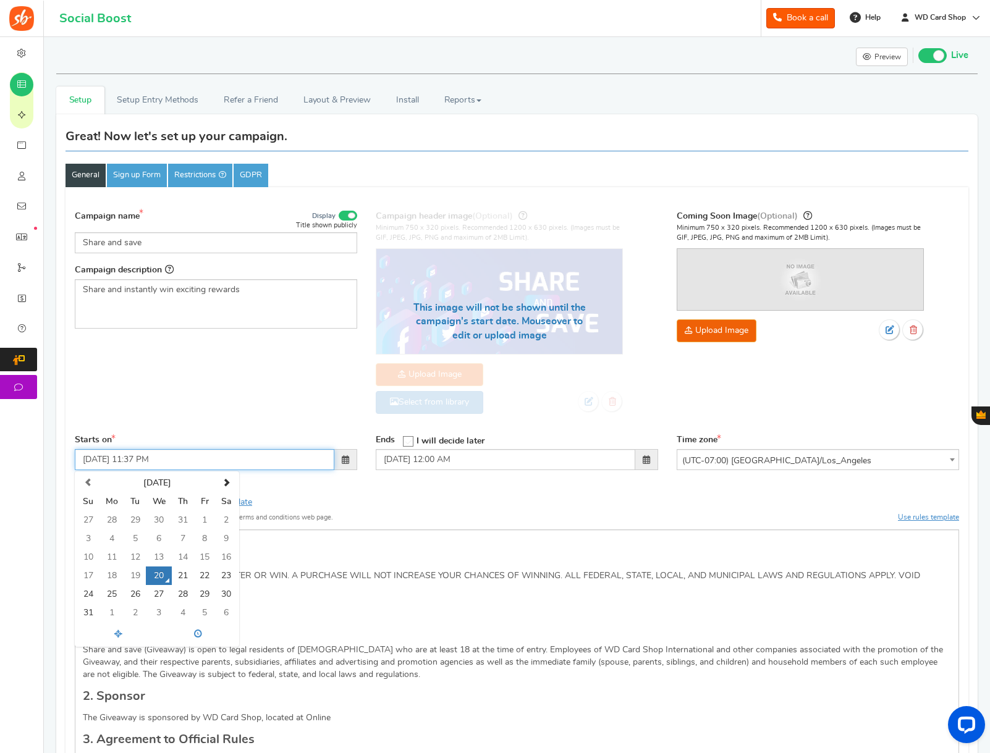
click at [133, 577] on td "19" at bounding box center [135, 575] width 22 height 19
click at [161, 577] on td "20" at bounding box center [159, 575] width 26 height 19
drag, startPoint x: 184, startPoint y: 461, endPoint x: 166, endPoint y: 460, distance: 18.0
click at [184, 461] on input "[DATE] 11:37 PM" at bounding box center [204, 459] width 259 height 21
click at [130, 461] on input "[DATE] 11:37 PM" at bounding box center [204, 459] width 259 height 21
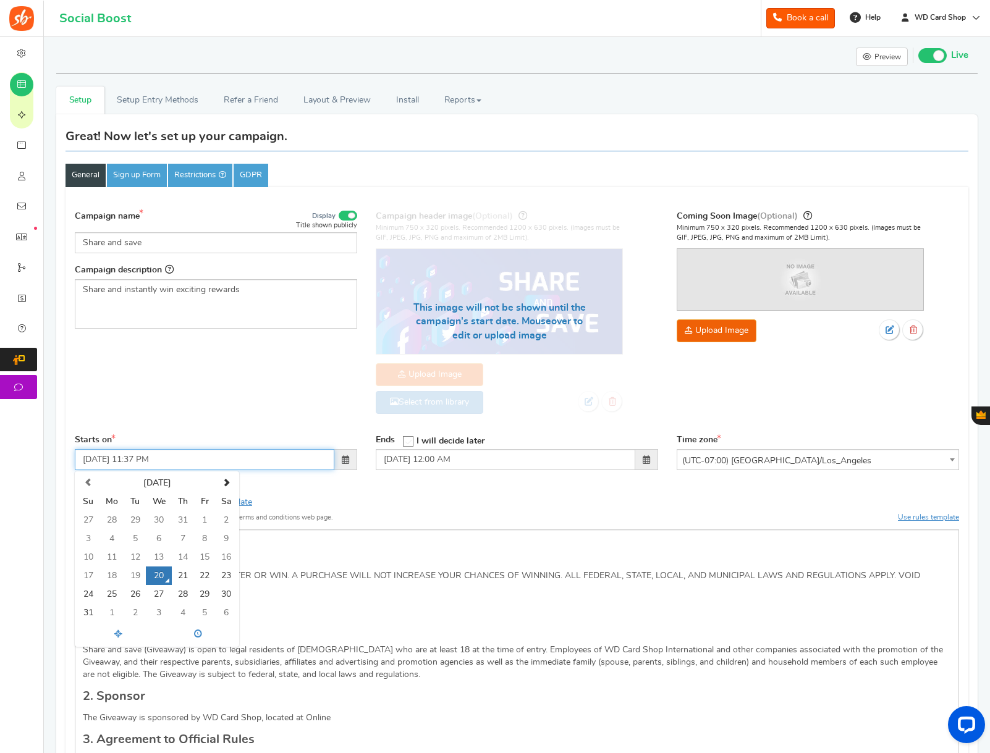
drag, startPoint x: 132, startPoint y: 461, endPoint x: 221, endPoint y: 466, distance: 89.1
click at [221, 466] on input "[DATE] 11:37 PM" at bounding box center [204, 459] width 259 height 21
type input "08/20/2025 09:00 AM"
click at [232, 374] on div "Campaign name Display Title shown publicly Share and save This will be shown to…" at bounding box center [516, 318] width 903 height 231
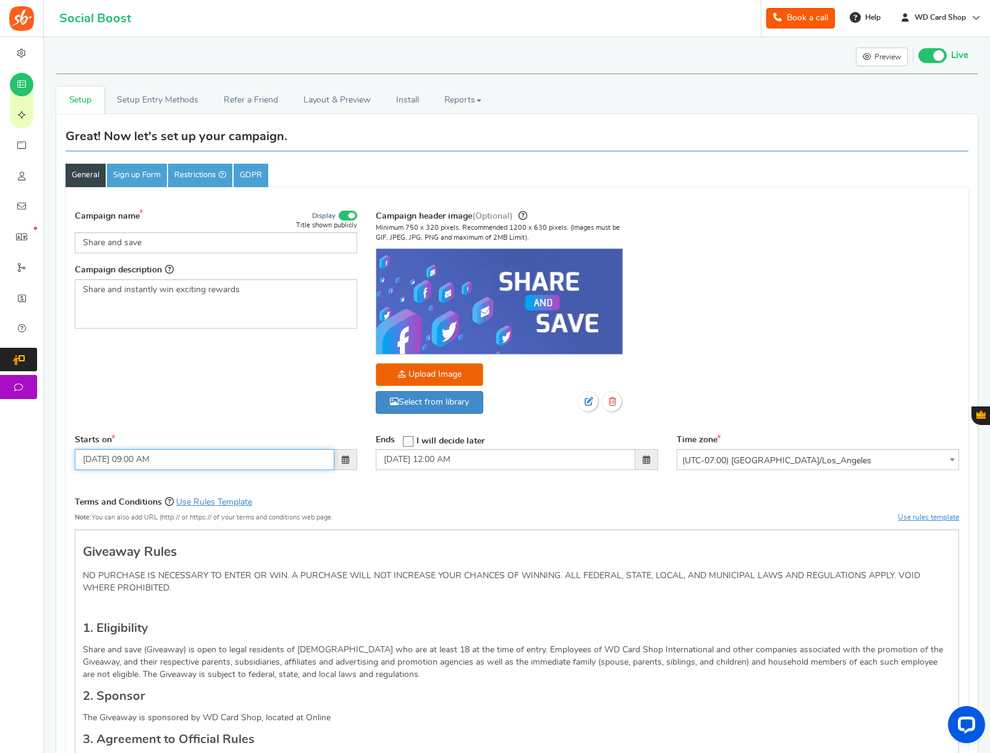
click at [151, 463] on input "08/20/2025 09:00 AM" at bounding box center [204, 459] width 259 height 21
click at [168, 462] on input "08/20/2025 09:00 AM" at bounding box center [204, 459] width 259 height 21
click at [335, 427] on div "Campaign name Display Title shown publicly Share and save This will be shown to…" at bounding box center [516, 318] width 903 height 231
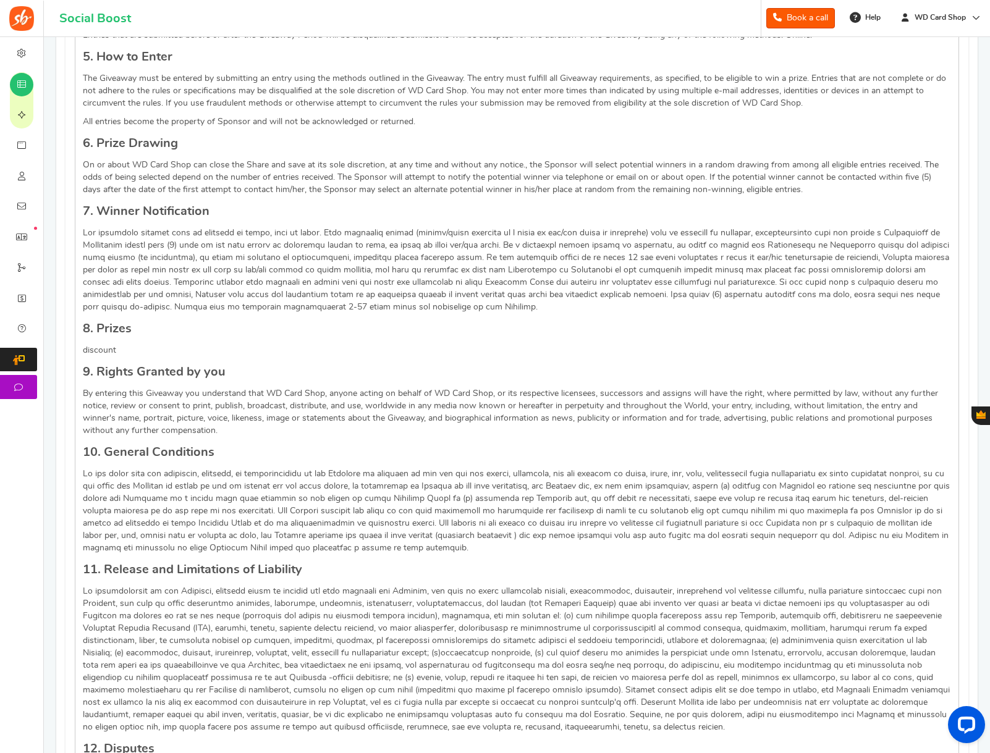
scroll to position [1260, 0]
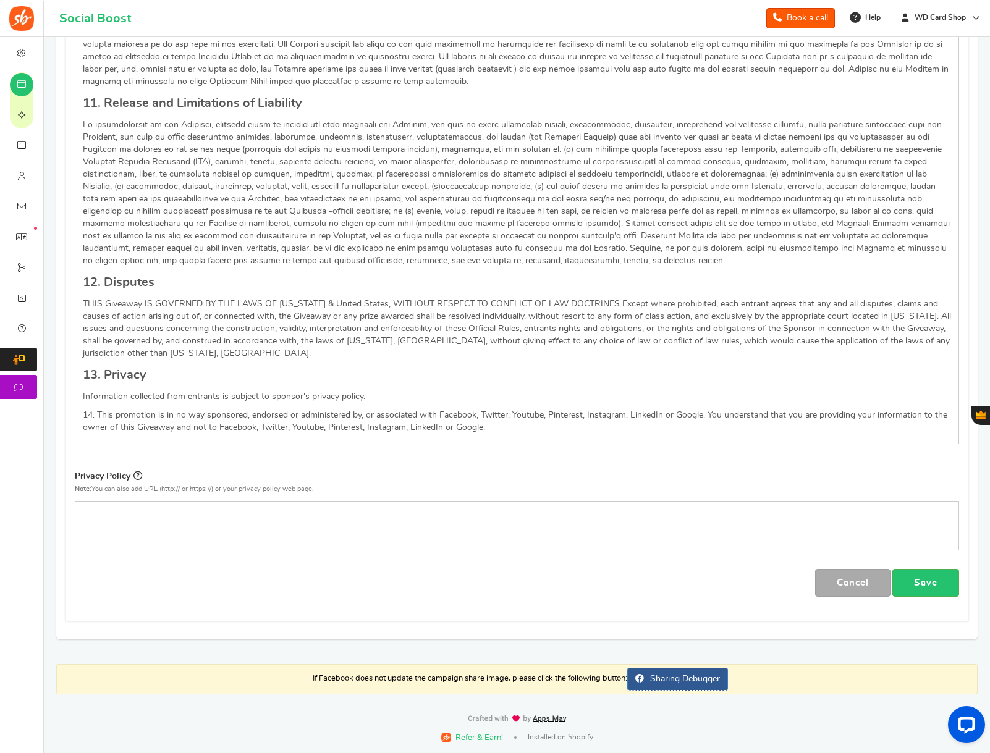
drag, startPoint x: 892, startPoint y: 581, endPoint x: 899, endPoint y: 580, distance: 7.4
click at [893, 580] on link "Save" at bounding box center [925, 583] width 67 height 28
click at [910, 583] on link "Save" at bounding box center [925, 583] width 67 height 28
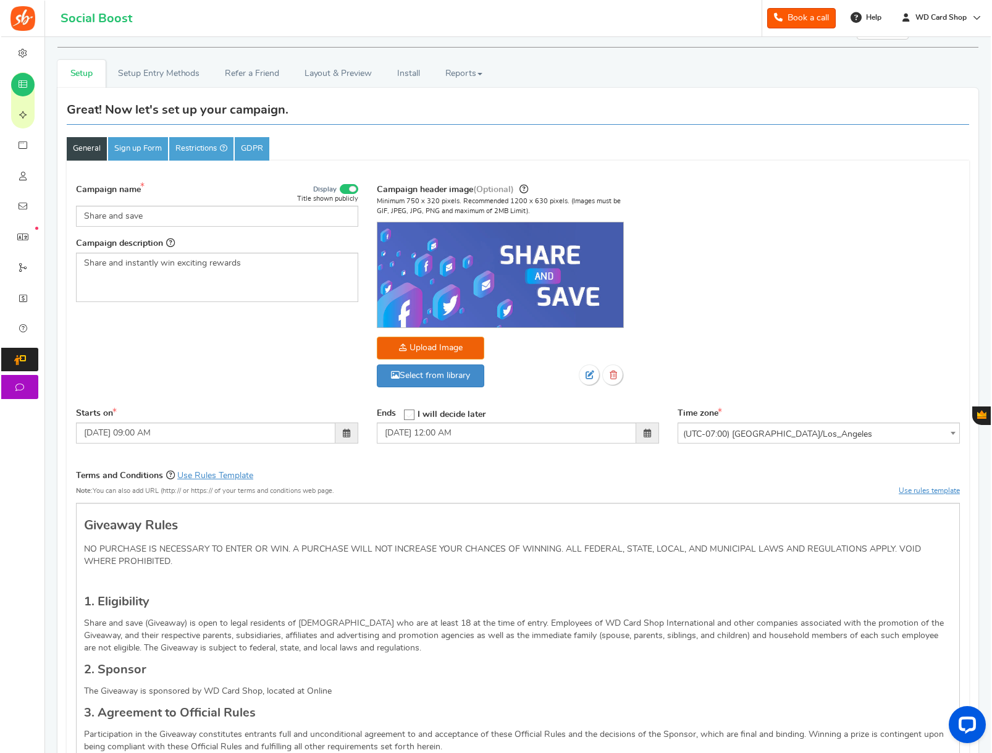
scroll to position [0, 0]
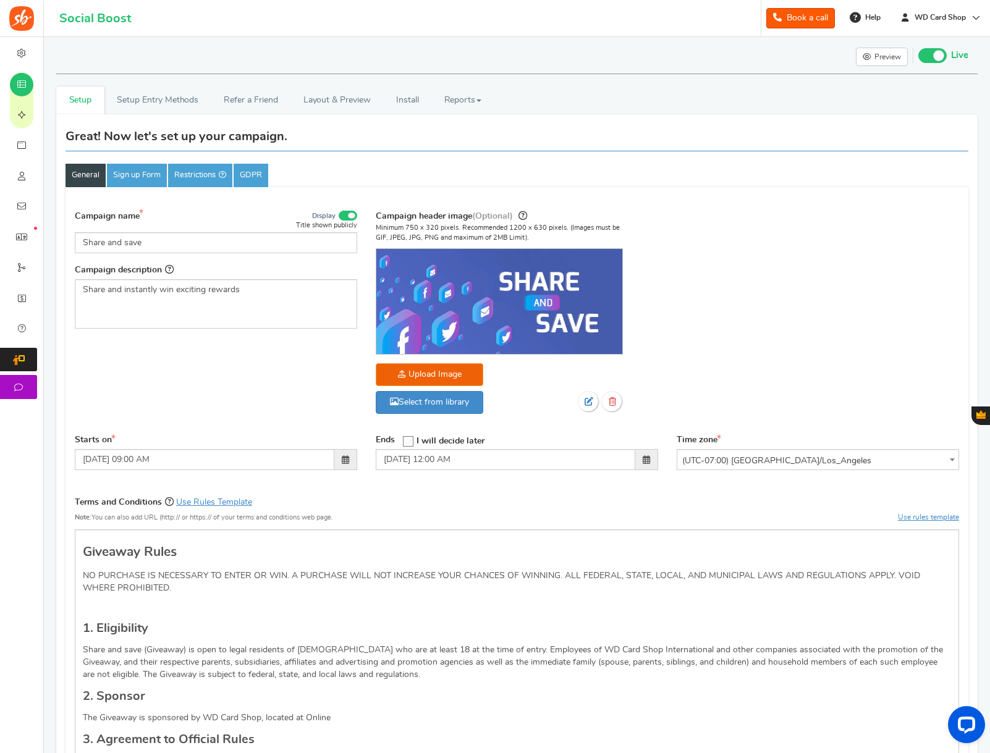
click at [933, 61] on span at bounding box center [932, 55] width 28 height 15
click at [918, 58] on input "Live Paused" at bounding box center [918, 54] width 0 height 8
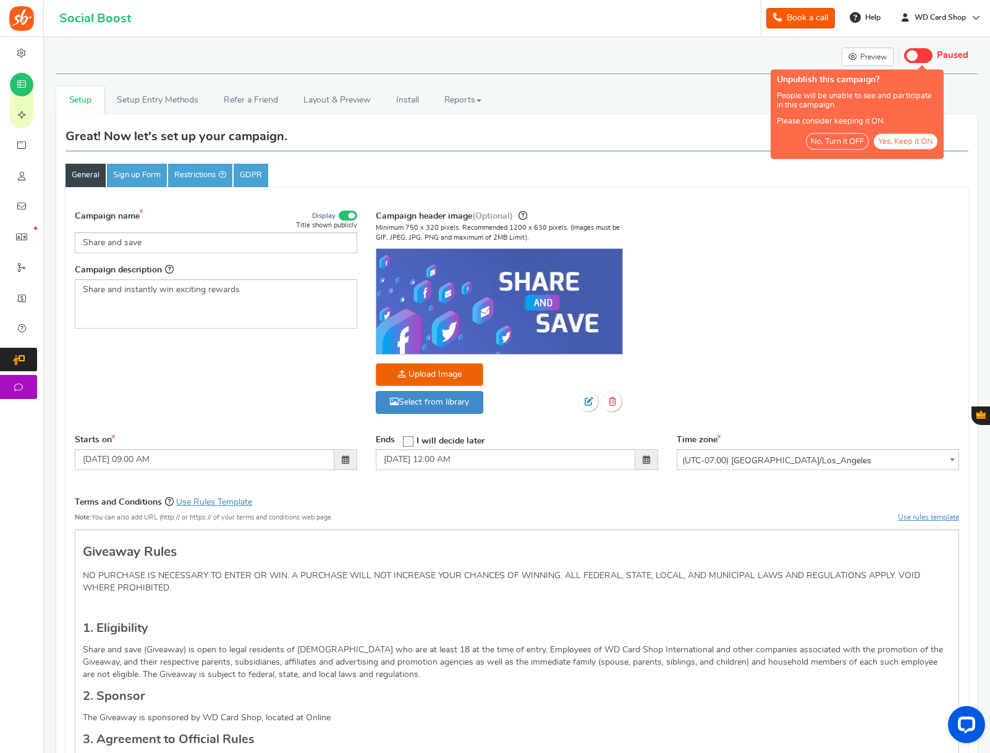
click at [859, 143] on button "No, Turn it OFF" at bounding box center [837, 141] width 63 height 17
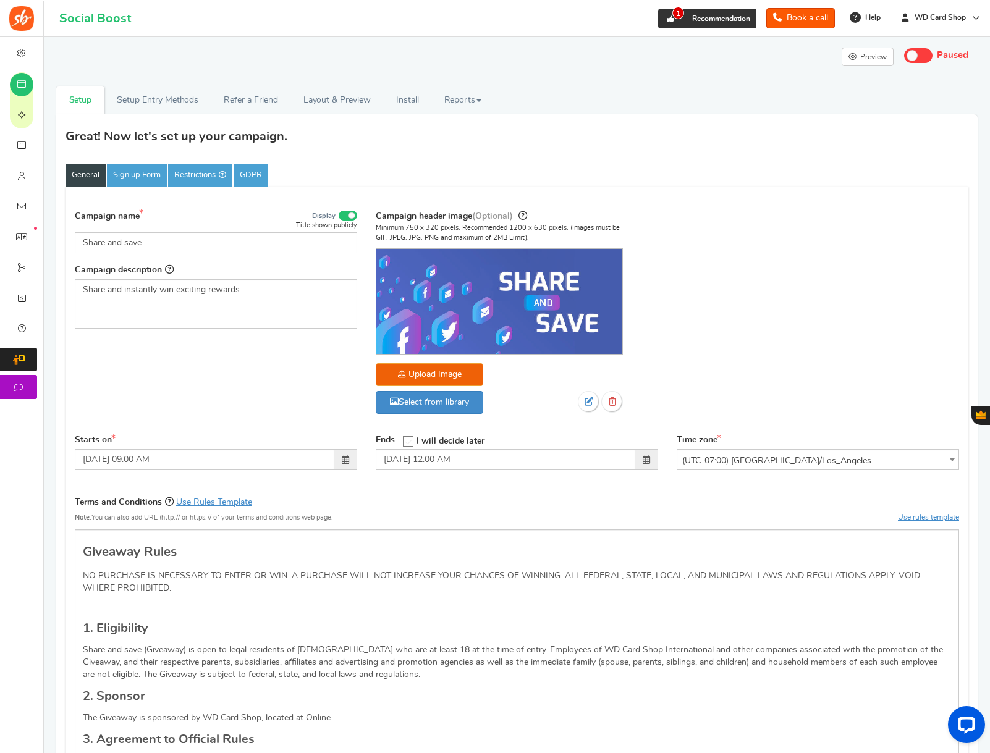
click at [705, 18] on span "Recommendation" at bounding box center [721, 18] width 58 height 7
